Goal: Information Seeking & Learning: Learn about a topic

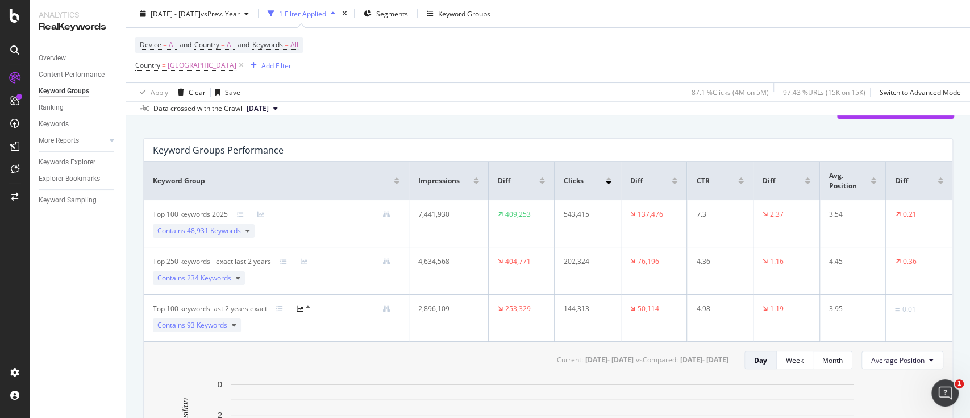
scroll to position [76, 0]
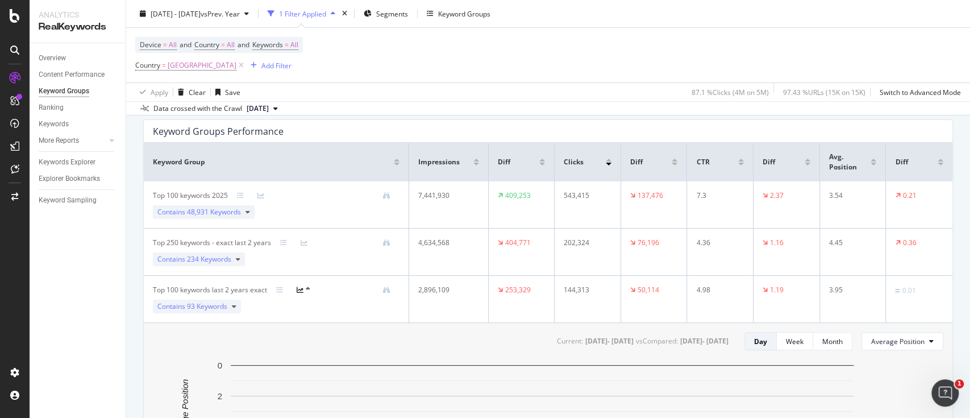
click at [301, 288] on icon at bounding box center [300, 289] width 7 height 7
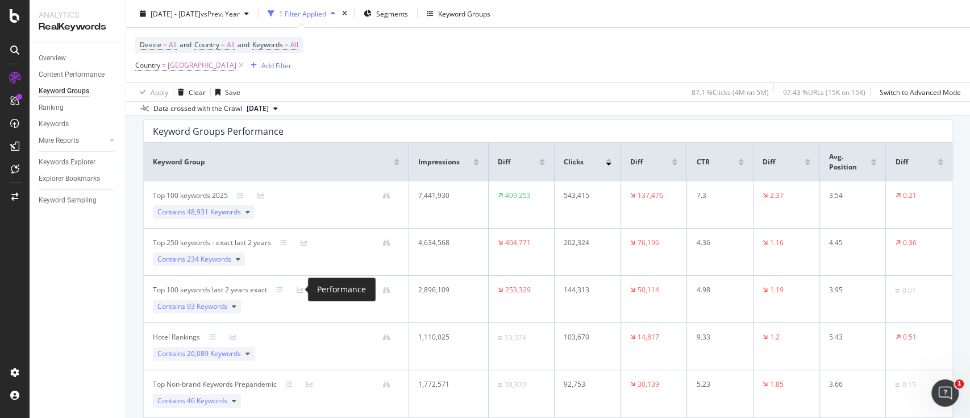
click at [301, 288] on icon at bounding box center [300, 289] width 7 height 7
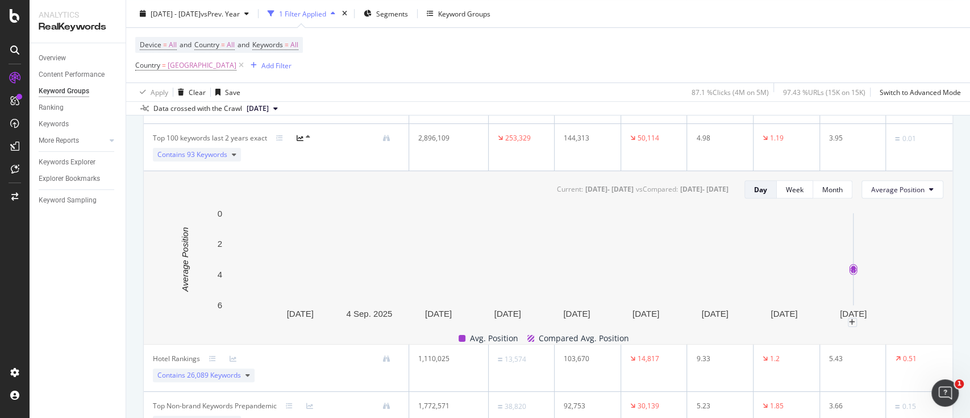
scroll to position [0, 0]
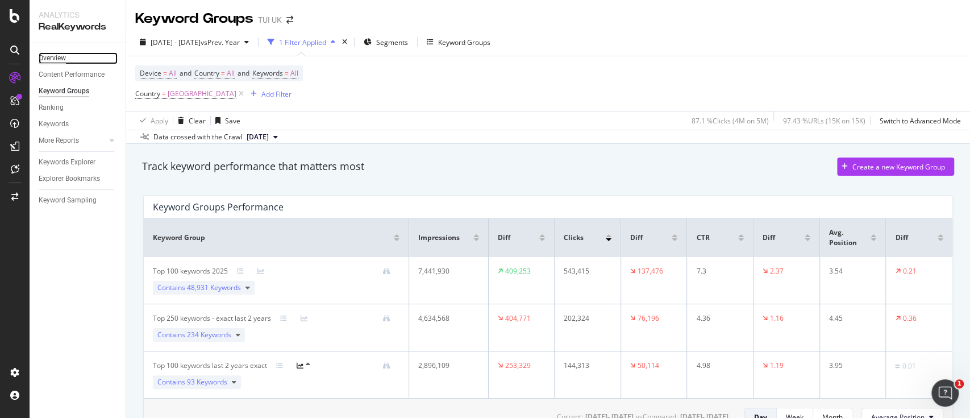
click at [57, 59] on div "Overview" at bounding box center [52, 58] width 27 height 12
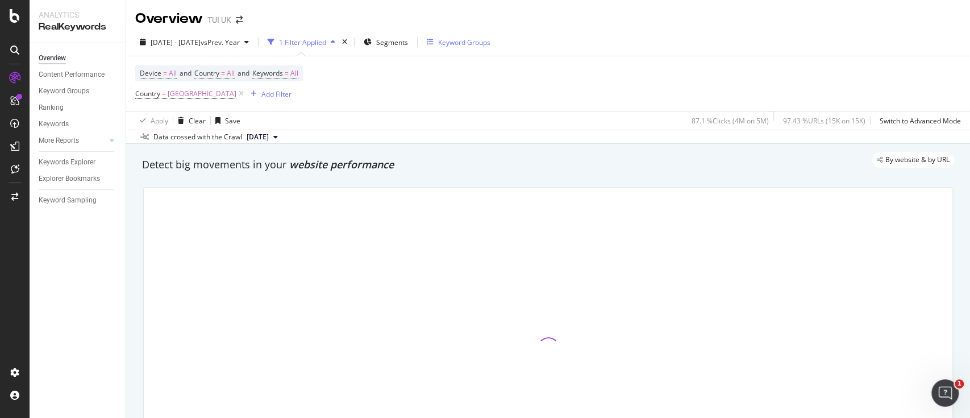
click at [491, 43] on div "Keyword Groups" at bounding box center [464, 43] width 52 height 10
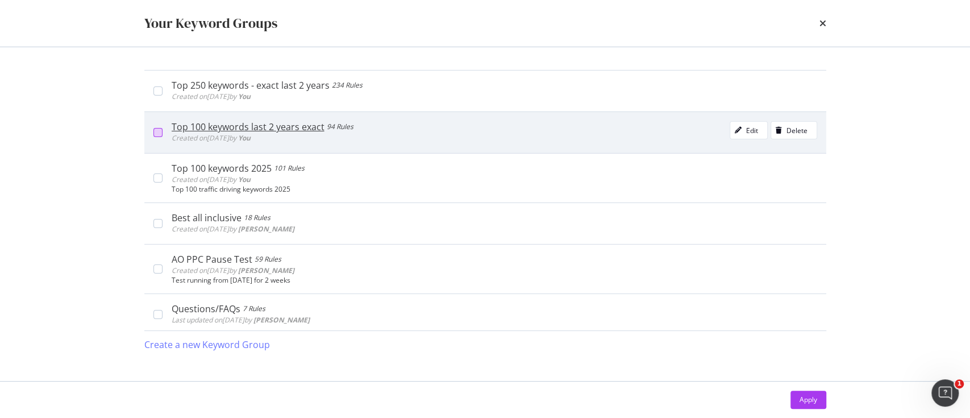
click at [156, 128] on div "modal" at bounding box center [157, 132] width 9 height 9
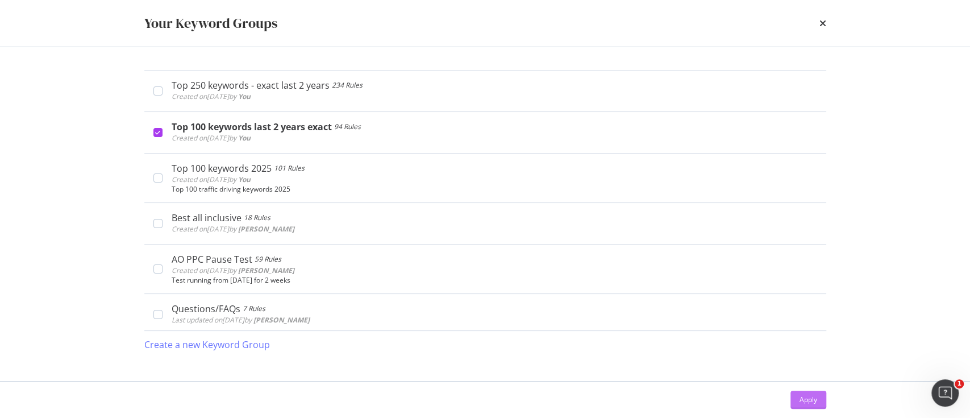
click at [811, 396] on div "Apply" at bounding box center [809, 400] width 18 height 10
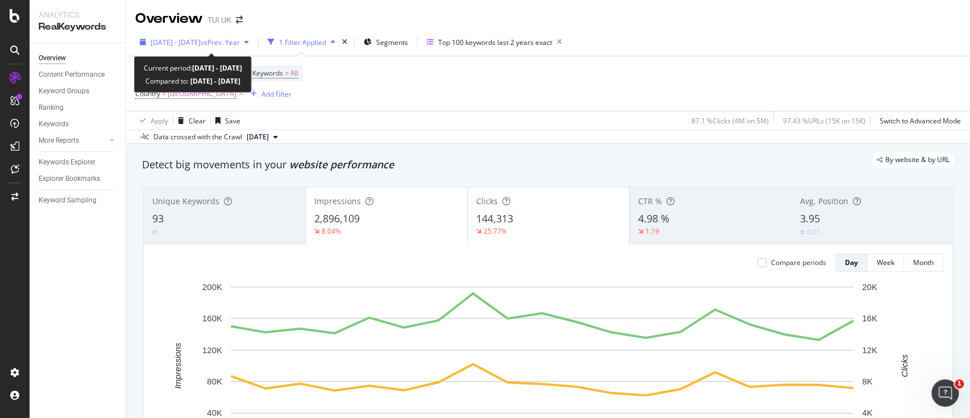
click at [239, 48] on div "2025 Aug. 31st - Sep. 18th vs Prev. Year" at bounding box center [194, 42] width 118 height 17
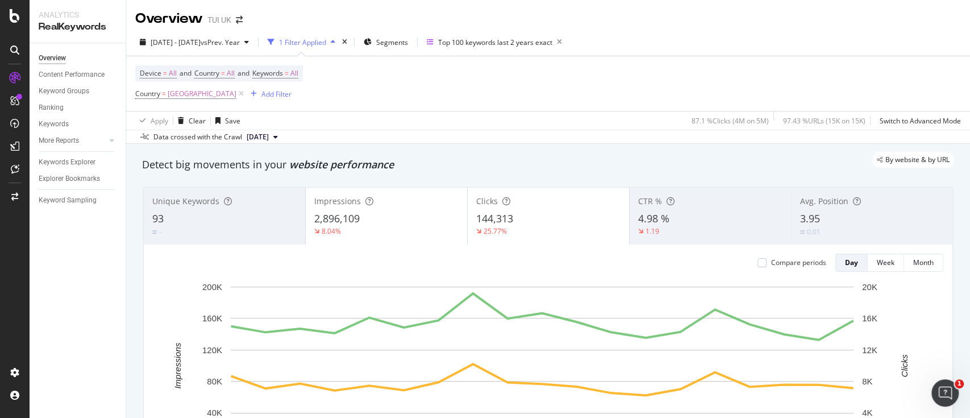
click at [844, 65] on div "Device = All and Country = All and Keywords = All Country = United Kingdom Add …" at bounding box center [548, 83] width 826 height 55
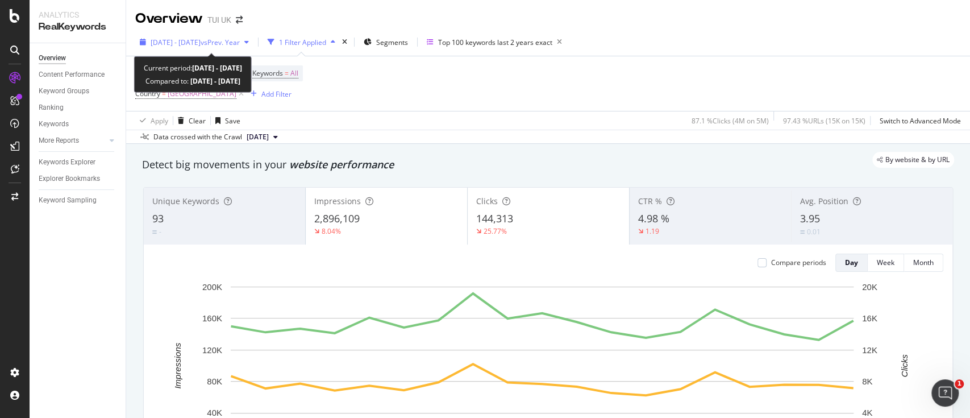
click at [200, 38] on span "2025 Aug. 31st - Sep. 18th" at bounding box center [176, 43] width 50 height 10
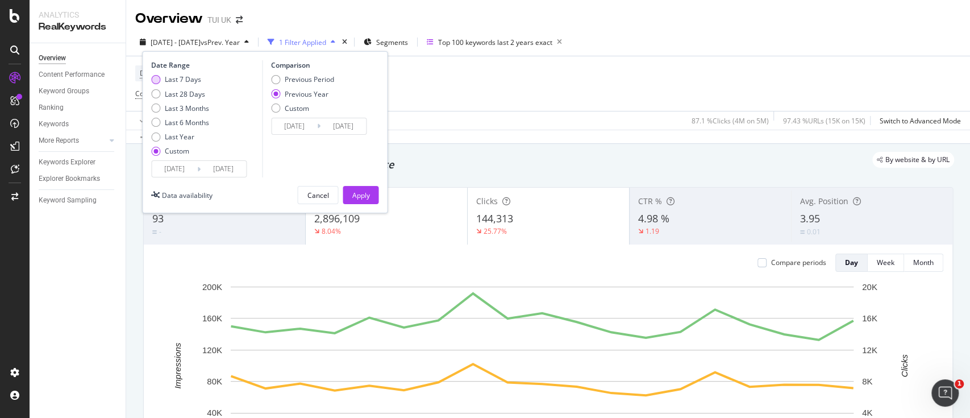
click at [188, 81] on div "Last 7 Days" at bounding box center [183, 79] width 36 height 10
type input "2025/09/12"
type input "2024/09/13"
click at [365, 201] on div "Apply" at bounding box center [361, 194] width 18 height 17
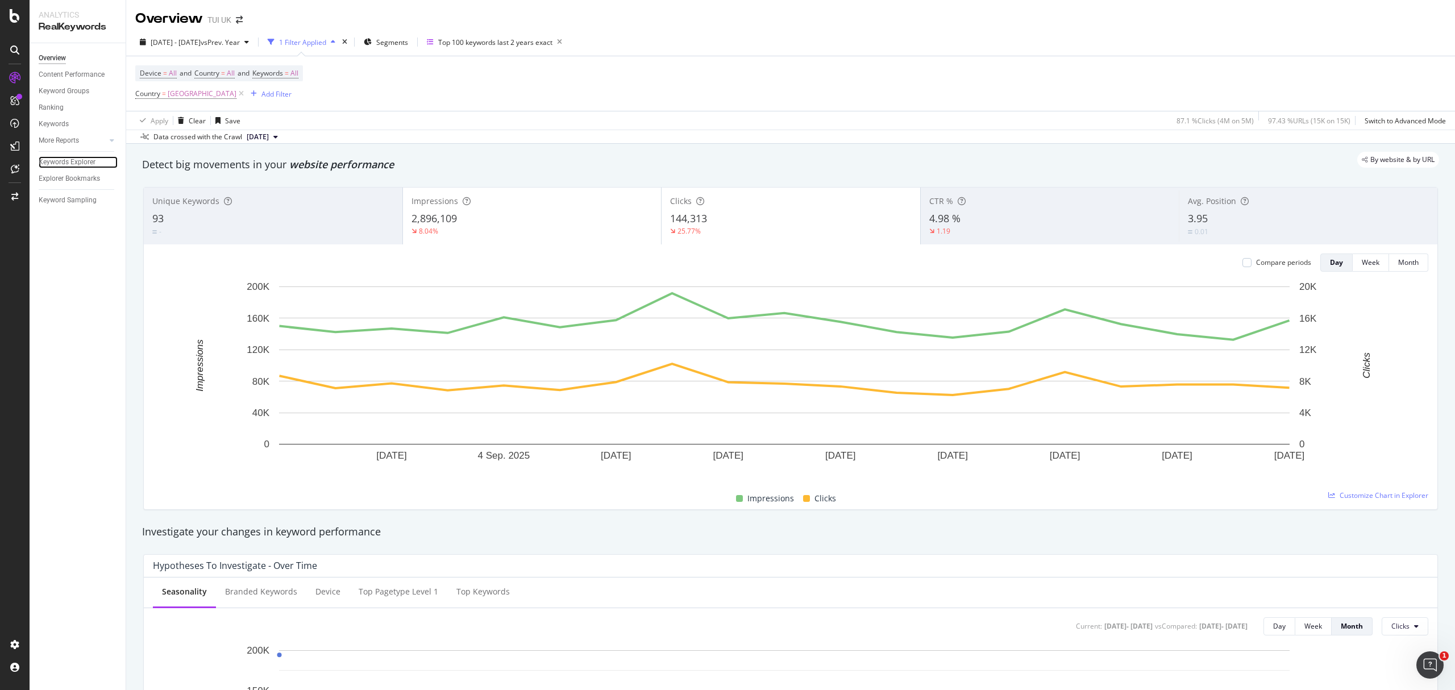
drag, startPoint x: 80, startPoint y: 163, endPoint x: 23, endPoint y: 178, distance: 59.0
click at [80, 163] on div "Keywords Explorer" at bounding box center [67, 162] width 57 height 12
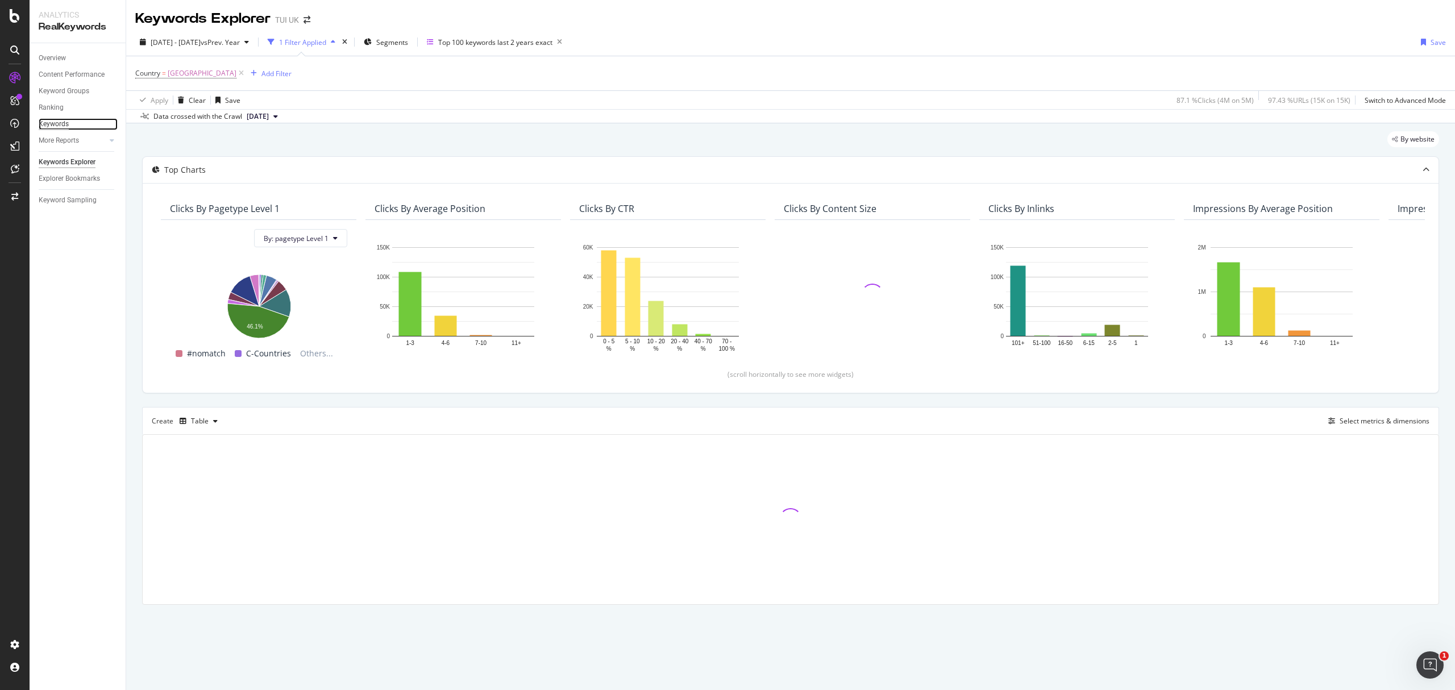
click at [55, 124] on div "Keywords" at bounding box center [54, 124] width 30 height 12
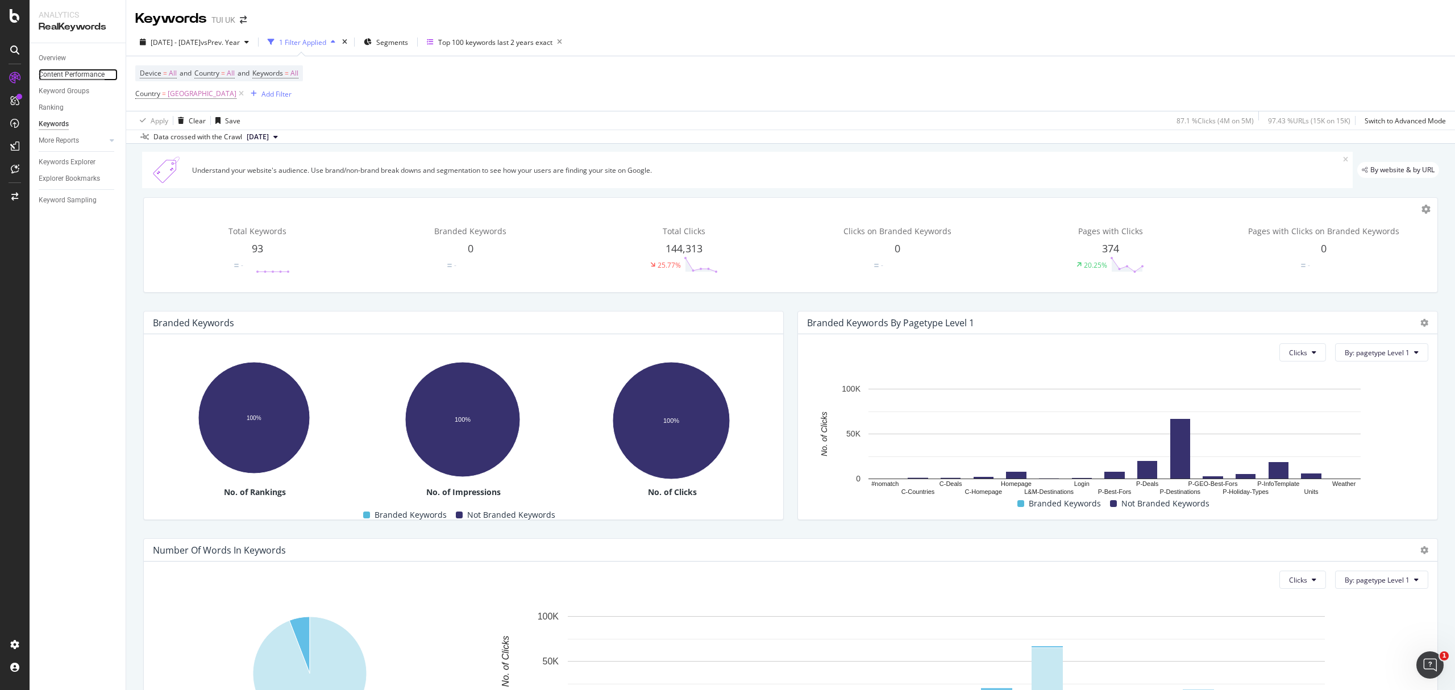
click at [64, 71] on div "Content Performance" at bounding box center [72, 75] width 66 height 12
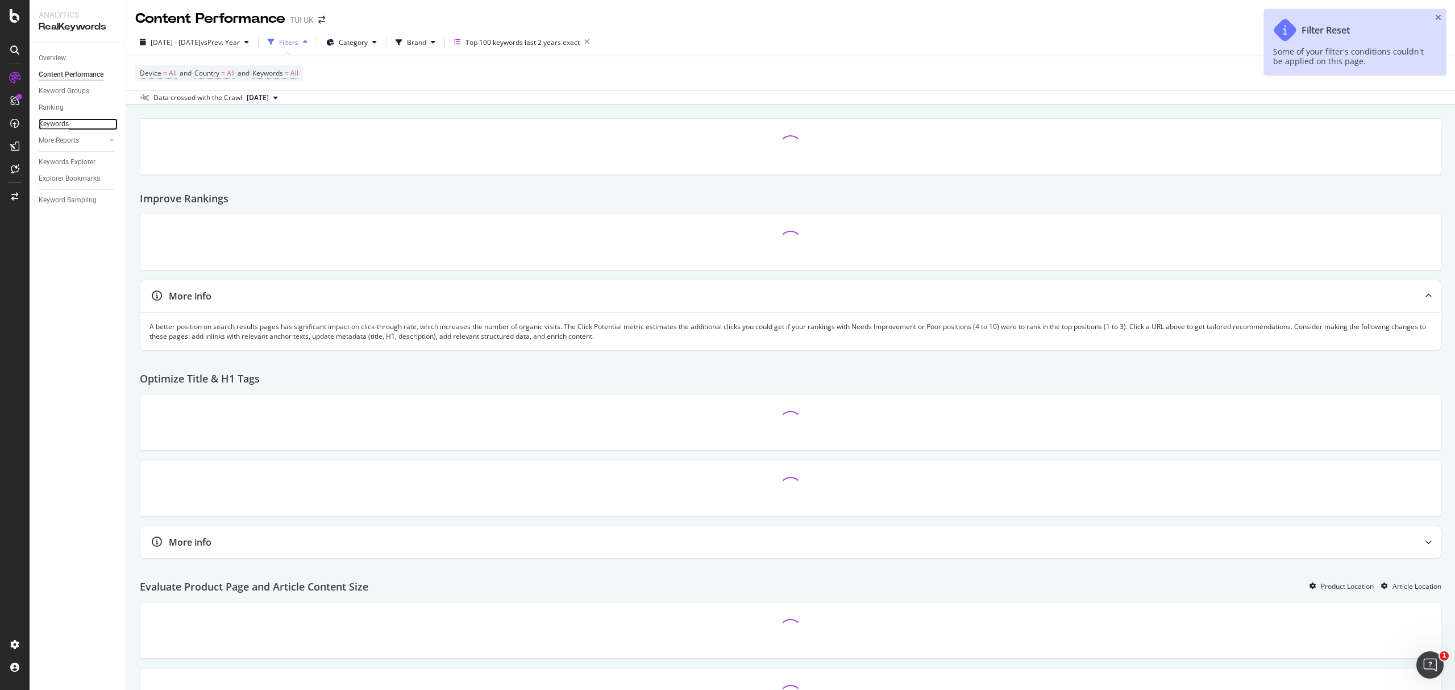
click at [53, 124] on div "Keywords" at bounding box center [54, 124] width 30 height 12
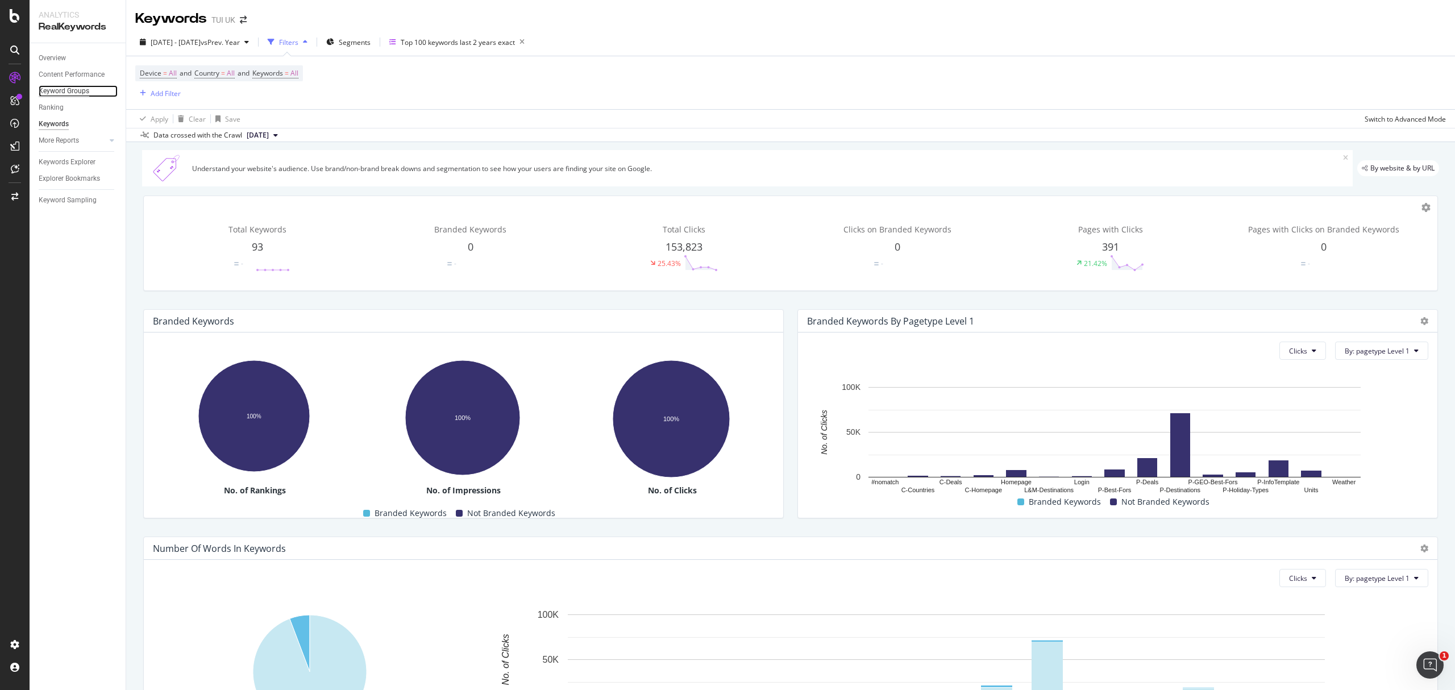
click at [69, 92] on div "Keyword Groups" at bounding box center [64, 91] width 51 height 12
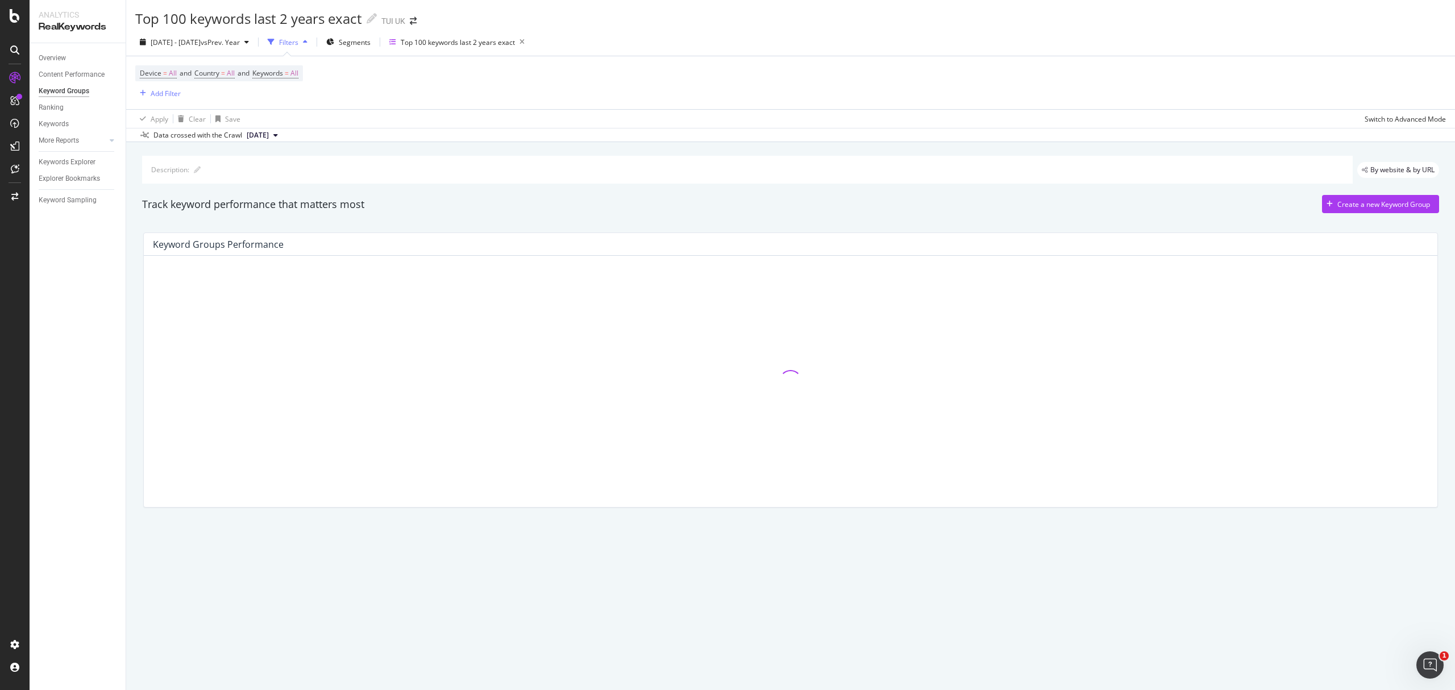
click at [555, 232] on div "Keyword Groups Performance" at bounding box center [790, 369] width 1309 height 293
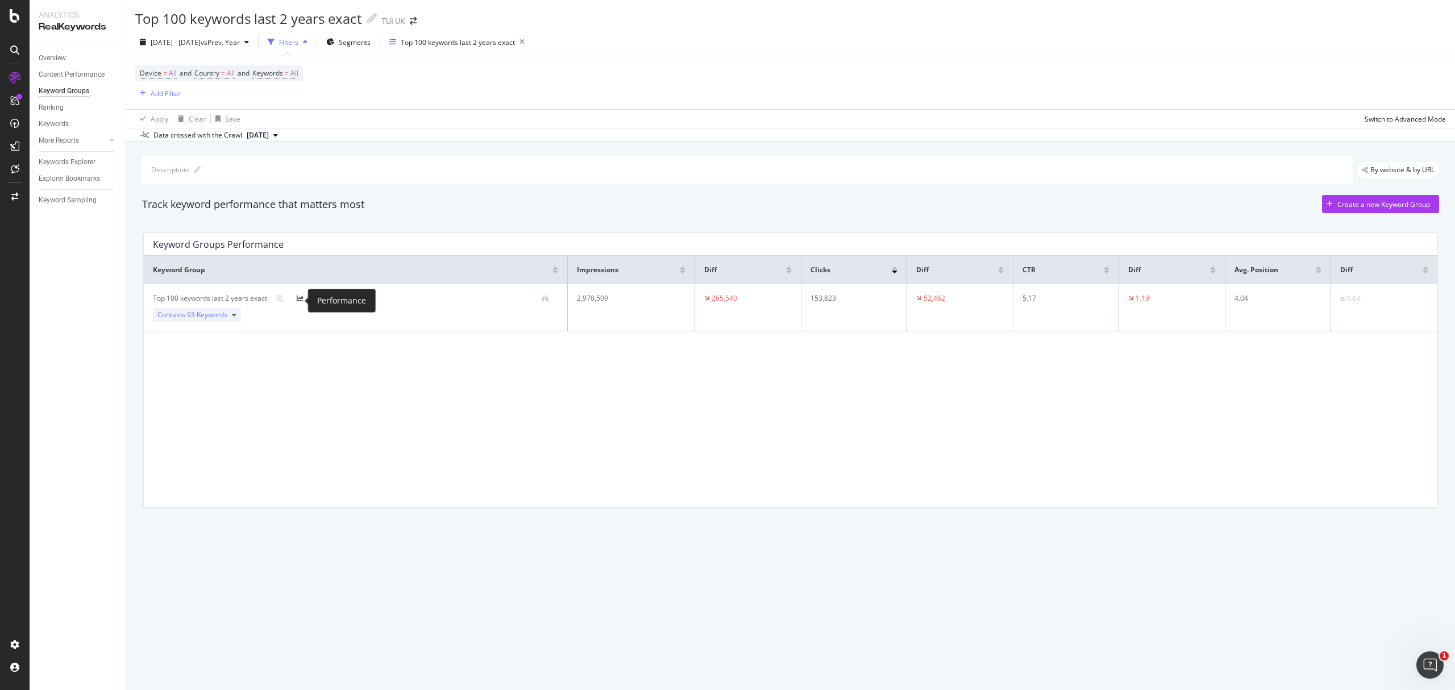
click at [299, 299] on icon at bounding box center [300, 298] width 7 height 7
click at [302, 301] on icon at bounding box center [300, 298] width 7 height 7
click at [301, 298] on icon at bounding box center [300, 298] width 7 height 7
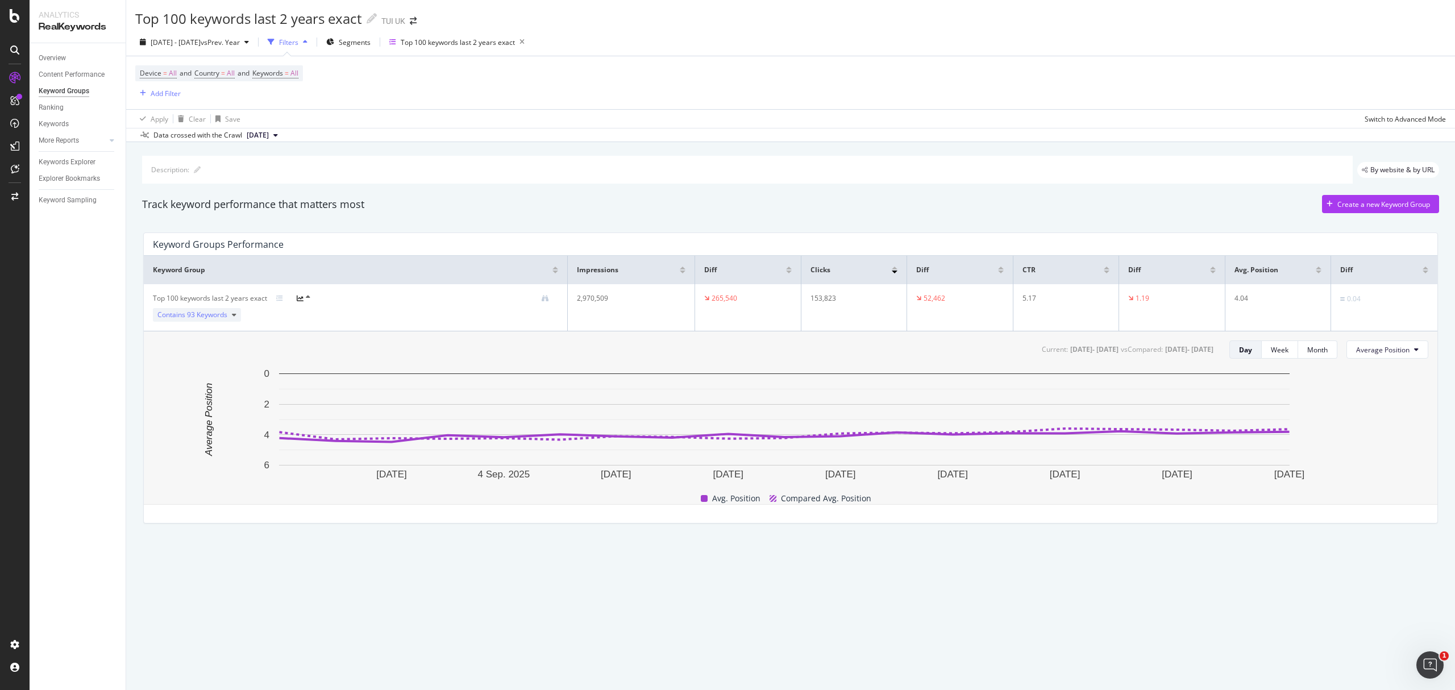
drag, startPoint x: 871, startPoint y: 500, endPoint x: 860, endPoint y: 492, distance: 13.8
click at [860, 417] on div "2 Sep. 2025 4 Sep. 2025 6 Sep. 2025 8 Sep. 2025 10 Sep. 2025 12 Sep. 2025 14 Se…" at bounding box center [791, 431] width 1276 height 127
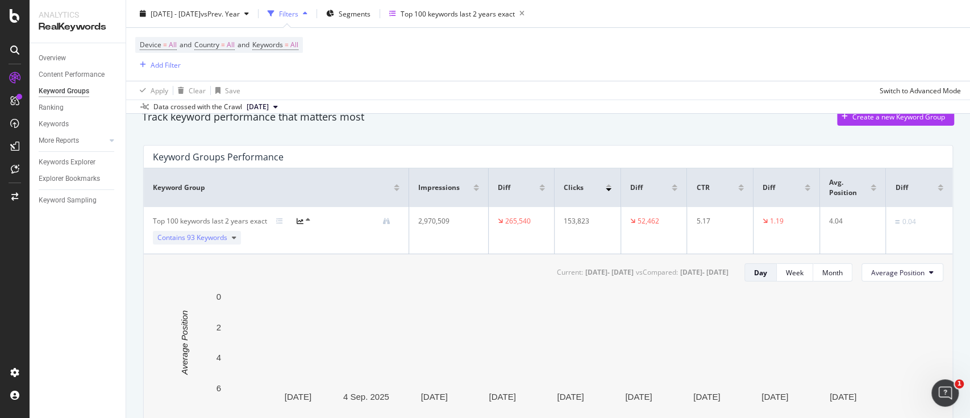
scroll to position [164, 0]
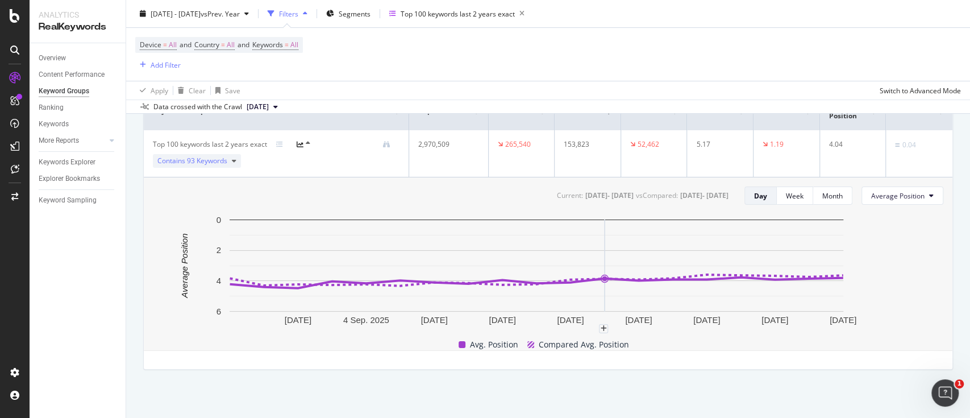
click at [705, 377] on div "Keyword Groups Performance Keyword Group Impressions Diff Clicks Diff CTR Diff …" at bounding box center [548, 218] width 824 height 319
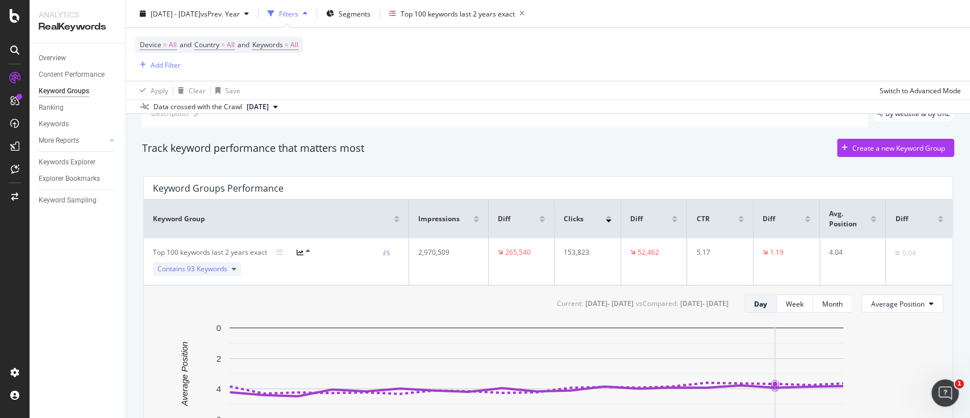
scroll to position [0, 0]
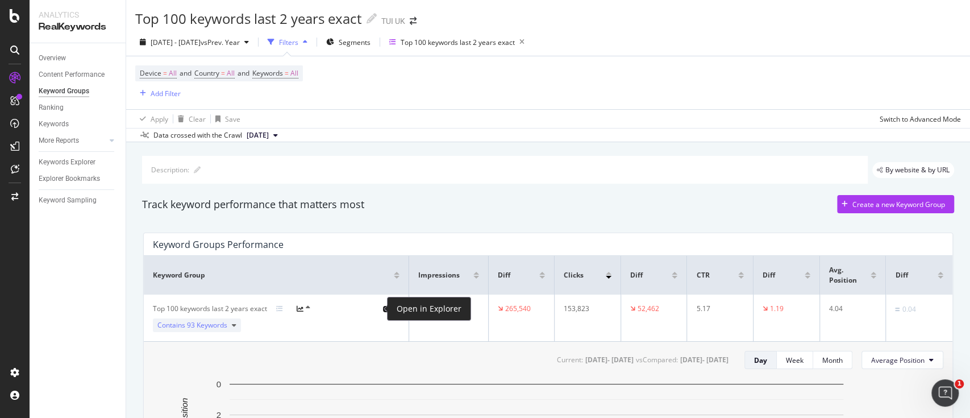
click at [383, 308] on icon at bounding box center [386, 308] width 7 height 7
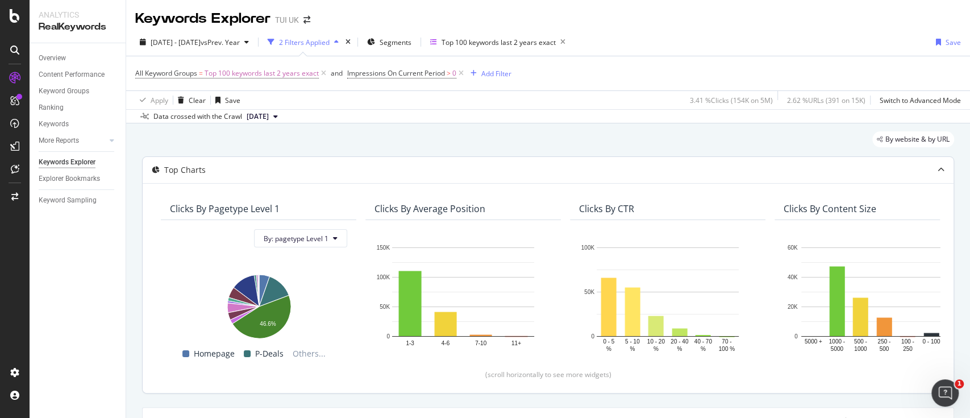
click at [933, 170] on div at bounding box center [941, 170] width 25 height 26
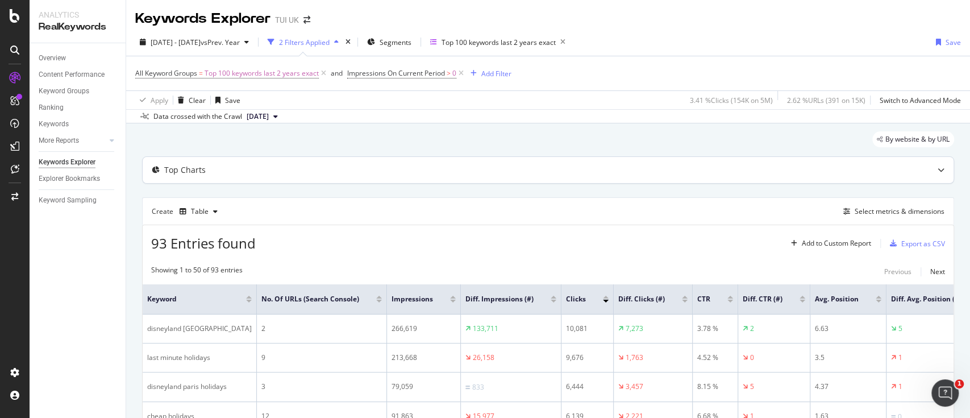
click at [938, 170] on icon at bounding box center [941, 170] width 7 height 7
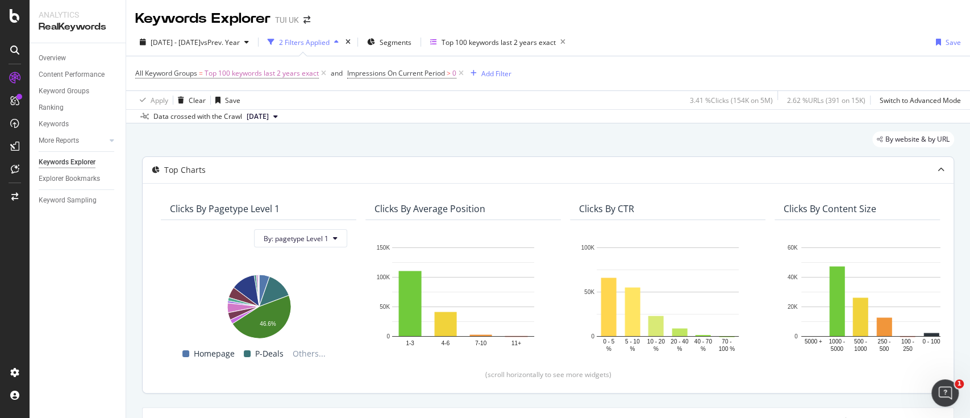
click at [938, 170] on icon at bounding box center [941, 170] width 7 height 7
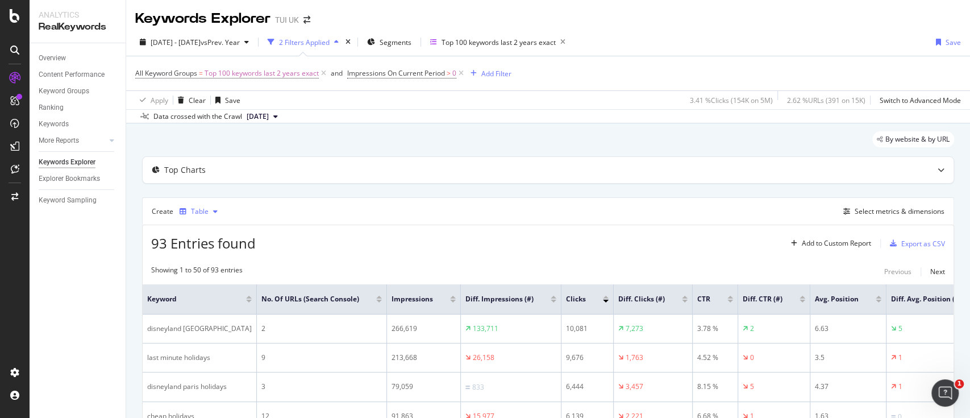
click at [215, 214] on div "Table" at bounding box center [198, 211] width 47 height 17
click at [221, 251] on div "Trend" at bounding box center [206, 249] width 52 height 14
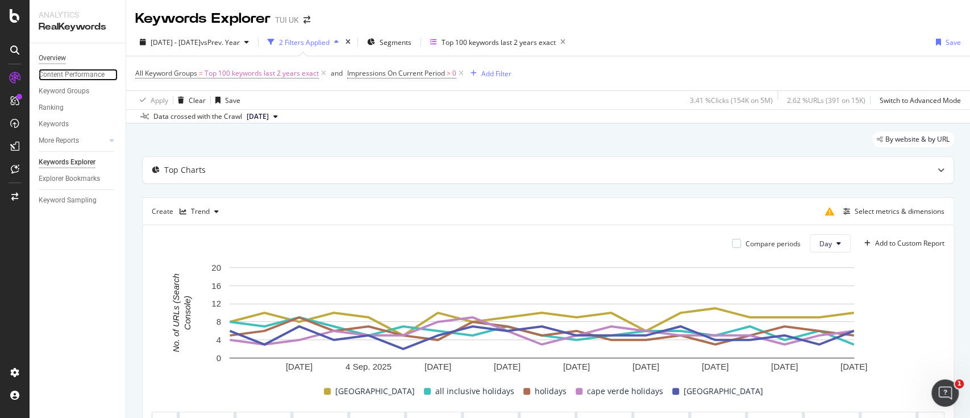
drag, startPoint x: 74, startPoint y: 75, endPoint x: 45, endPoint y: 55, distance: 35.2
click at [74, 75] on div "Content Performance" at bounding box center [72, 75] width 66 height 12
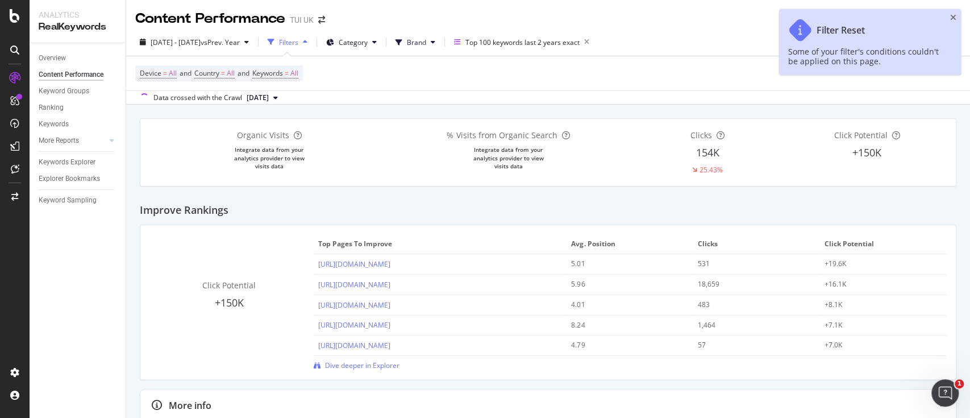
click at [41, 50] on div "Overview" at bounding box center [82, 58] width 87 height 16
click at [55, 59] on div "Overview" at bounding box center [52, 58] width 27 height 12
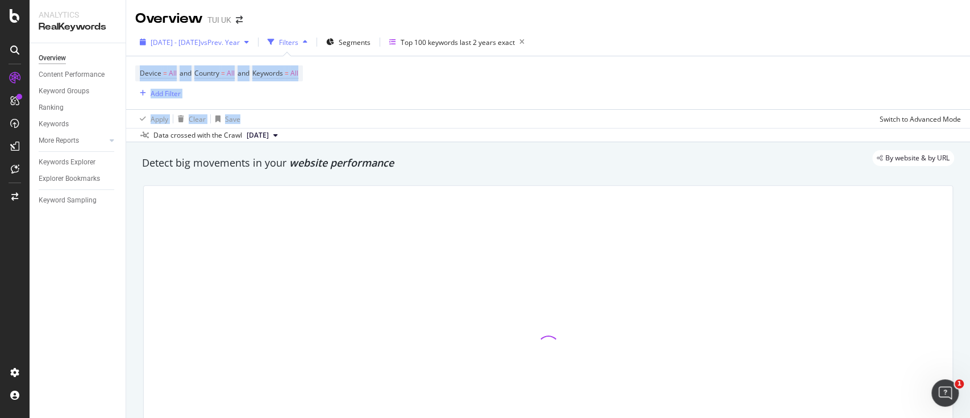
drag, startPoint x: 287, startPoint y: 82, endPoint x: 269, endPoint y: 45, distance: 40.7
click at [269, 45] on div "2025 Aug. 31st - Sep. 18th vs Prev. Year Filters Segments Top 100 keywords last…" at bounding box center [548, 85] width 844 height 114
click at [481, 123] on div "Apply Clear Save Switch to Advanced Mode" at bounding box center [548, 118] width 844 height 19
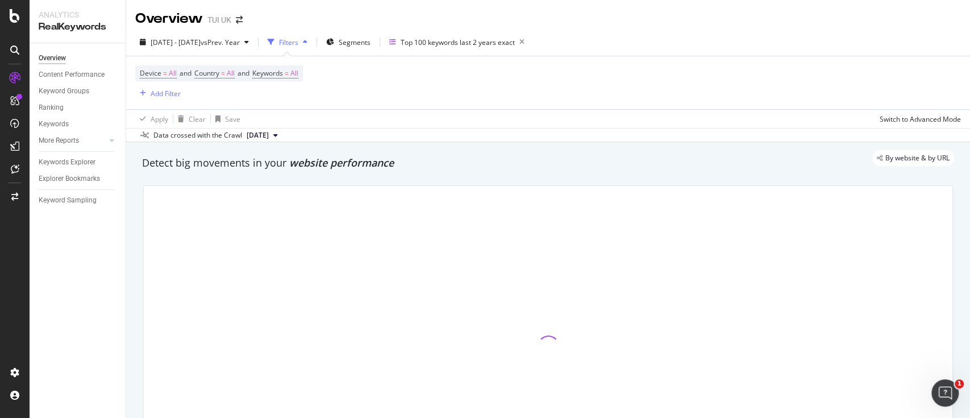
click at [472, 134] on div "Data crossed with the Crawl 2025 Sep. 18th" at bounding box center [548, 135] width 844 height 14
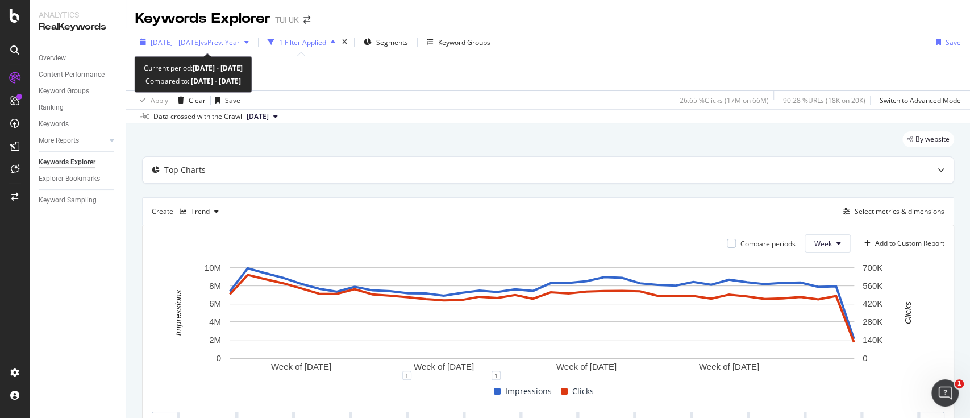
click at [201, 42] on span "2025 Jan. 1st - Sep. 2nd" at bounding box center [176, 43] width 50 height 10
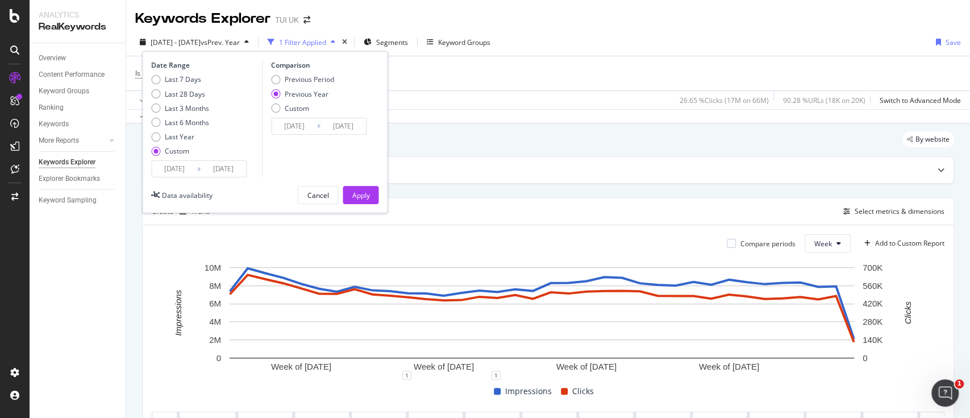
click at [211, 166] on input "2025/09/02" at bounding box center [223, 169] width 45 height 16
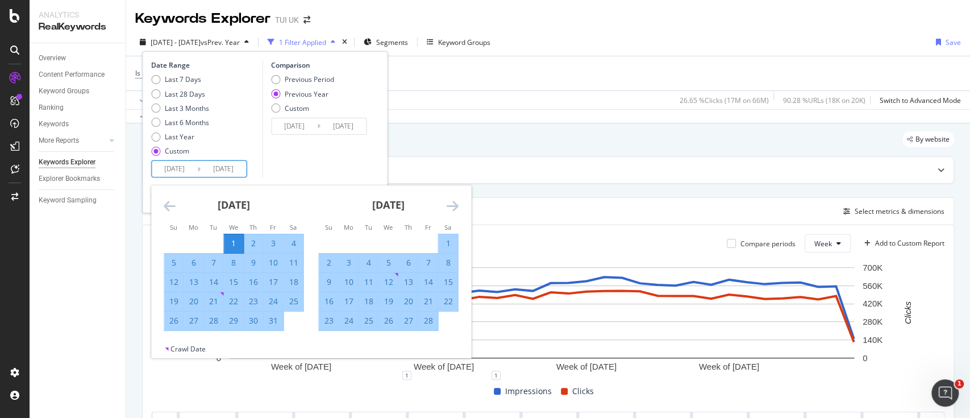
click at [211, 166] on input "2025/09/02" at bounding box center [223, 169] width 45 height 16
click at [450, 197] on div "February 2025" at bounding box center [388, 209] width 140 height 48
click at [451, 199] on icon "Move forward to switch to the next month." at bounding box center [452, 206] width 12 height 14
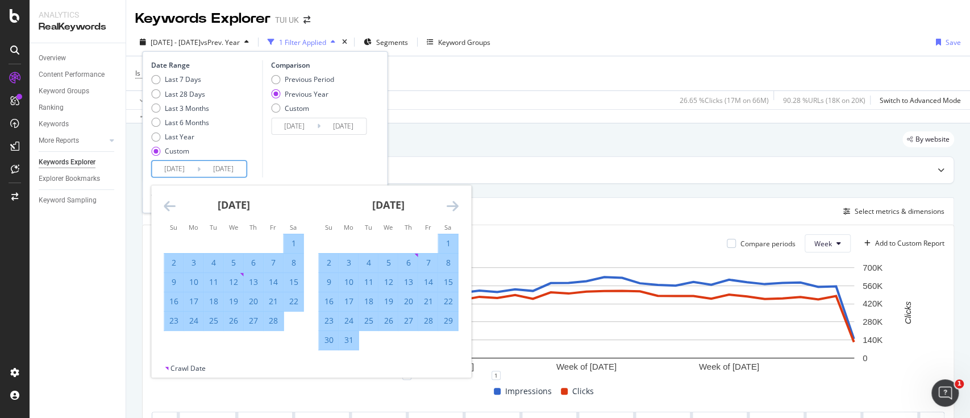
click at [451, 199] on icon "Move forward to switch to the next month." at bounding box center [452, 206] width 12 height 14
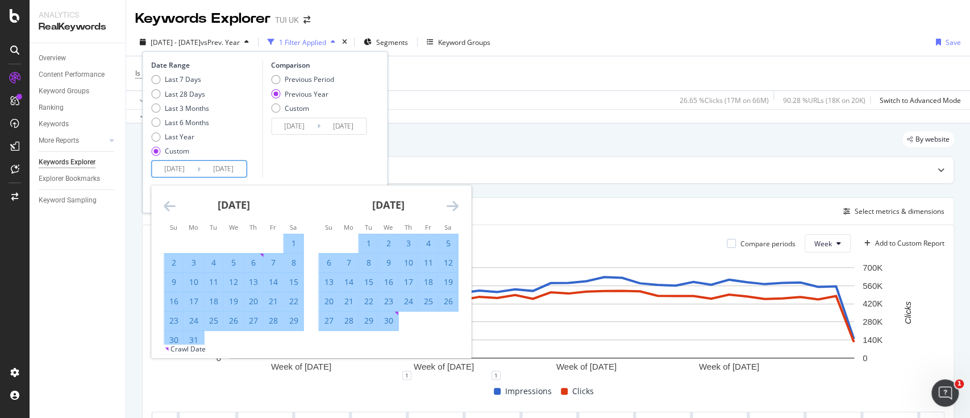
click at [451, 199] on icon "Move forward to switch to the next month." at bounding box center [452, 206] width 12 height 14
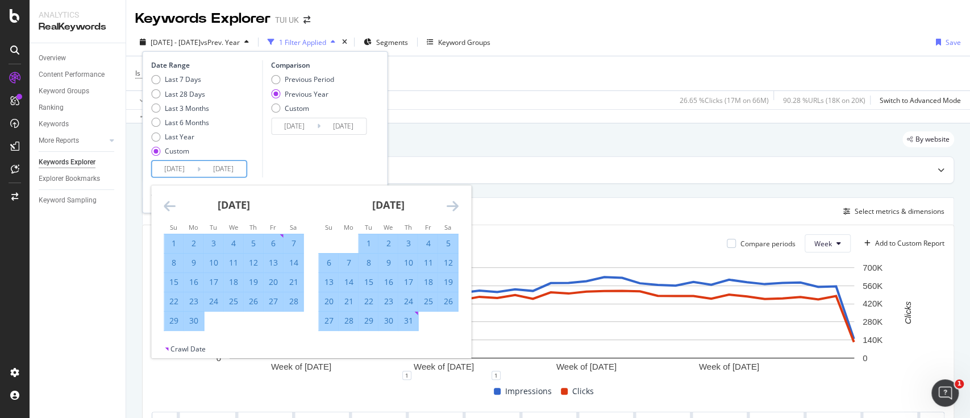
click at [451, 199] on icon "Move forward to switch to the next month." at bounding box center [452, 206] width 12 height 14
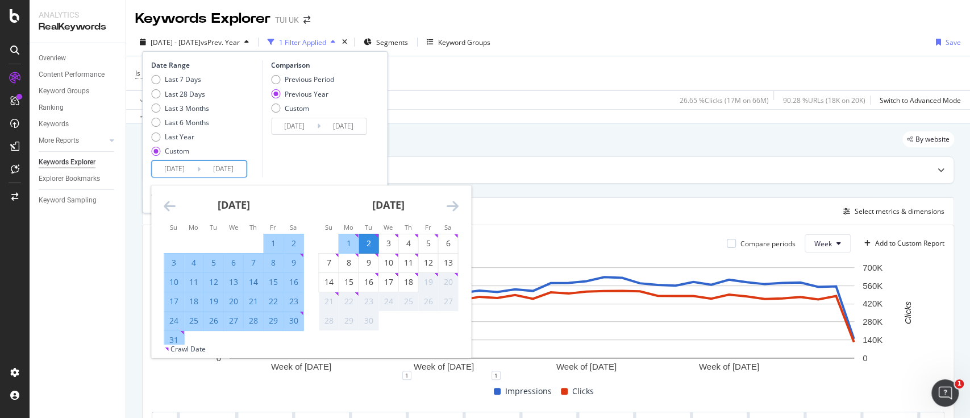
click at [451, 199] on icon "Move forward to switch to the next month." at bounding box center [452, 206] width 12 height 14
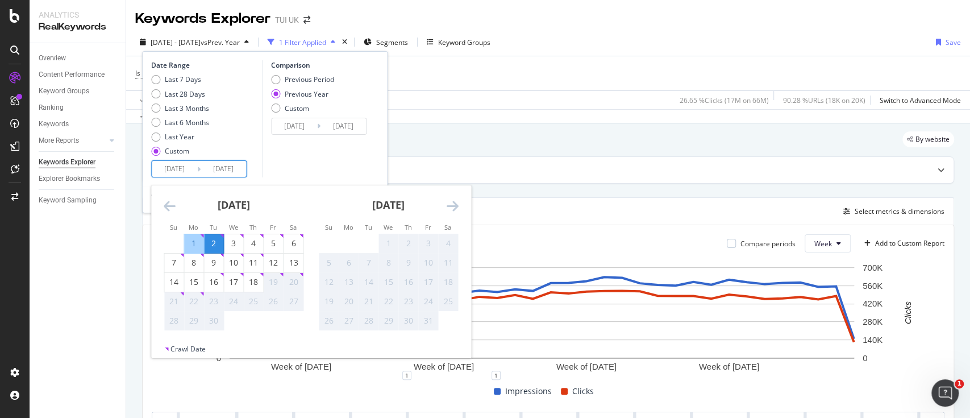
click at [164, 203] on icon "Move backward to switch to the previous month." at bounding box center [170, 206] width 12 height 14
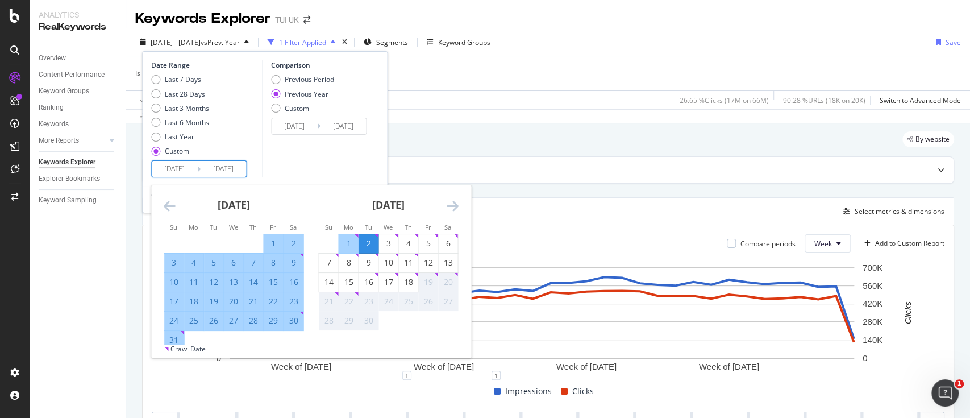
click at [350, 243] on div "1" at bounding box center [348, 243] width 19 height 11
type input "[DATE]"
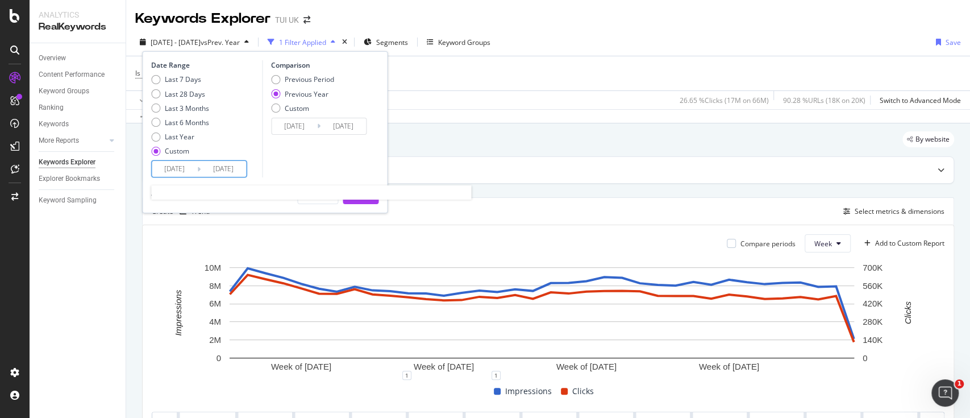
click at [181, 169] on input "2025/01/01" at bounding box center [174, 169] width 45 height 16
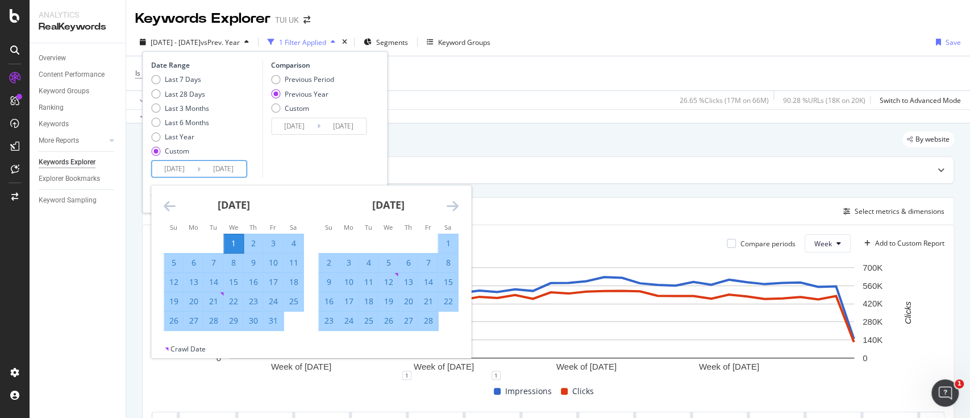
click at [458, 202] on icon "Move forward to switch to the next month." at bounding box center [452, 206] width 12 height 14
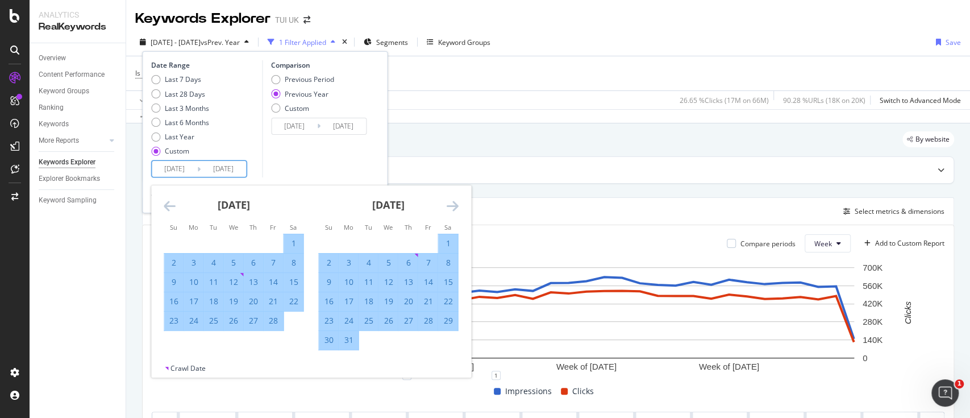
click at [458, 202] on icon "Move forward to switch to the next month." at bounding box center [452, 206] width 12 height 14
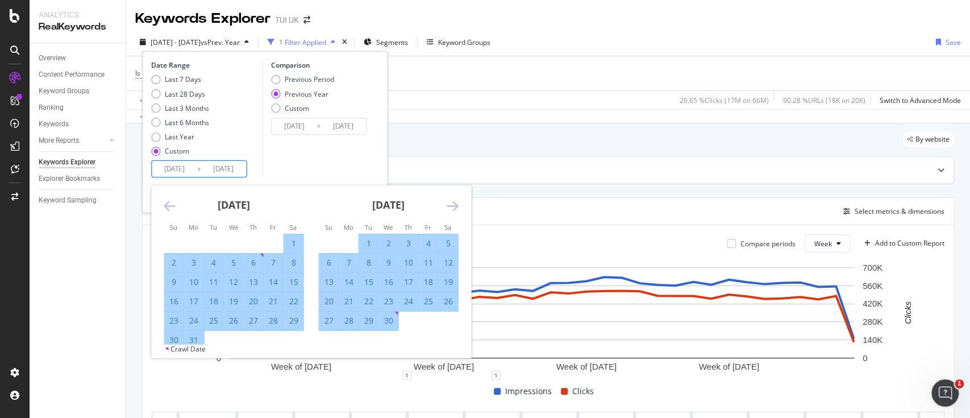
click at [458, 202] on icon "Move forward to switch to the next month." at bounding box center [452, 206] width 12 height 14
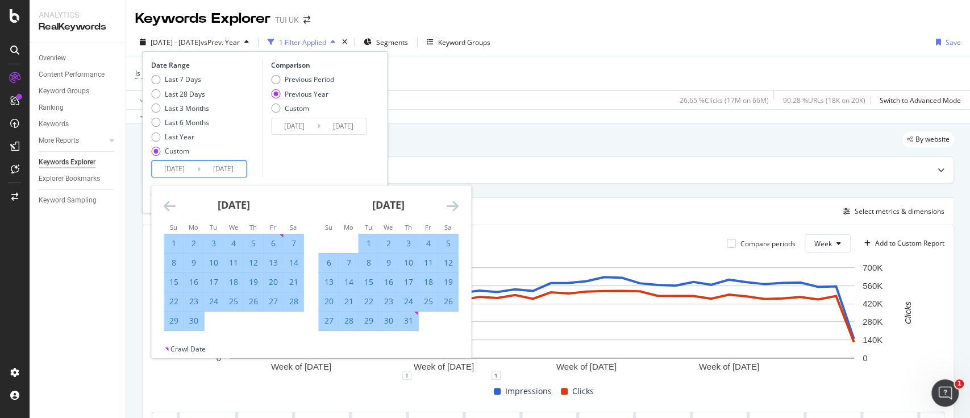
click at [458, 202] on icon "Move forward to switch to the next month." at bounding box center [452, 206] width 12 height 14
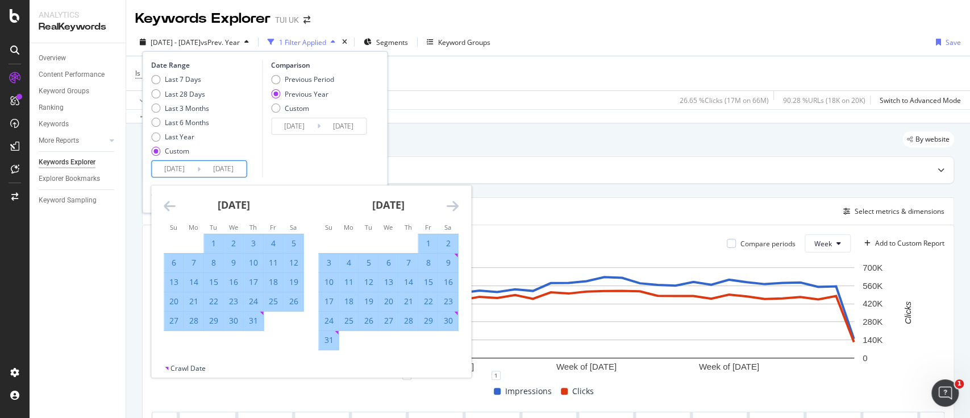
click at [458, 202] on icon "Move forward to switch to the next month." at bounding box center [452, 206] width 12 height 14
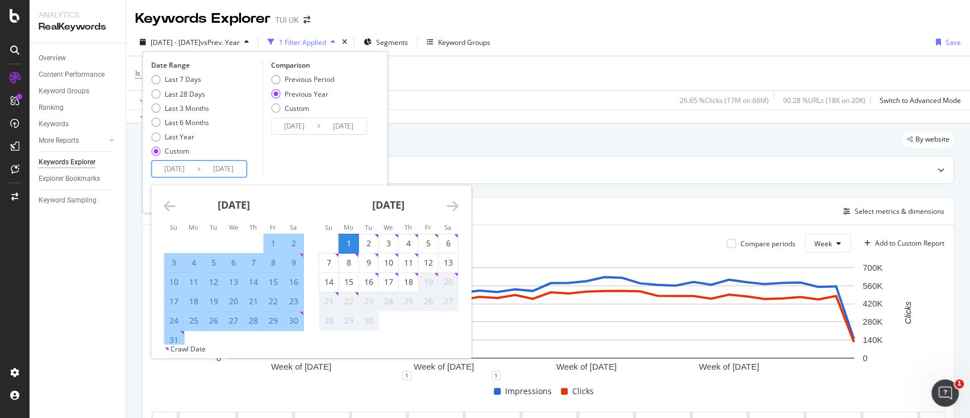
click at [349, 240] on div "1" at bounding box center [348, 243] width 19 height 11
type input "[DATE]"
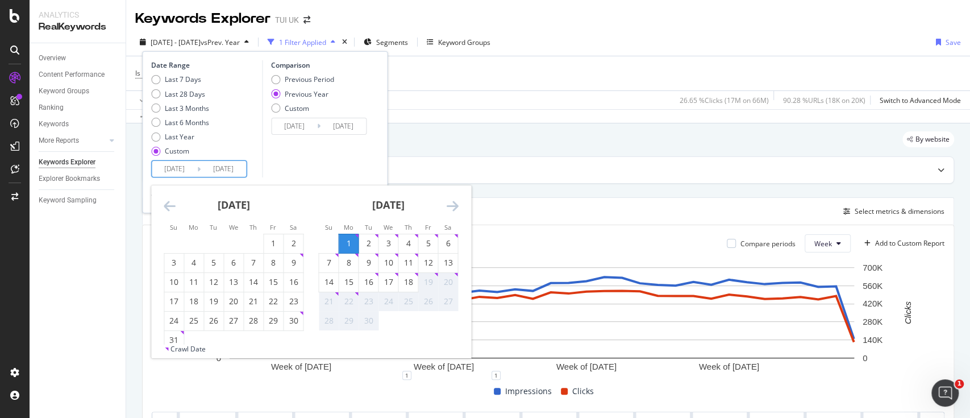
click at [409, 283] on div "18" at bounding box center [407, 281] width 19 height 11
type input "[DATE]"
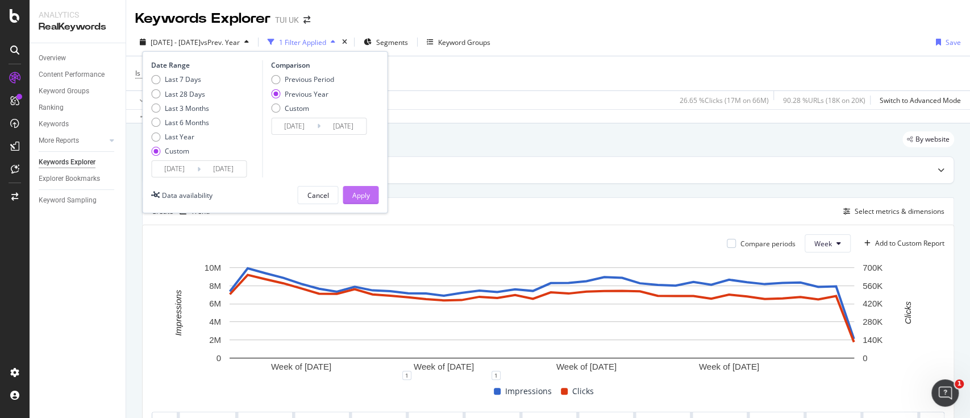
click at [367, 198] on div "Apply" at bounding box center [361, 195] width 18 height 10
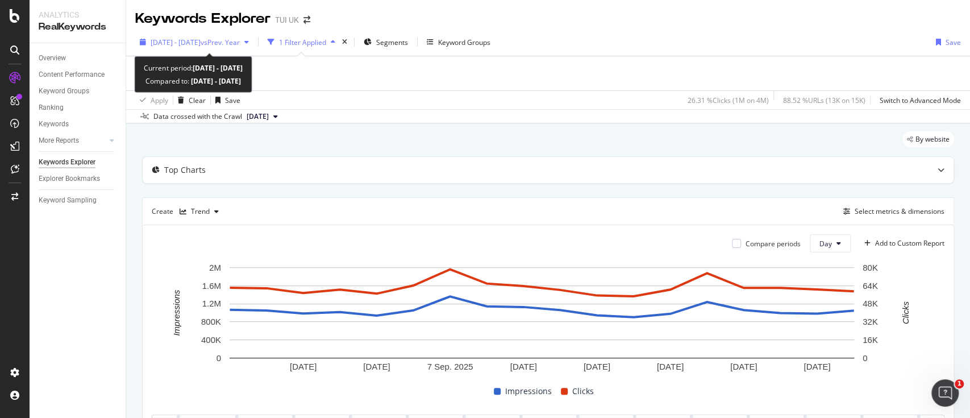
click at [240, 44] on span "vs Prev. Year" at bounding box center [220, 43] width 39 height 10
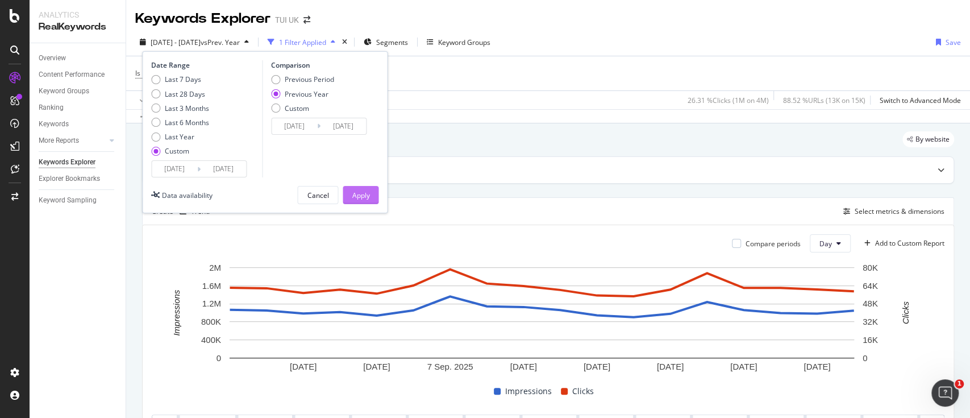
click at [355, 196] on div "Apply" at bounding box center [361, 195] width 18 height 10
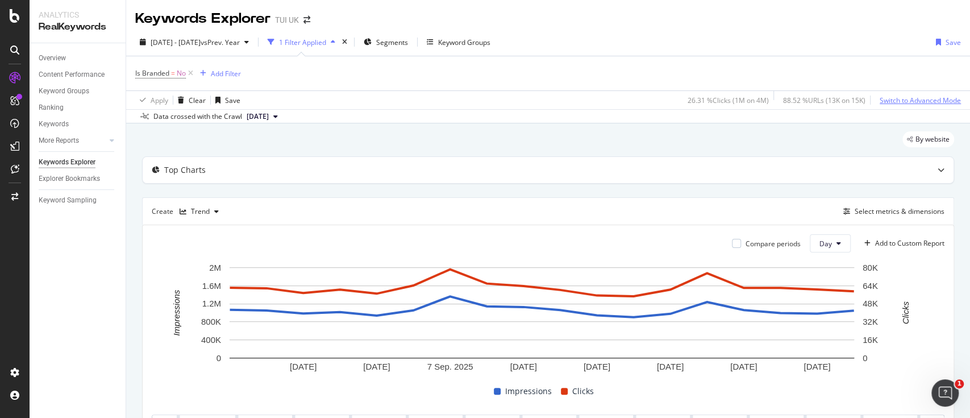
click at [920, 101] on div "Switch to Advanced Mode" at bounding box center [920, 100] width 81 height 10
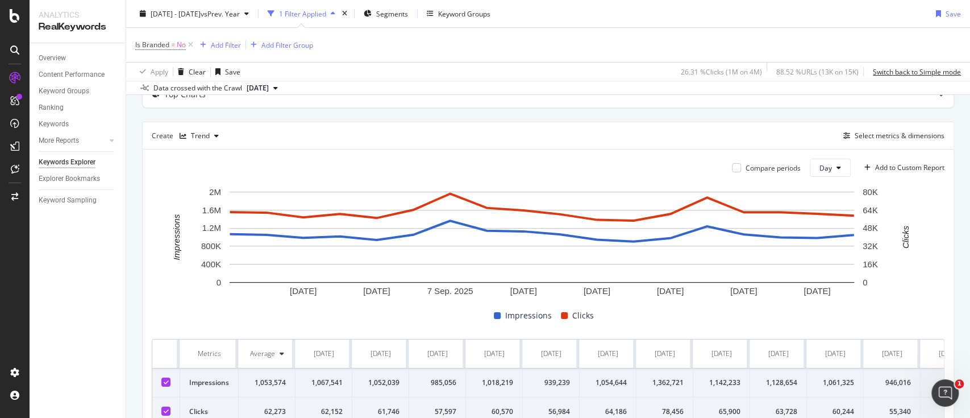
scroll to position [152, 0]
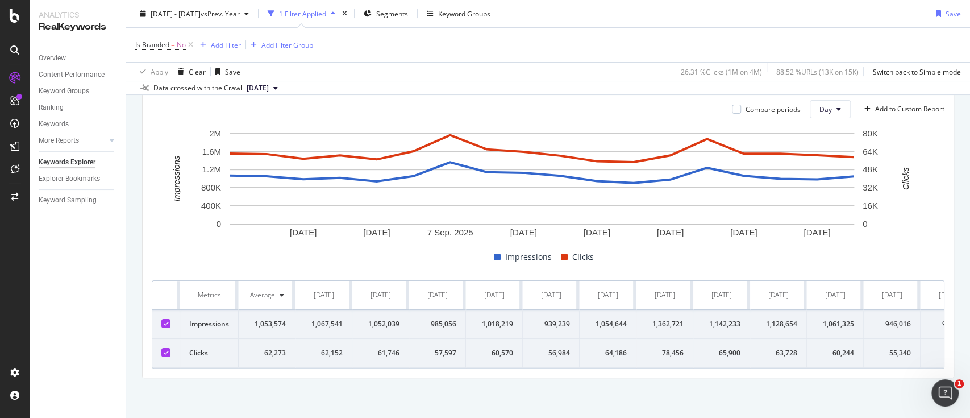
click at [166, 350] on icon at bounding box center [166, 353] width 5 height 6
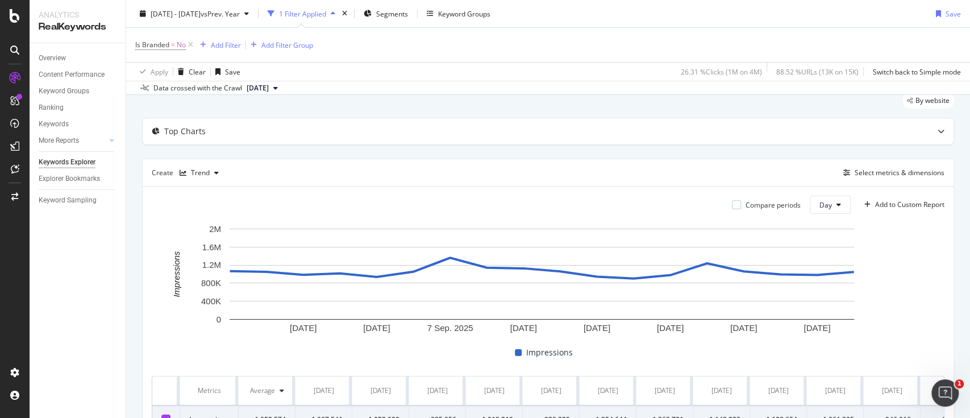
scroll to position [0, 0]
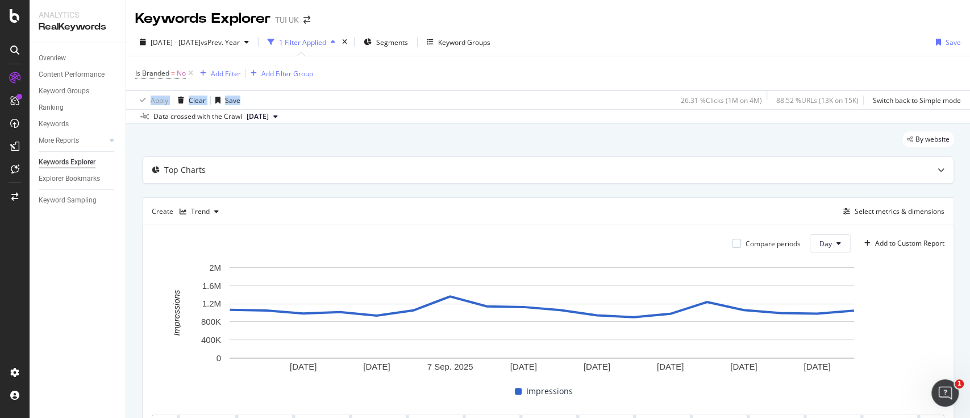
drag, startPoint x: 413, startPoint y: 98, endPoint x: 431, endPoint y: 96, distance: 18.3
click at [431, 96] on div "Is Branded = No Add Filter Add Filter Group Apply Clear Save 26.31 % Clicks ( 1…" at bounding box center [548, 82] width 826 height 53
click at [331, 36] on div "1 Filter Applied" at bounding box center [301, 42] width 77 height 17
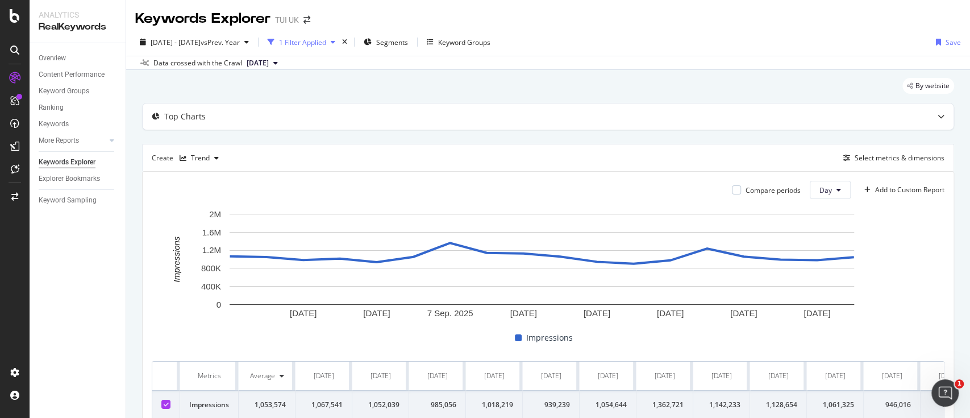
click at [326, 39] on div "1 Filter Applied" at bounding box center [302, 43] width 47 height 10
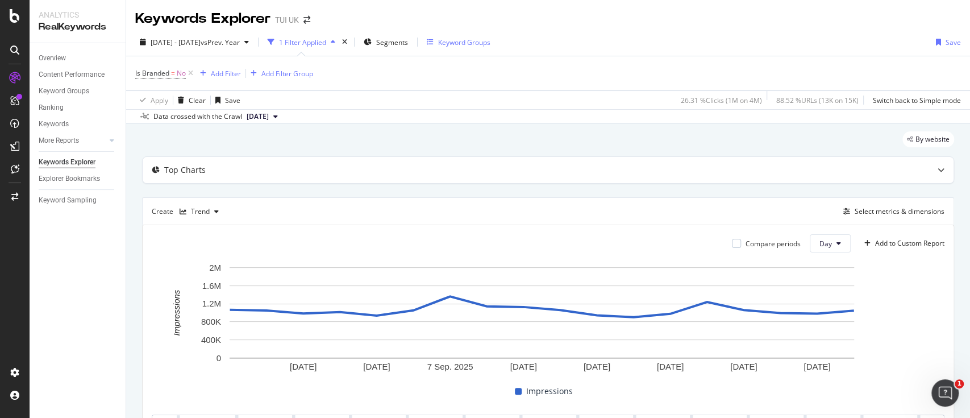
click at [480, 40] on div "Keyword Groups" at bounding box center [464, 43] width 52 height 10
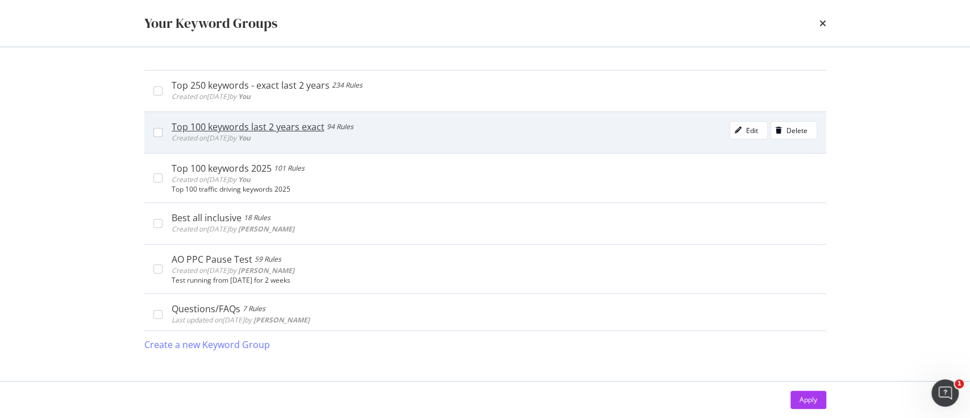
click at [163, 130] on div "Top 100 keywords last 2 years exact 94 Rules Created on 2025 Sep 17th by You Ed…" at bounding box center [490, 132] width 655 height 23
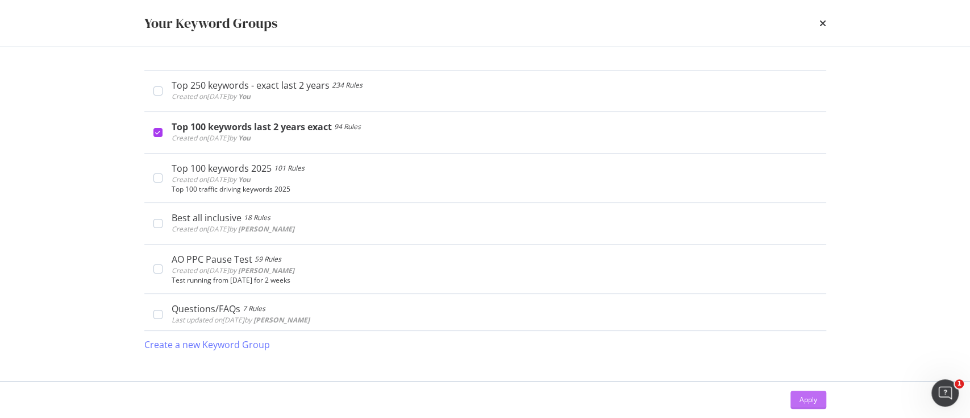
click at [809, 402] on div "Apply" at bounding box center [809, 400] width 18 height 10
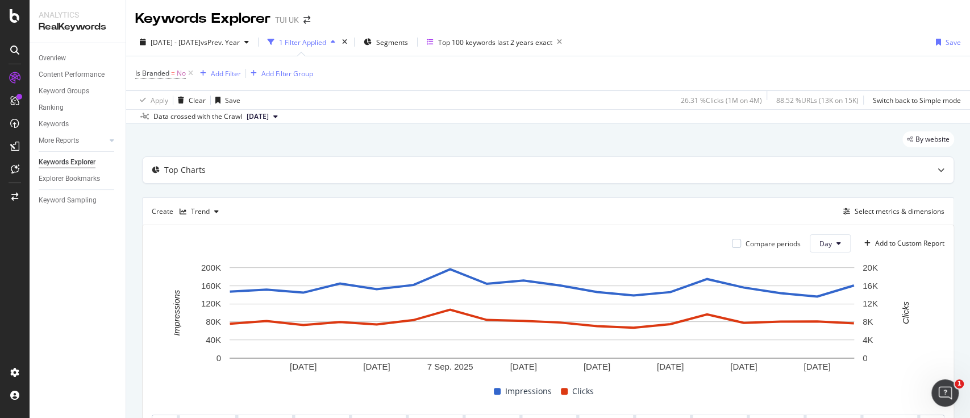
click at [135, 264] on div "By website Top Charts Create Trend Select metrics & dimensions Compare periods …" at bounding box center [548, 337] width 844 height 429
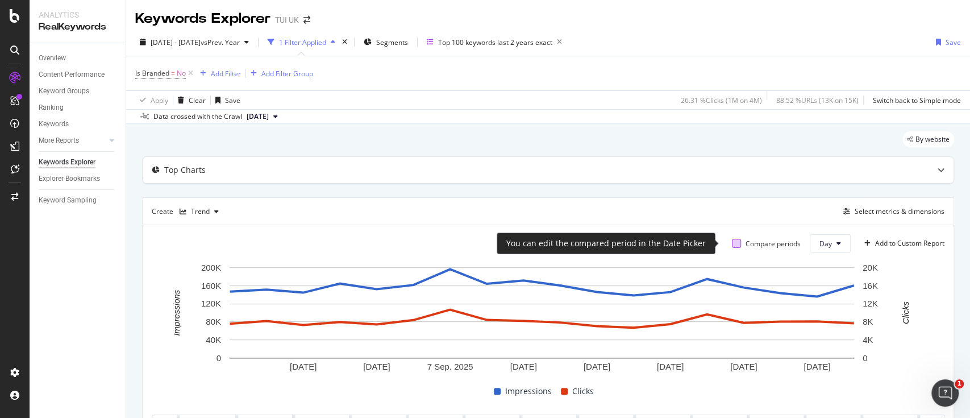
click at [732, 245] on div at bounding box center [736, 243] width 9 height 9
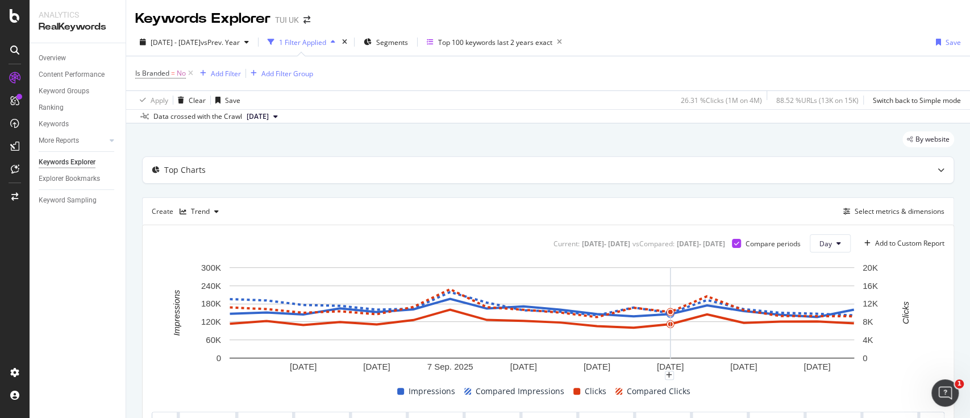
scroll to position [163, 0]
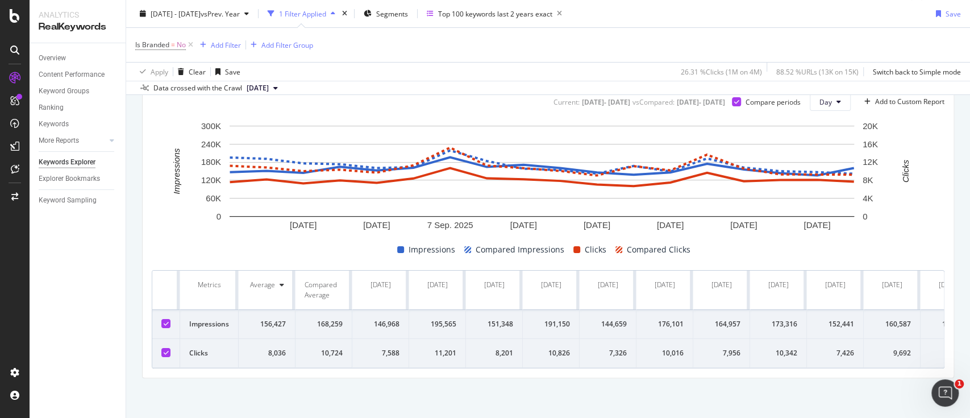
click at [165, 319] on div at bounding box center [165, 323] width 9 height 9
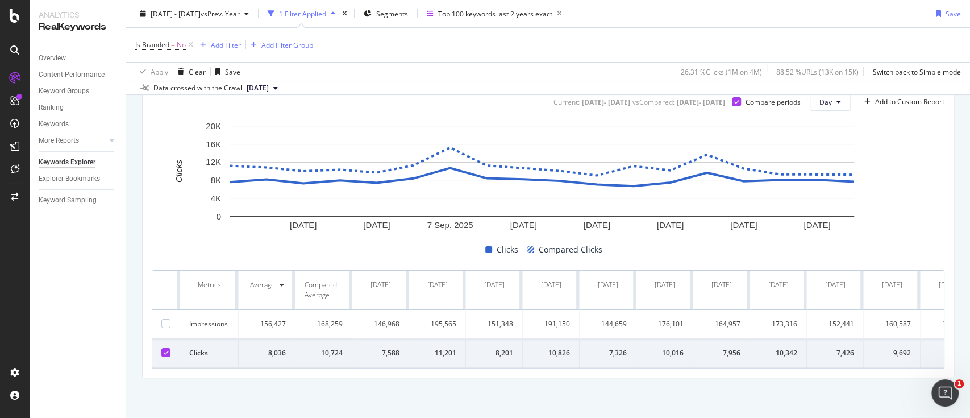
scroll to position [152, 0]
click at [167, 319] on div at bounding box center [165, 323] width 9 height 9
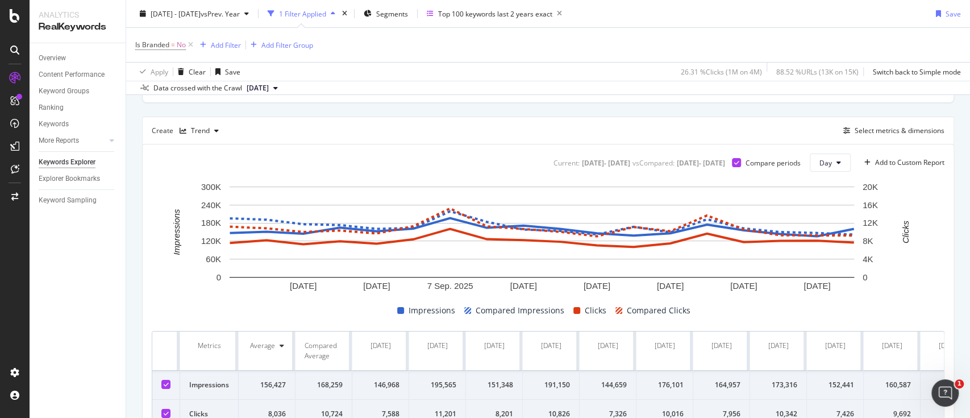
scroll to position [0, 0]
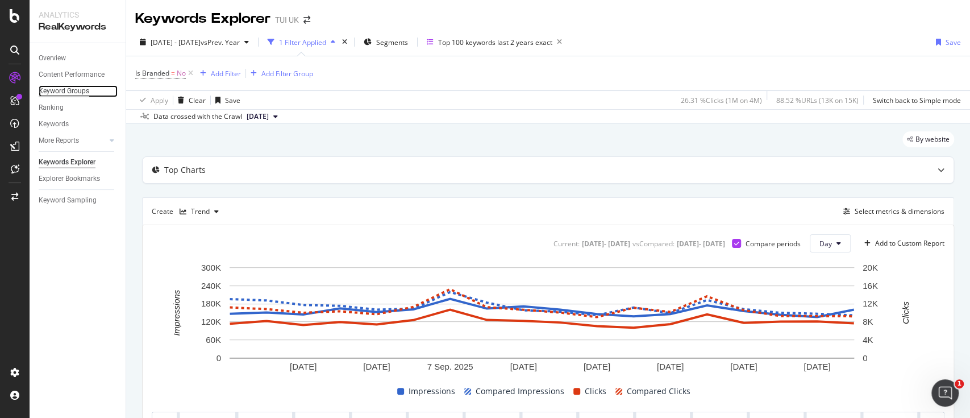
click at [80, 92] on div "Keyword Groups" at bounding box center [64, 91] width 51 height 12
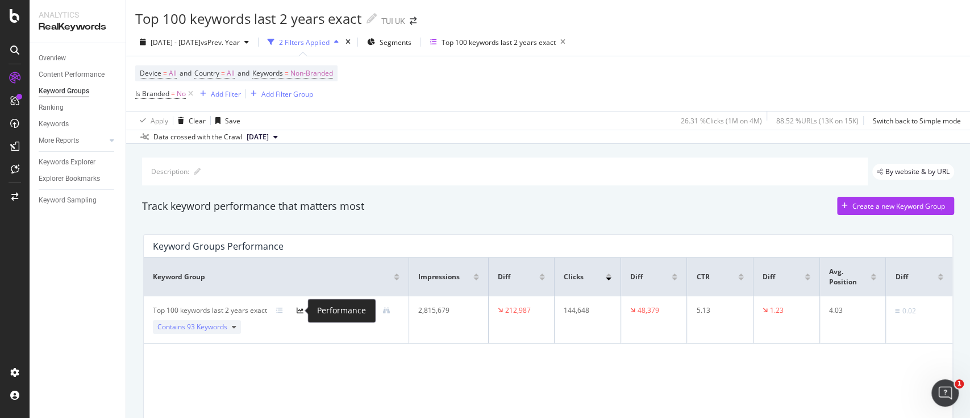
click at [299, 309] on icon at bounding box center [300, 310] width 7 height 7
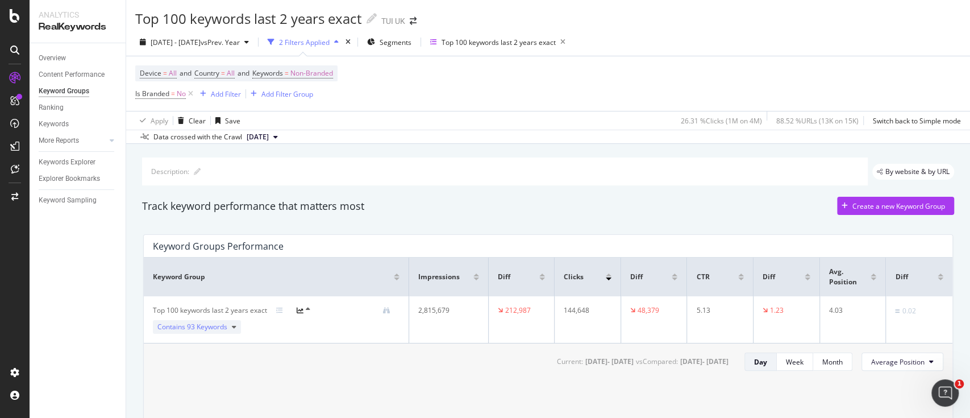
click at [309, 307] on icon at bounding box center [308, 309] width 5 height 7
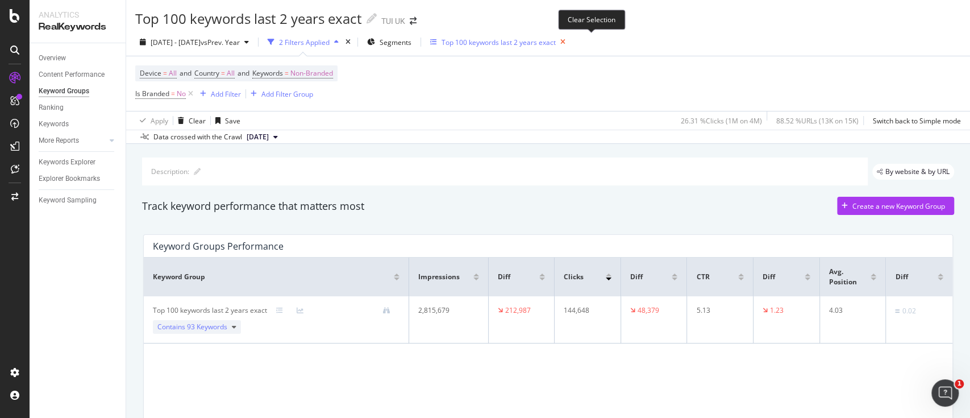
click at [570, 43] on icon "button" at bounding box center [563, 42] width 14 height 16
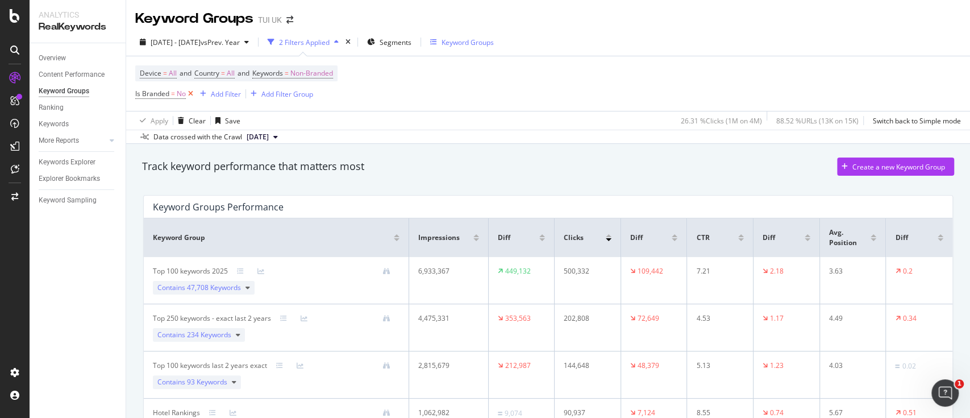
click at [193, 94] on icon at bounding box center [191, 93] width 10 height 11
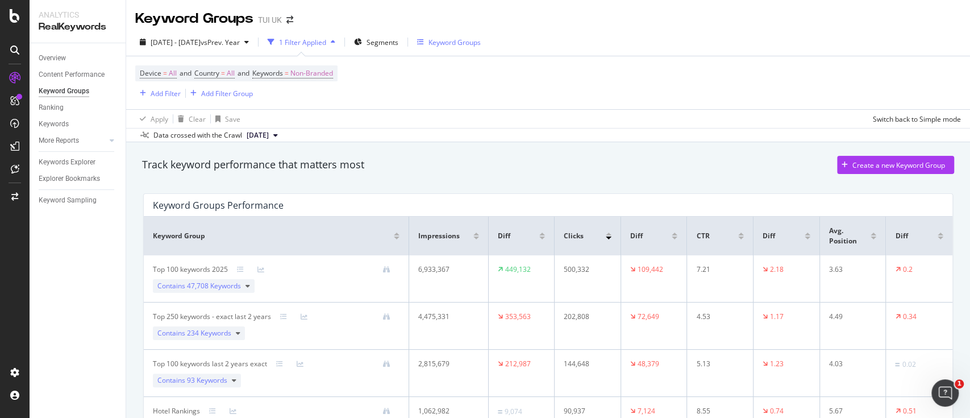
click at [623, 107] on div "Device = All and Country = All and Keywords = Non-Branded Add Filter Add Filter…" at bounding box center [548, 82] width 826 height 53
click at [299, 363] on icon at bounding box center [300, 363] width 7 height 7
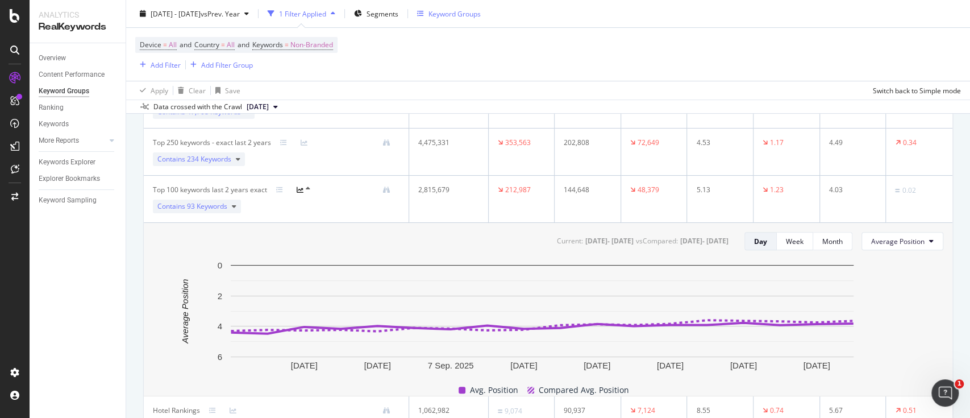
scroll to position [151, 0]
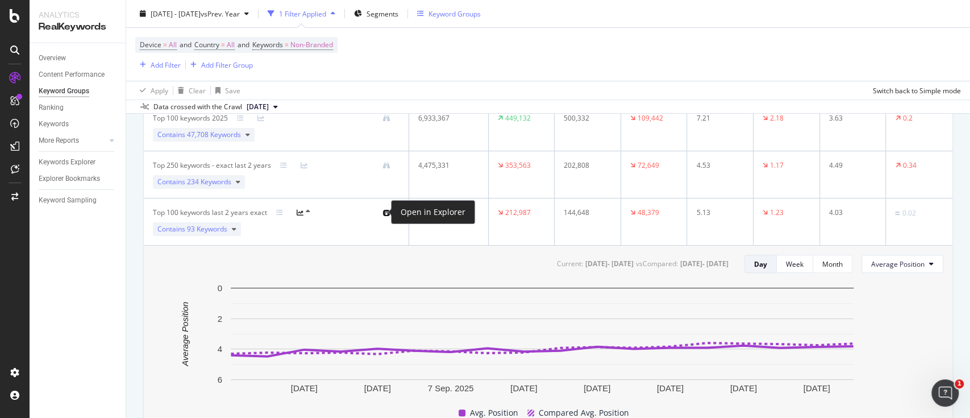
click at [383, 210] on icon at bounding box center [386, 212] width 7 height 7
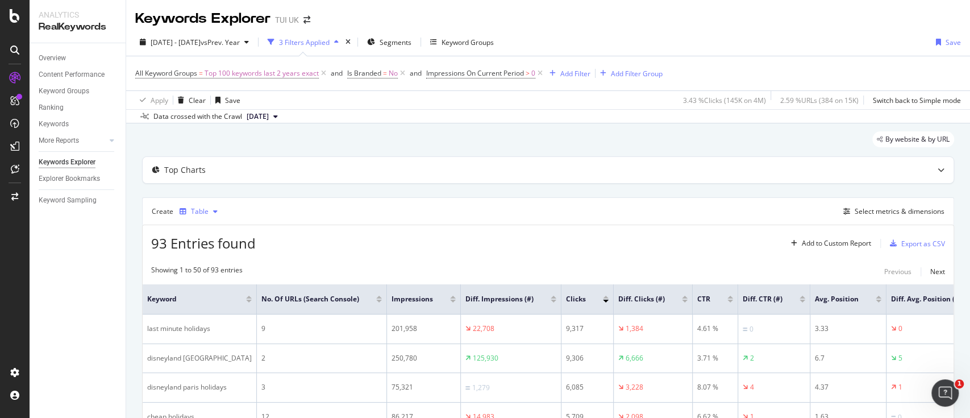
click at [206, 210] on div "Table" at bounding box center [200, 211] width 18 height 7
click at [210, 252] on div "Trend" at bounding box center [211, 249] width 19 height 10
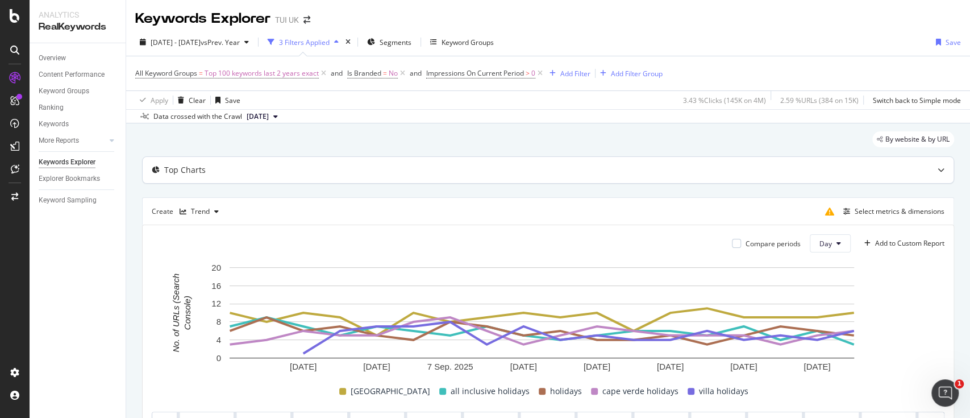
click at [340, 160] on div "Top Charts" at bounding box center [548, 170] width 811 height 26
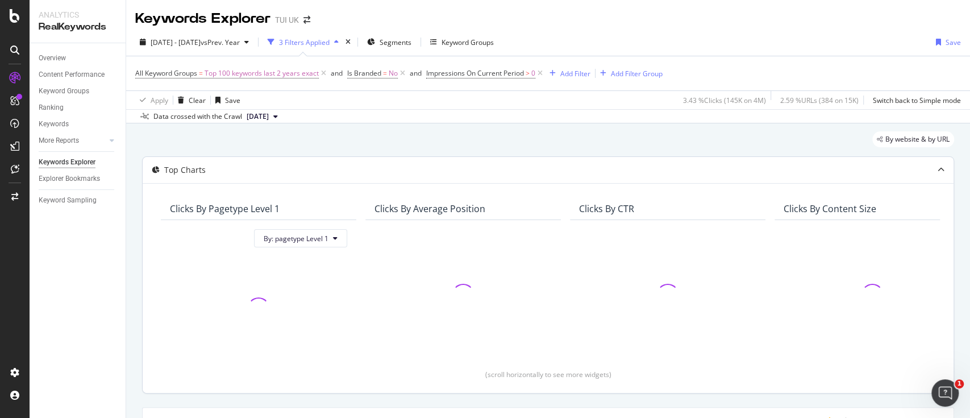
click at [327, 166] on div "Top Charts" at bounding box center [526, 169] width 766 height 11
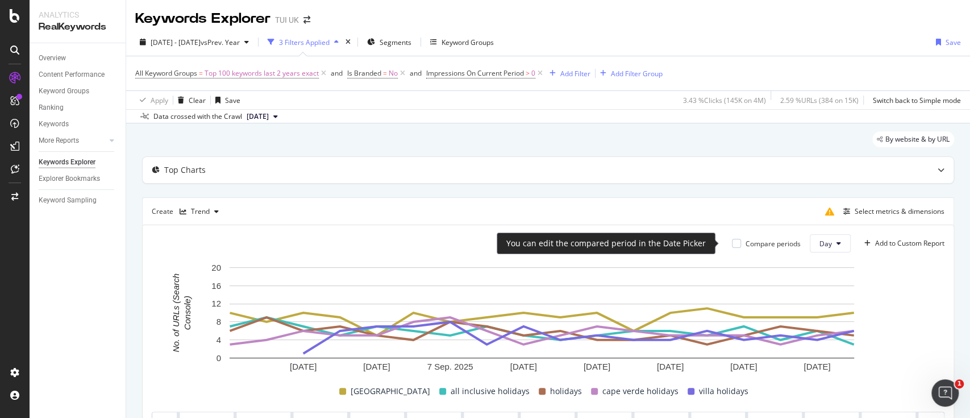
click at [767, 247] on div "Compare periods" at bounding box center [773, 244] width 55 height 10
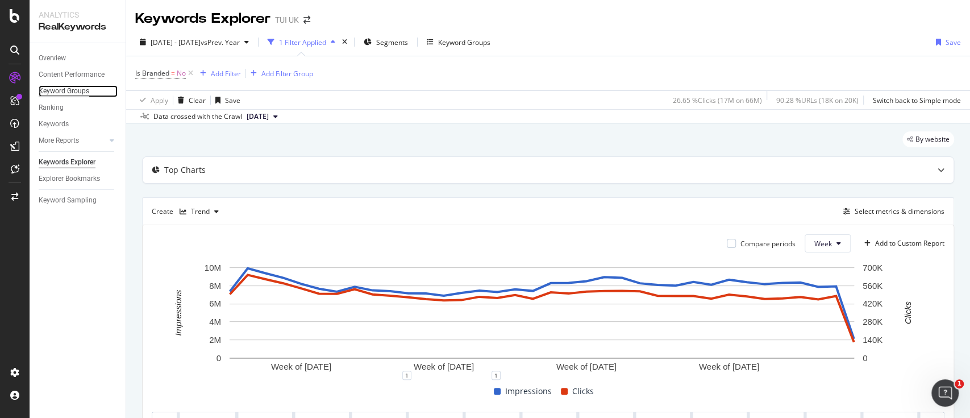
click at [70, 89] on div "Keyword Groups" at bounding box center [64, 91] width 51 height 12
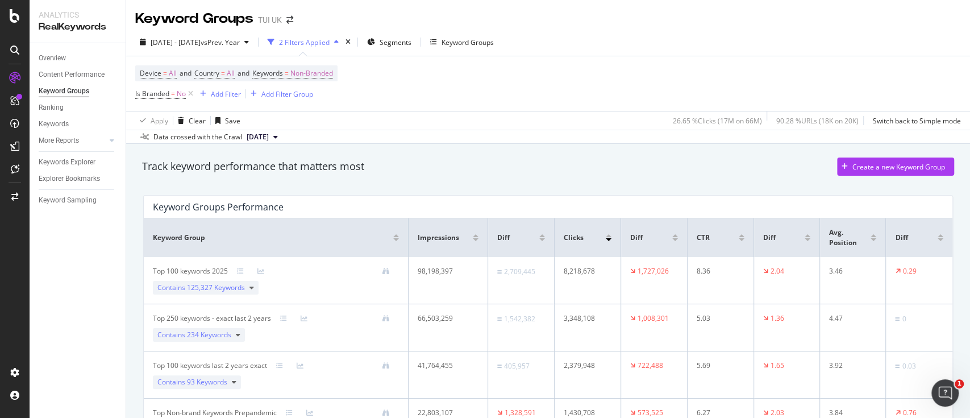
click at [269, 136] on span "[DATE]" at bounding box center [258, 137] width 22 height 10
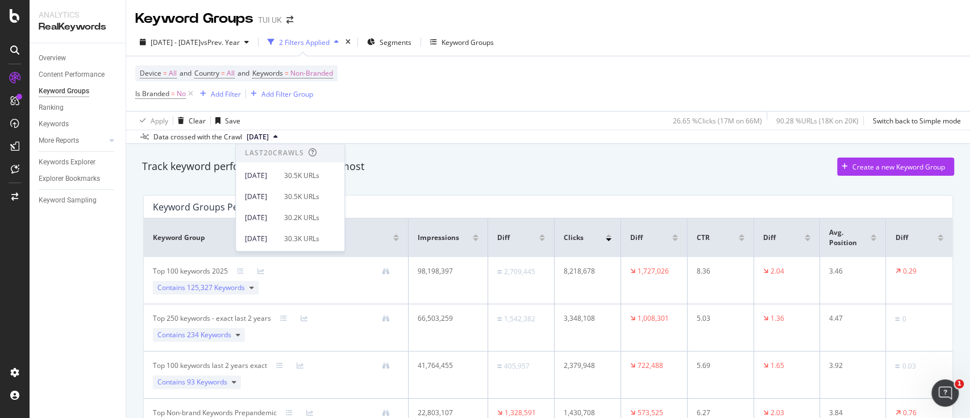
click at [269, 139] on span "2025 Sep. 2nd" at bounding box center [258, 137] width 22 height 10
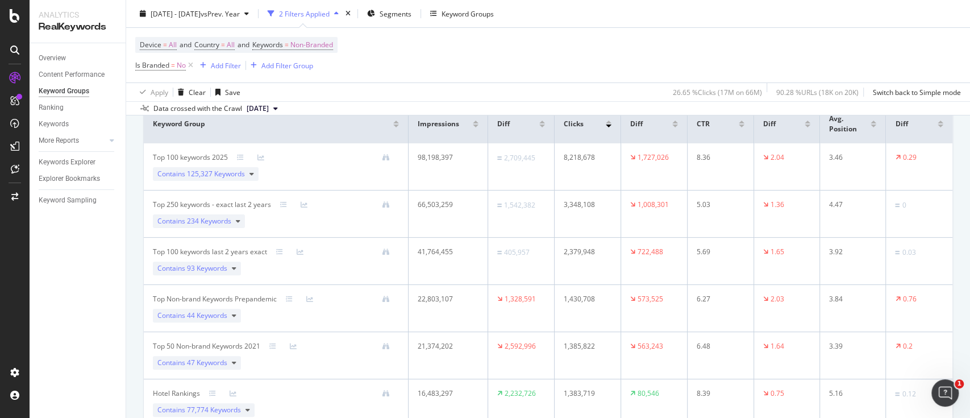
scroll to position [151, 0]
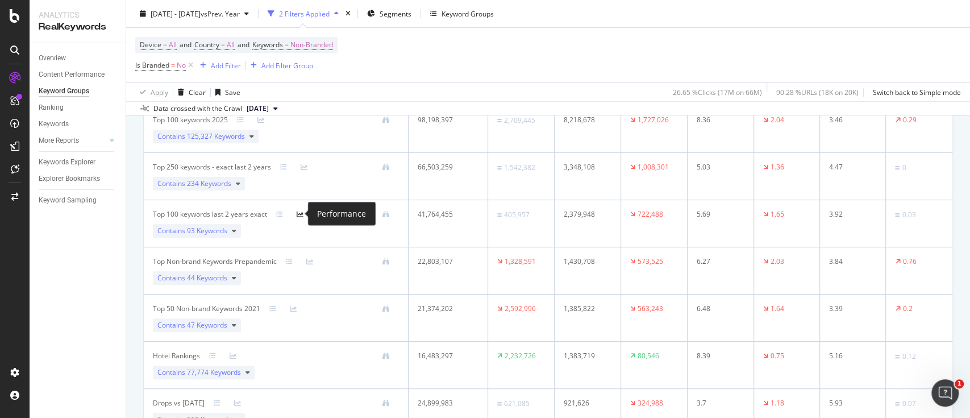
click at [302, 212] on icon at bounding box center [300, 214] width 7 height 7
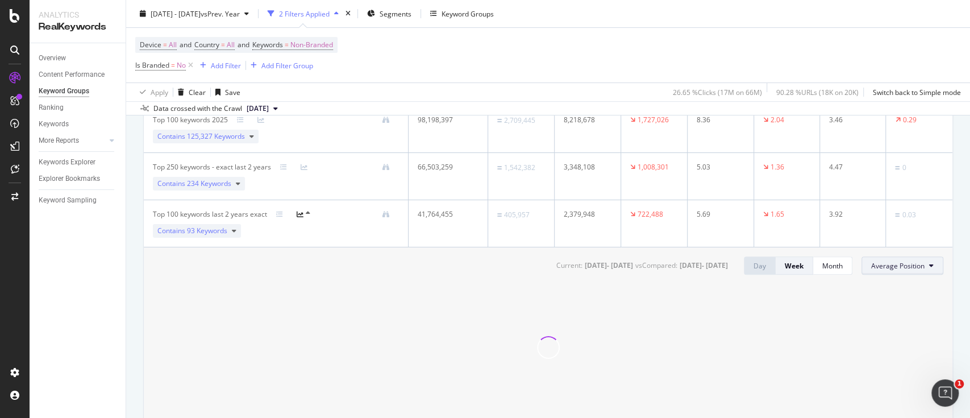
click at [929, 267] on icon at bounding box center [931, 265] width 5 height 7
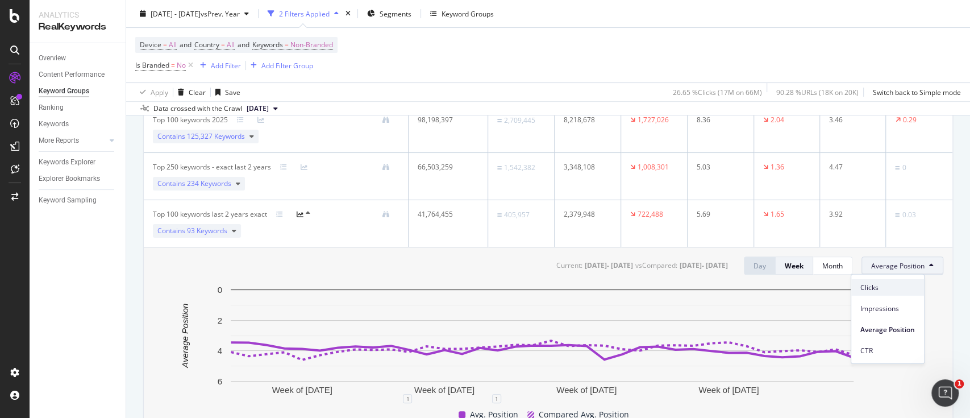
click at [899, 285] on span "Clicks" at bounding box center [888, 287] width 55 height 10
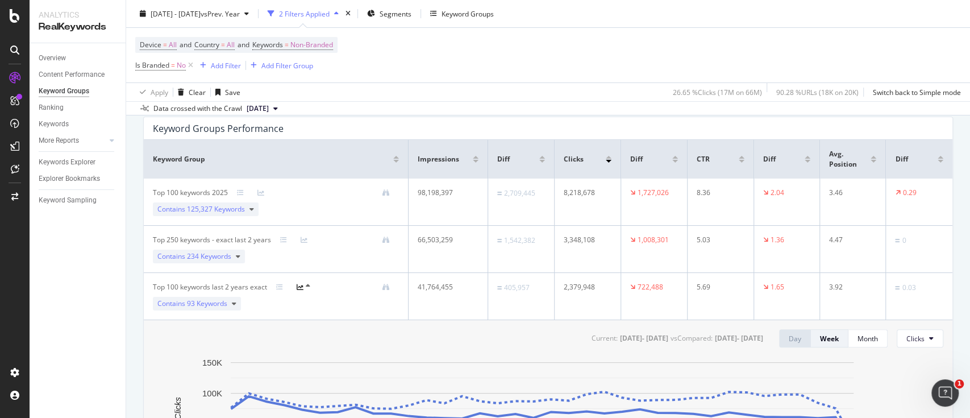
scroll to position [0, 0]
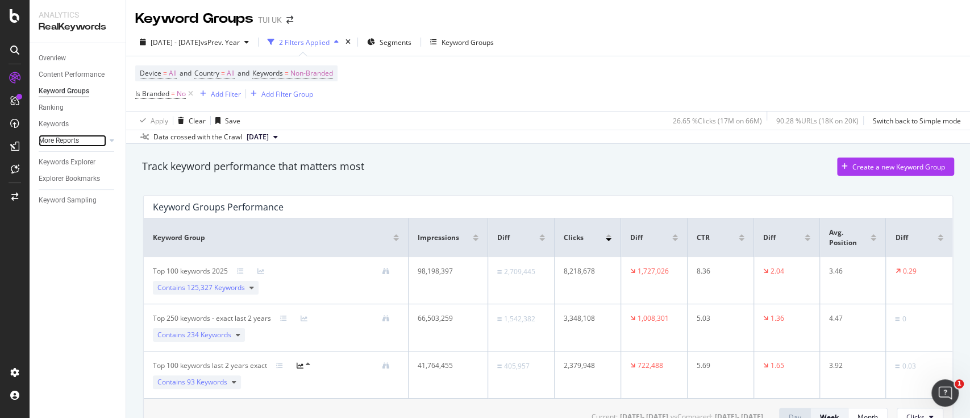
click at [85, 142] on link "More Reports" at bounding box center [73, 141] width 68 height 12
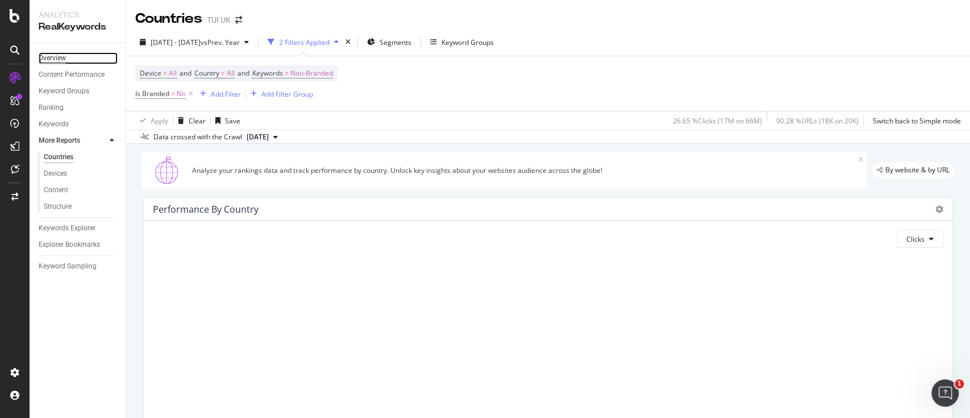
click at [56, 59] on div "Overview" at bounding box center [52, 58] width 27 height 12
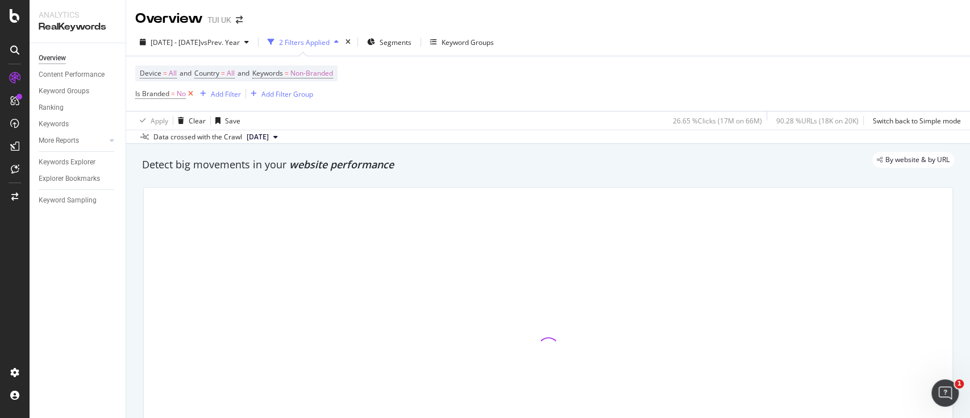
click at [191, 93] on icon at bounding box center [191, 93] width 10 height 11
click at [340, 35] on div "1 Filter Applied" at bounding box center [301, 42] width 77 height 17
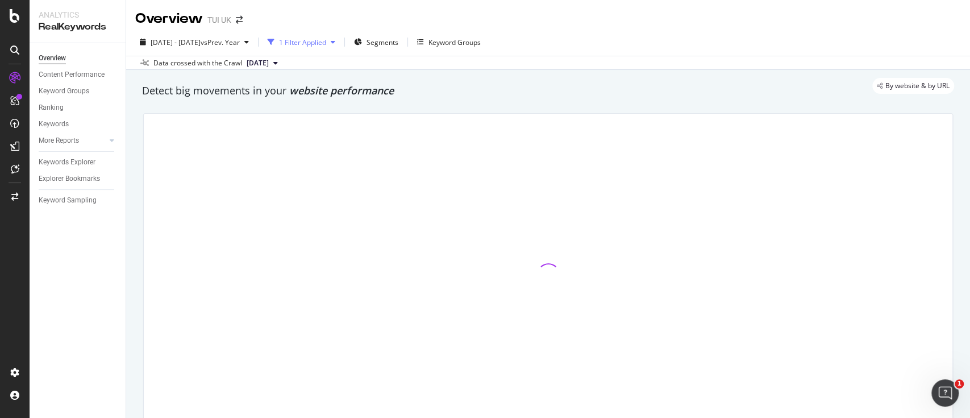
click at [326, 40] on div "1 Filter Applied" at bounding box center [302, 43] width 47 height 10
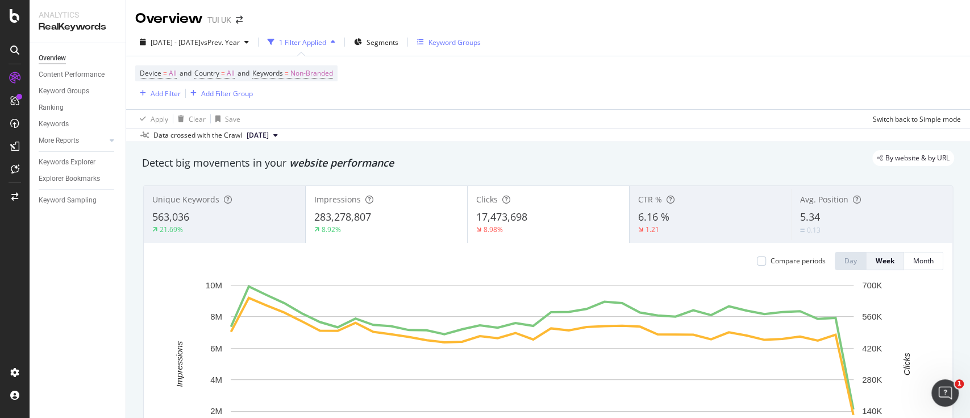
click at [481, 43] on div "Keyword Groups" at bounding box center [455, 43] width 52 height 10
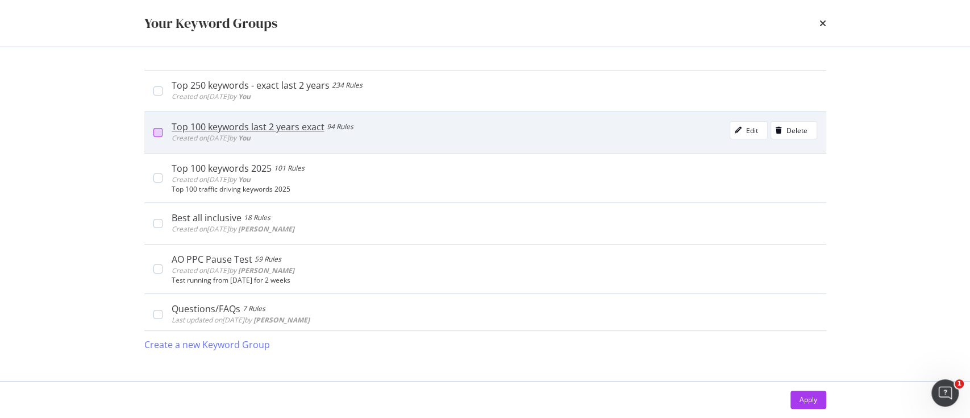
click at [157, 128] on div "modal" at bounding box center [157, 132] width 9 height 9
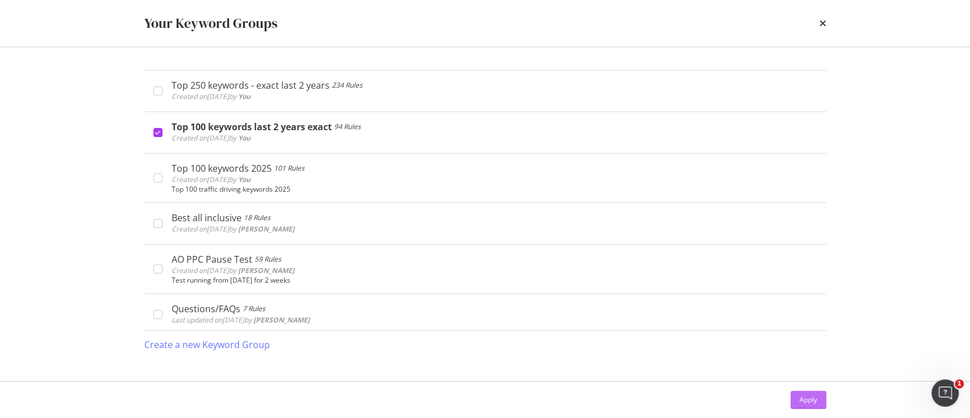
click at [805, 398] on div "Apply" at bounding box center [809, 400] width 18 height 10
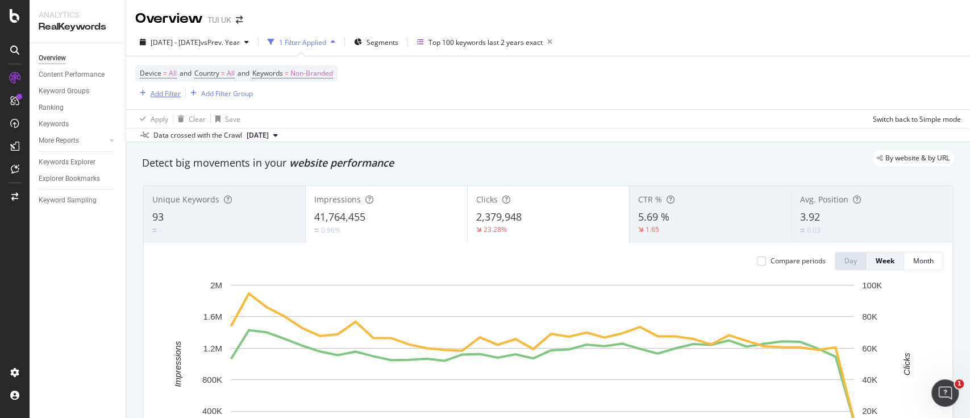
click at [169, 95] on div "Add Filter" at bounding box center [166, 94] width 30 height 10
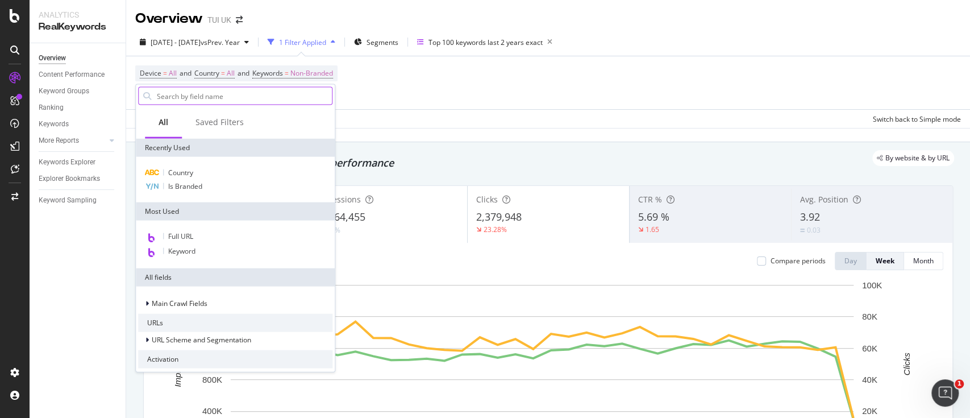
click at [204, 98] on input "text" at bounding box center [244, 96] width 176 height 17
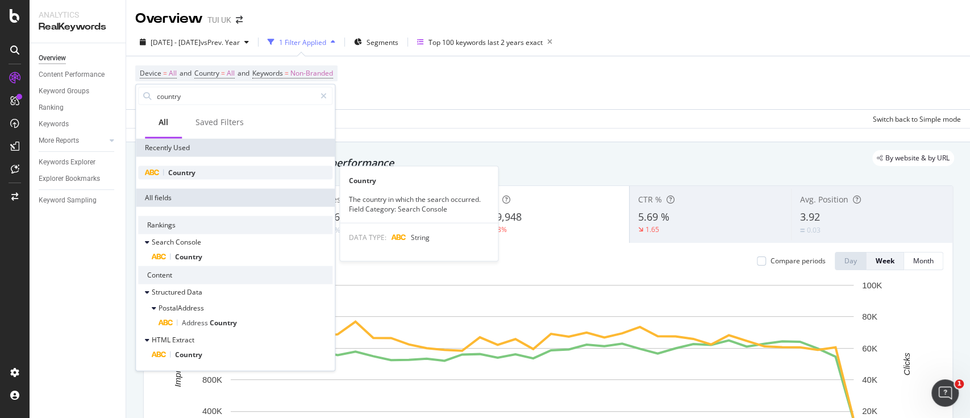
type input "country"
click at [205, 173] on div "Country" at bounding box center [235, 173] width 194 height 14
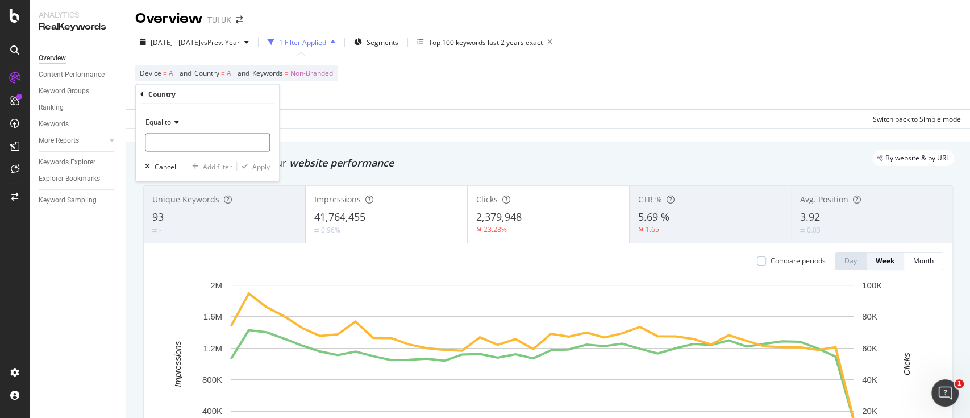
click at [180, 141] on input "text" at bounding box center [208, 143] width 124 height 18
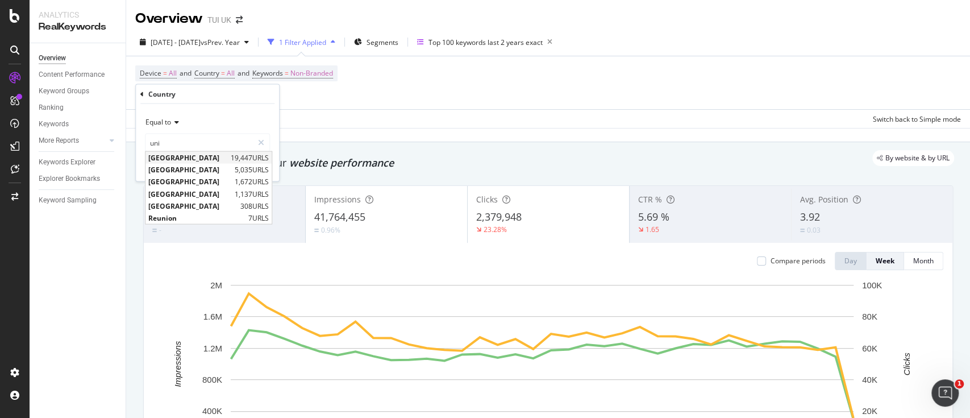
click at [200, 151] on div "United Kingdom 19,447 URLS United States of America 5,035 URLS United Arab Emir…" at bounding box center [208, 187] width 127 height 73
click at [190, 162] on div "United Kingdom 19,447 URLS" at bounding box center [209, 158] width 126 height 12
type input "[GEOGRAPHIC_DATA]"
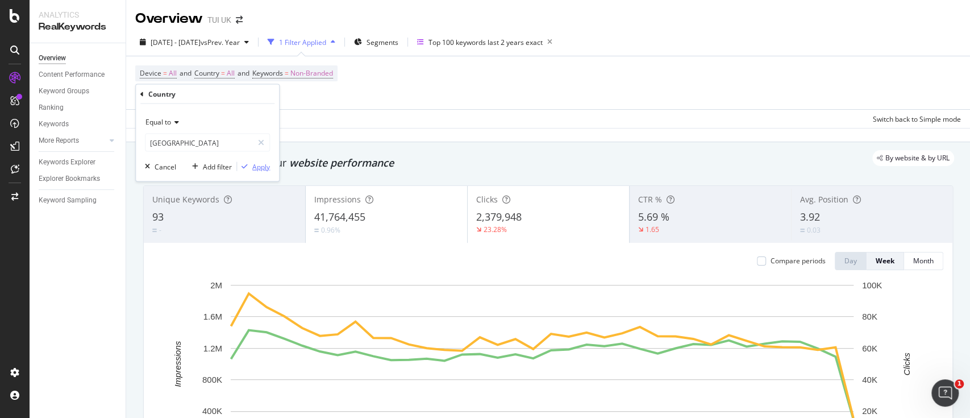
click at [262, 163] on div "Apply" at bounding box center [261, 166] width 18 height 10
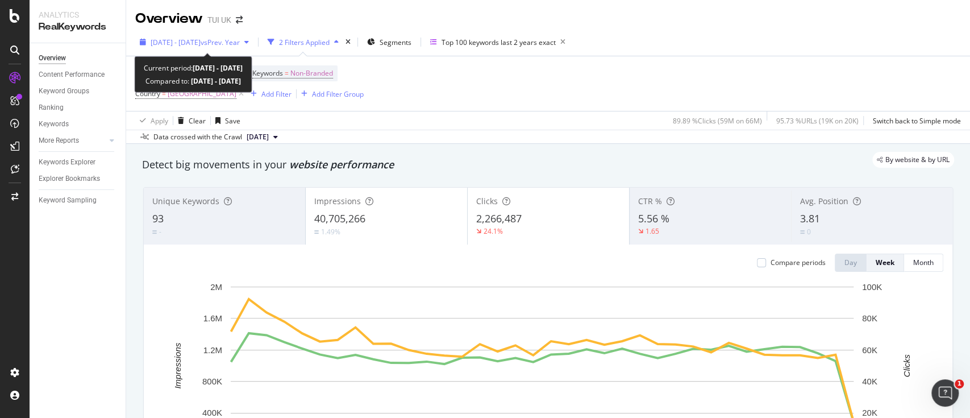
click at [225, 41] on span "vs Prev. Year" at bounding box center [220, 43] width 39 height 10
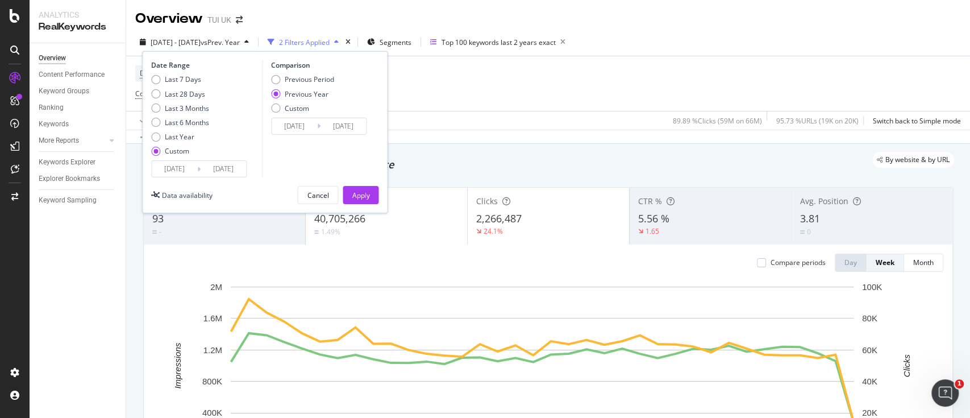
click at [195, 161] on input "2025/01/01" at bounding box center [174, 169] width 45 height 16
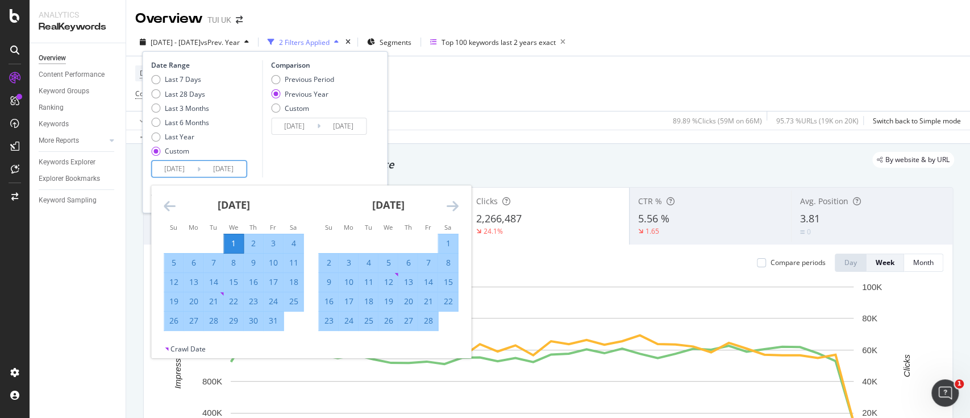
click at [450, 202] on icon "Move forward to switch to the next month." at bounding box center [452, 206] width 12 height 14
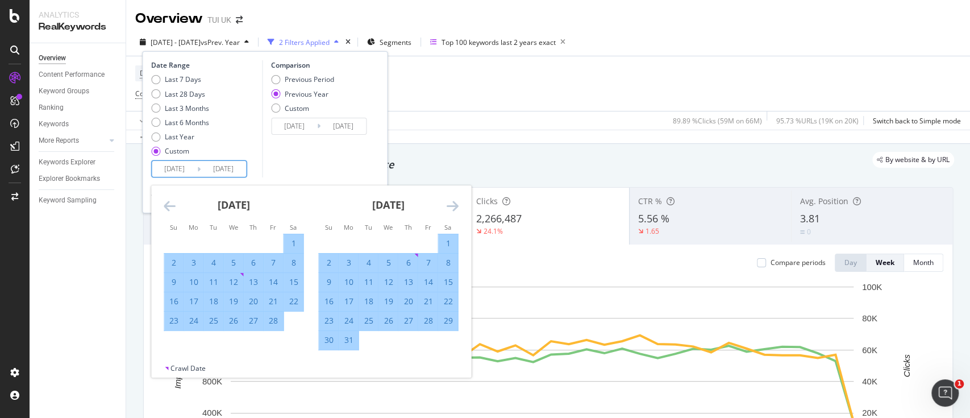
click at [450, 202] on icon "Move forward to switch to the next month." at bounding box center [452, 206] width 12 height 14
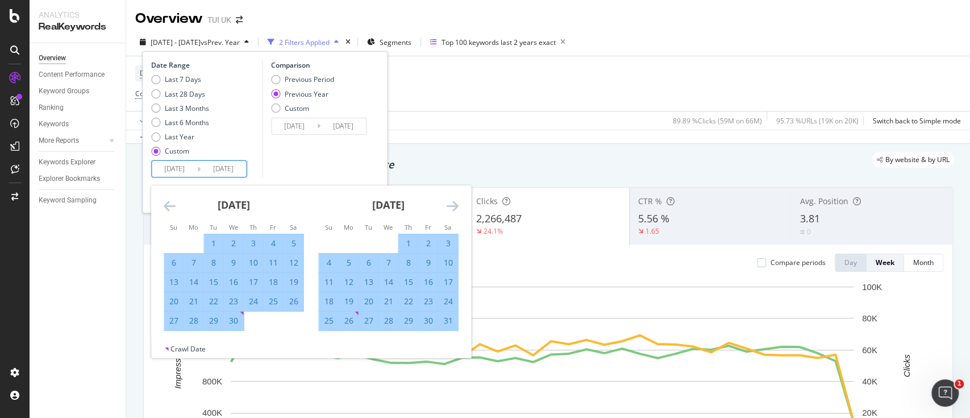
click at [450, 202] on icon "Move forward to switch to the next month." at bounding box center [452, 206] width 12 height 14
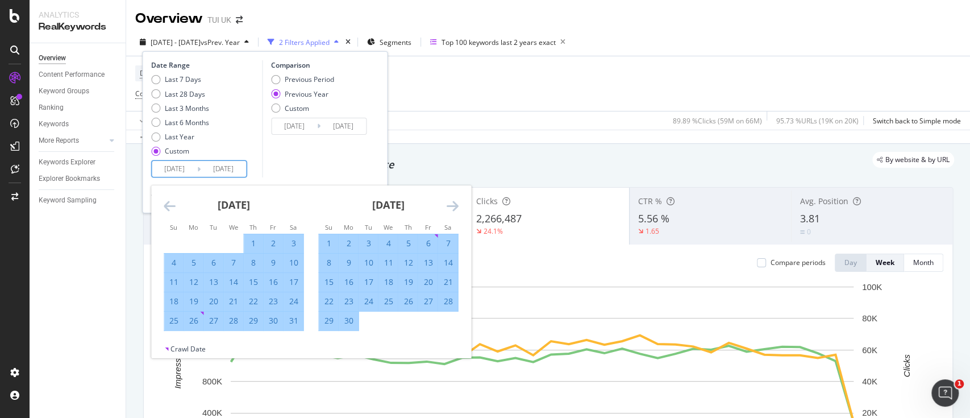
click at [450, 202] on icon "Move forward to switch to the next month." at bounding box center [452, 206] width 12 height 14
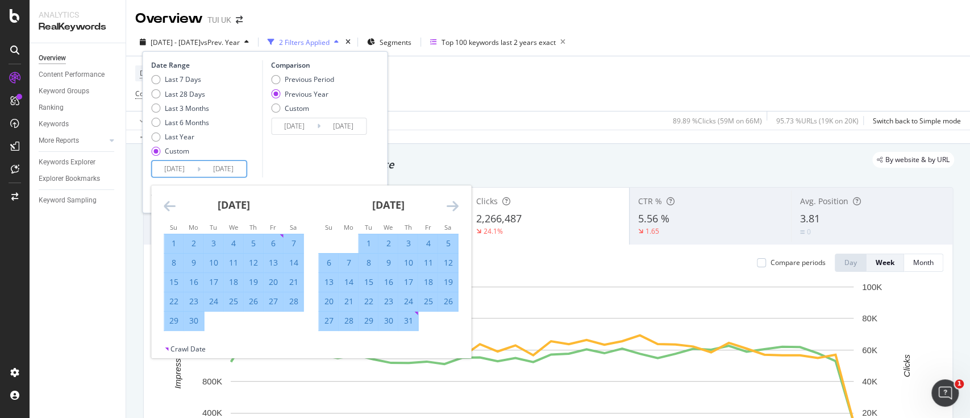
click at [450, 202] on icon "Move forward to switch to the next month." at bounding box center [452, 206] width 12 height 14
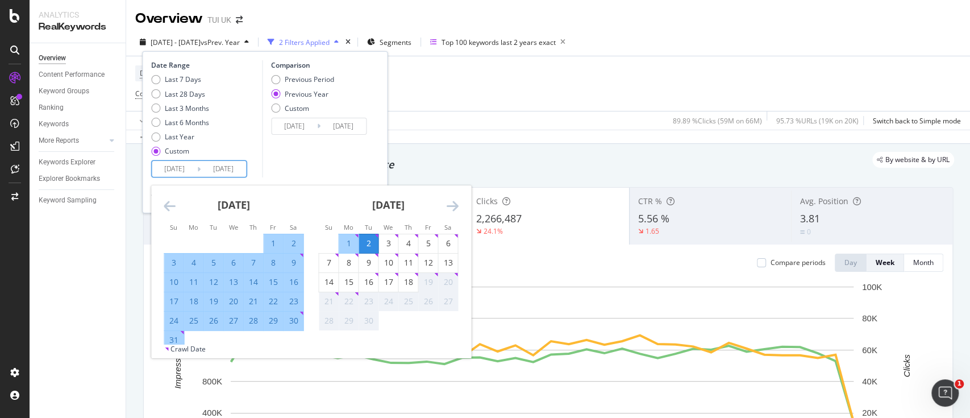
click at [351, 243] on div "1" at bounding box center [348, 243] width 19 height 11
type input "[DATE]"
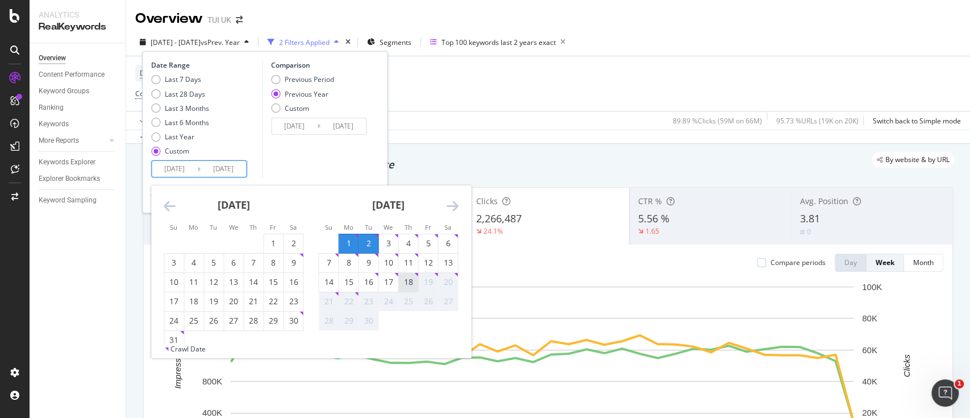
click at [405, 283] on div "18" at bounding box center [407, 281] width 19 height 11
type input "[DATE]"
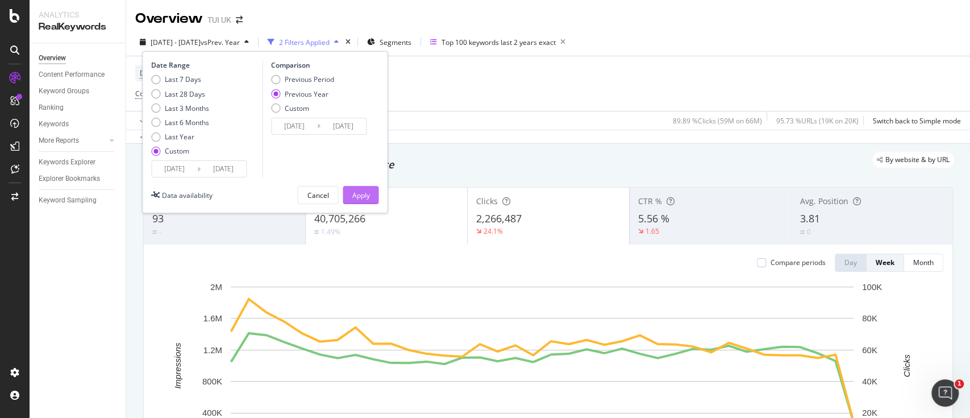
click at [364, 195] on div "Apply" at bounding box center [361, 195] width 18 height 10
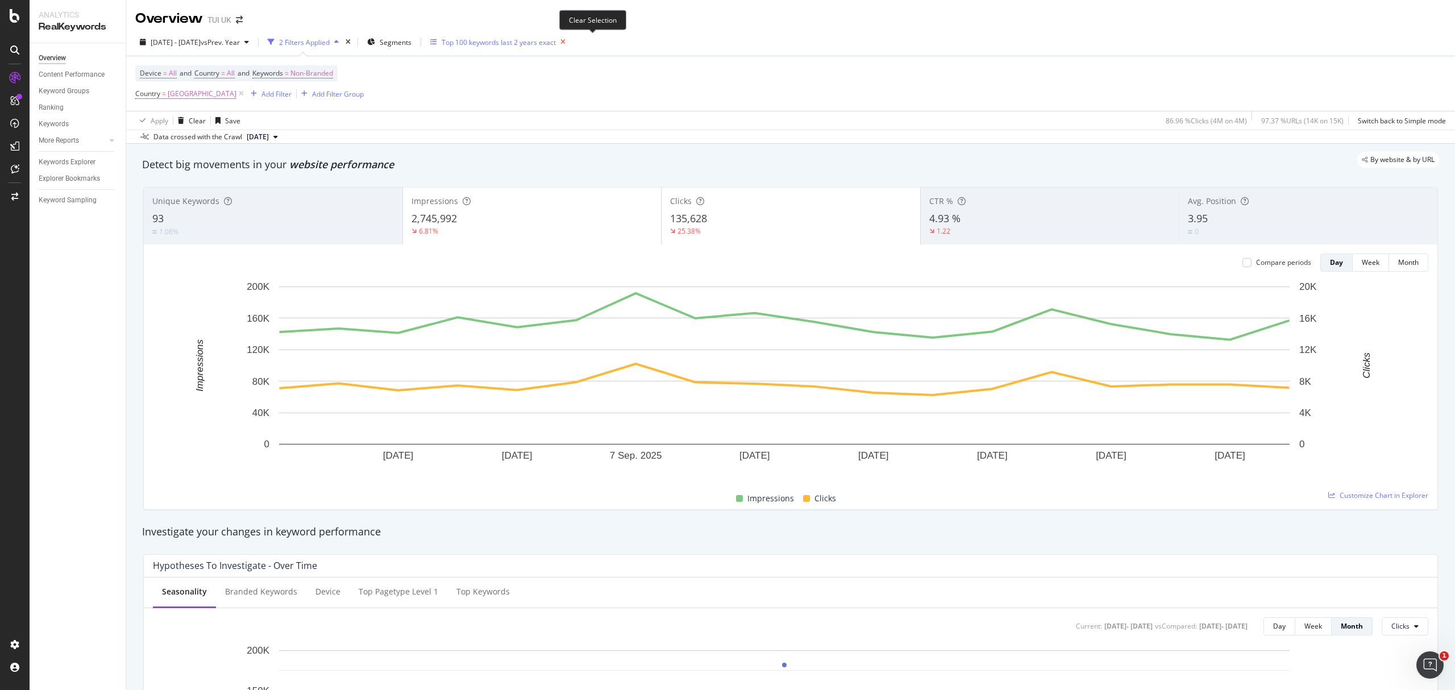
click at [570, 41] on icon "button" at bounding box center [563, 42] width 14 height 16
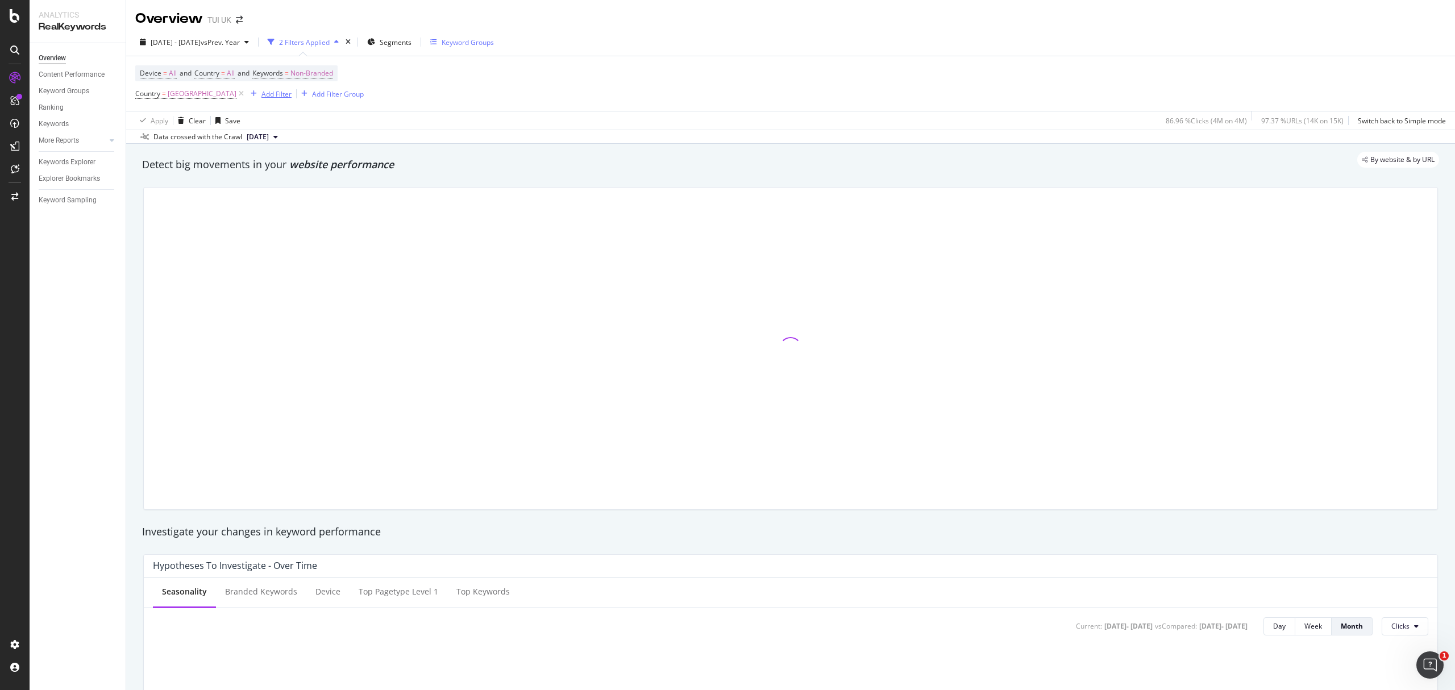
click at [261, 94] on div "Add Filter" at bounding box center [276, 94] width 30 height 10
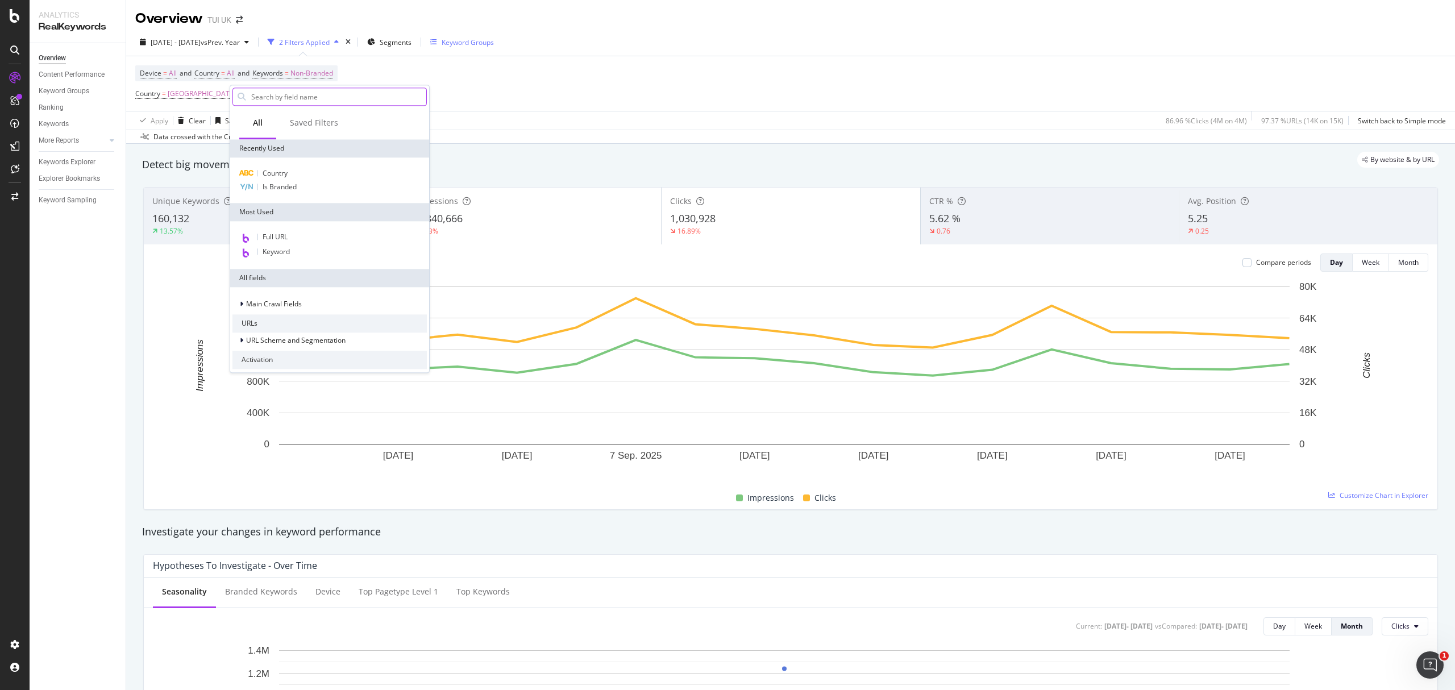
click at [269, 102] on input "text" at bounding box center [338, 96] width 176 height 17
click at [301, 186] on div "Is Branded" at bounding box center [329, 187] width 194 height 14
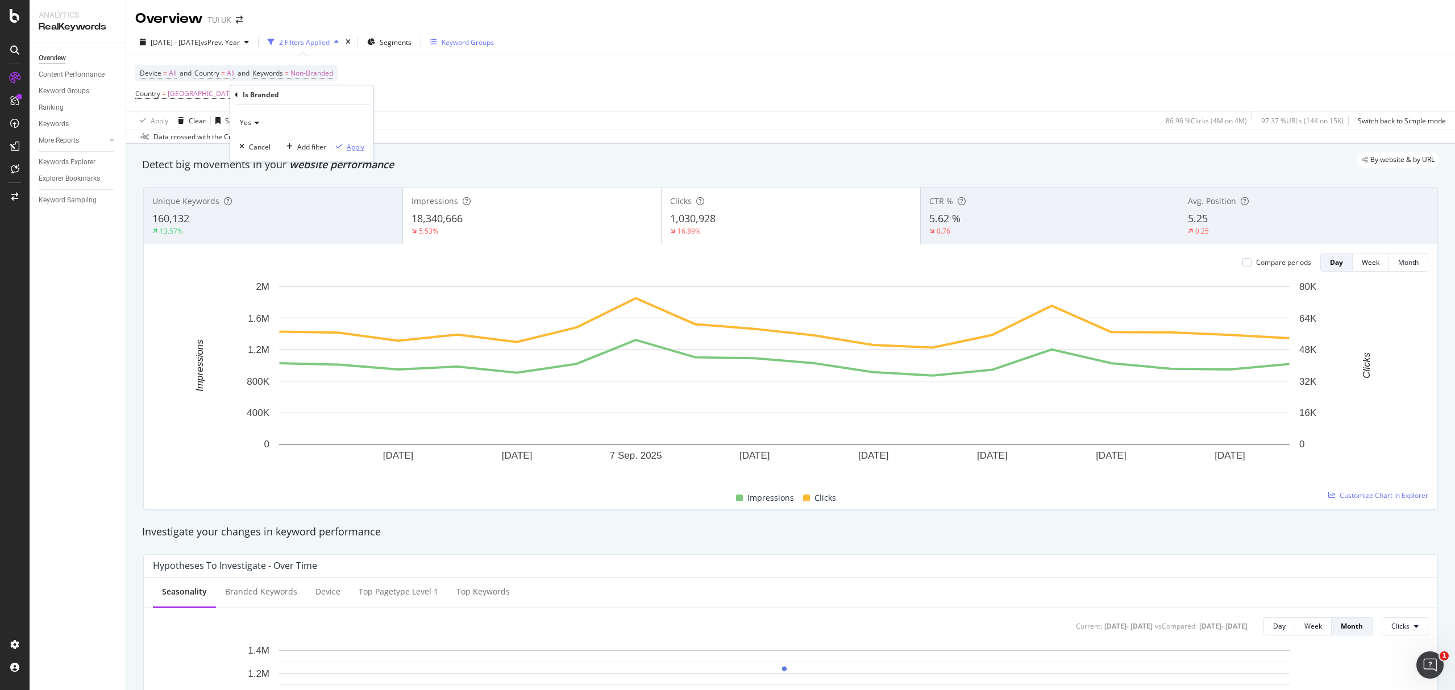
click at [352, 147] on div "Apply" at bounding box center [356, 147] width 18 height 10
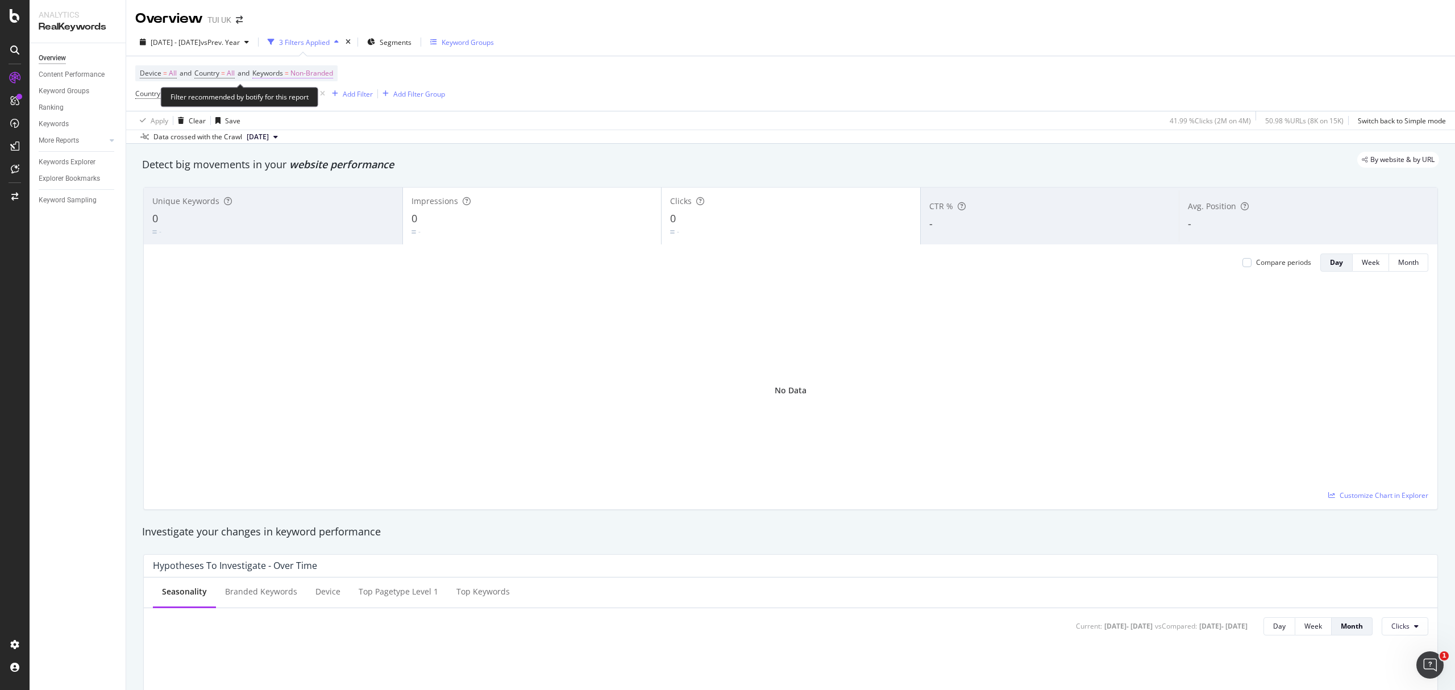
click at [324, 71] on span "Non-Branded" at bounding box center [311, 73] width 43 height 16
click at [319, 98] on div "button" at bounding box center [323, 101] width 14 height 7
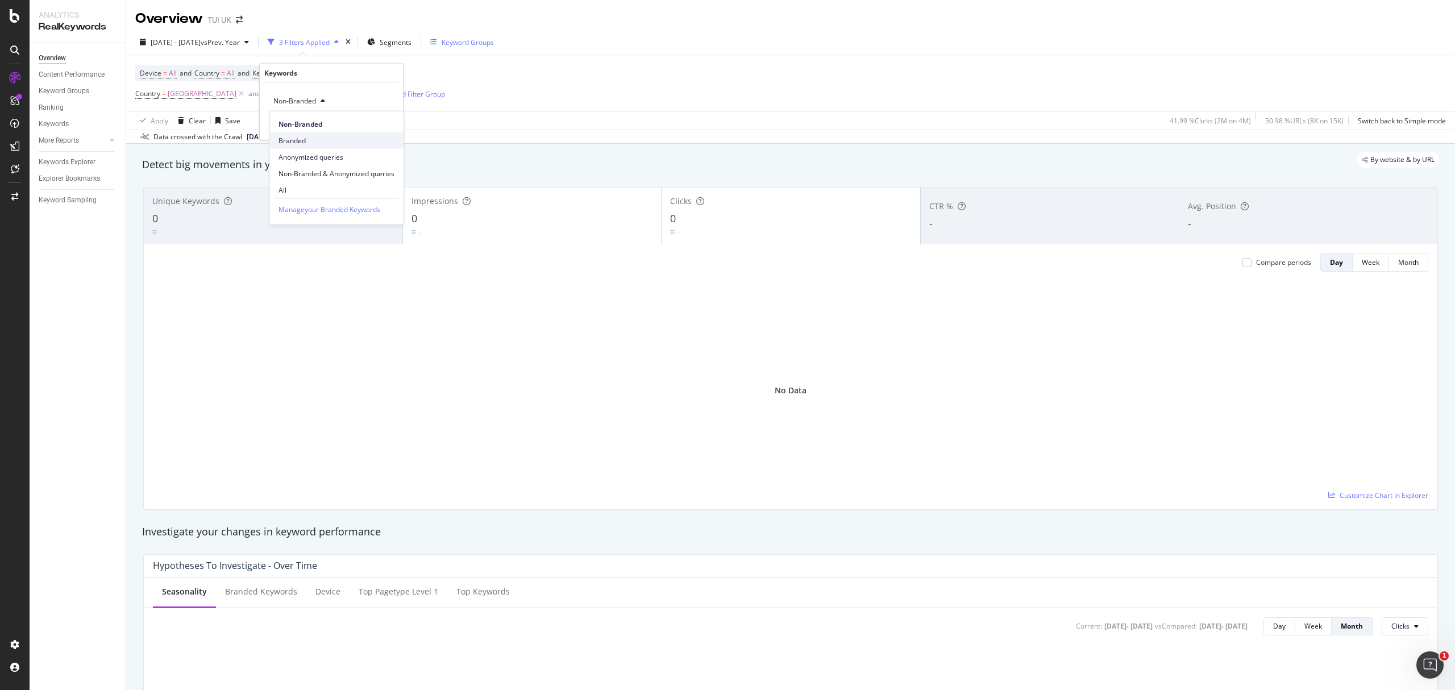
click at [312, 143] on span "Branded" at bounding box center [337, 140] width 116 height 10
click at [384, 130] on div "Apply" at bounding box center [377, 125] width 33 height 10
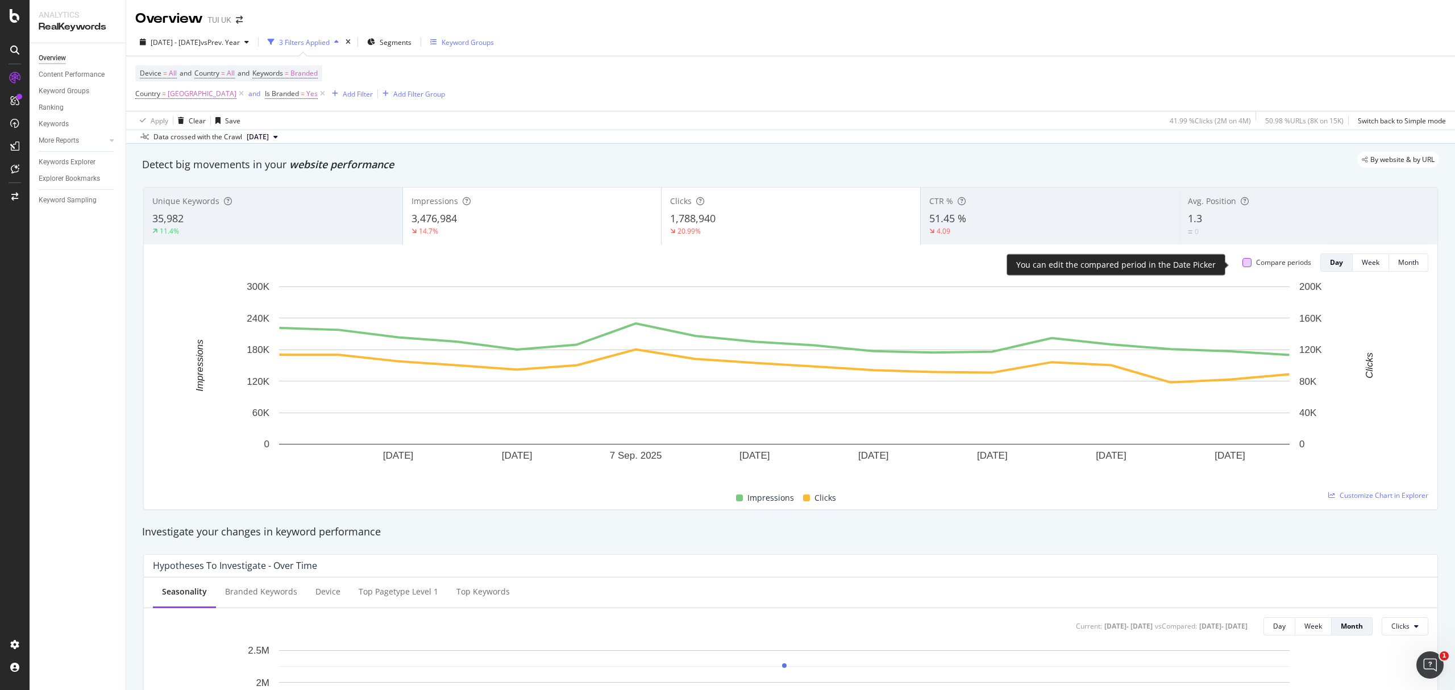
click at [970, 266] on div at bounding box center [1247, 262] width 9 height 9
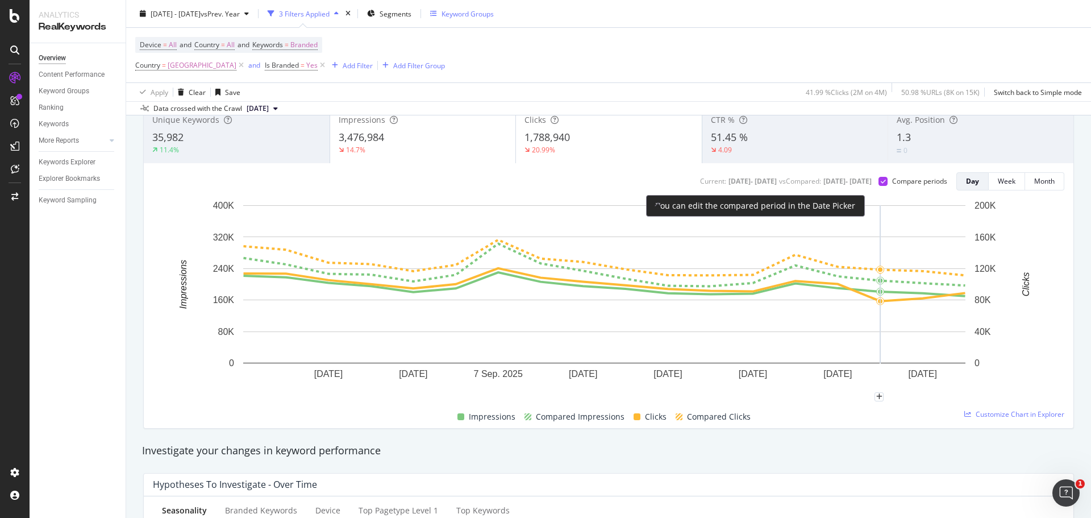
scroll to position [57, 0]
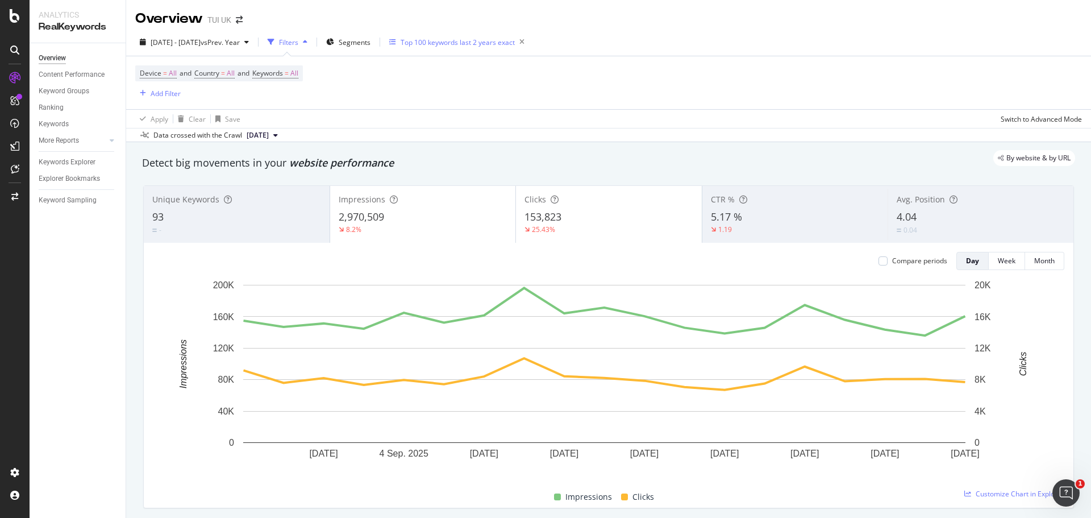
click at [515, 45] on div "Top 100 keywords last 2 years exact" at bounding box center [458, 43] width 114 height 10
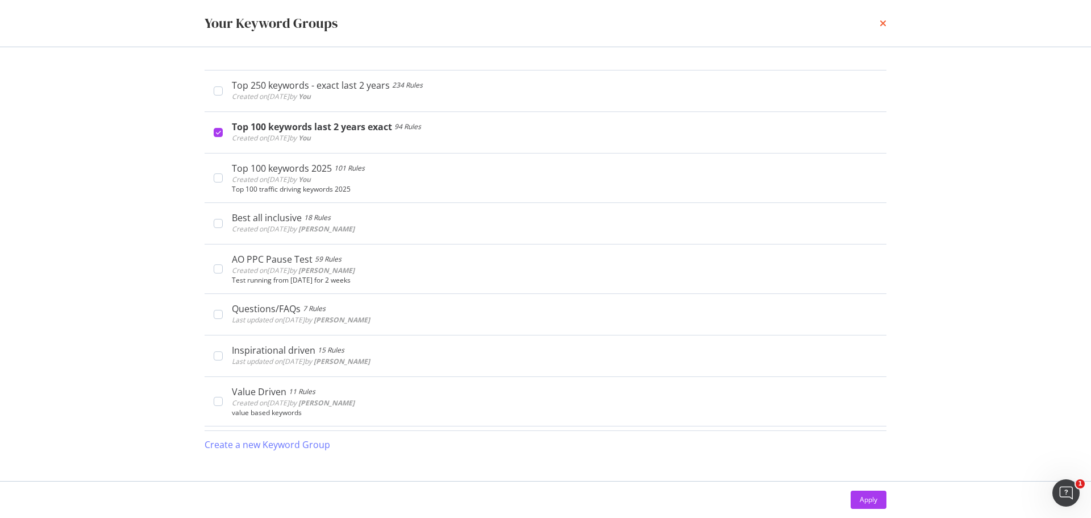
click at [885, 24] on icon "times" at bounding box center [883, 23] width 7 height 9
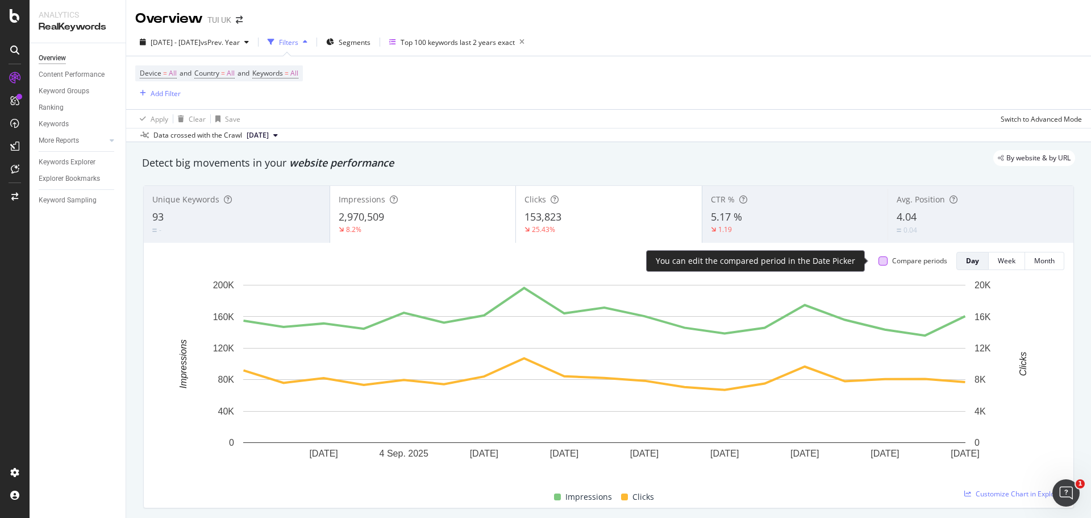
click at [879, 258] on div at bounding box center [883, 260] width 9 height 9
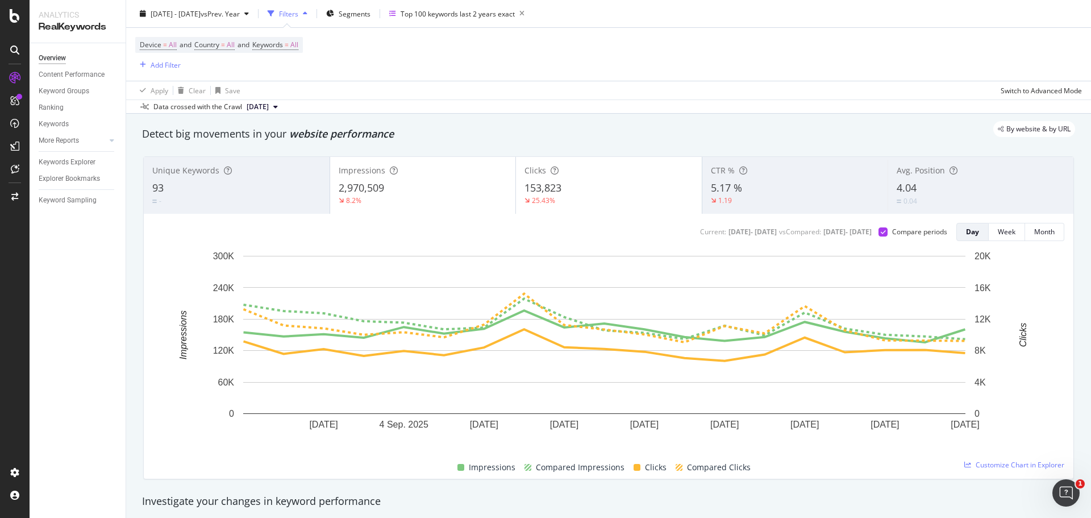
scroll to position [37, 0]
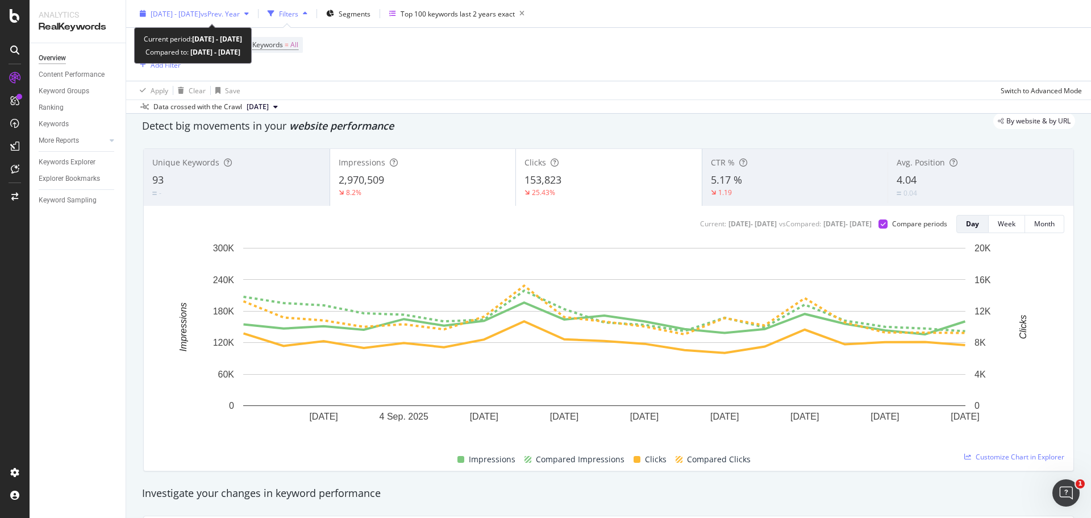
click at [233, 14] on span "vs Prev. Year" at bounding box center [220, 14] width 39 height 10
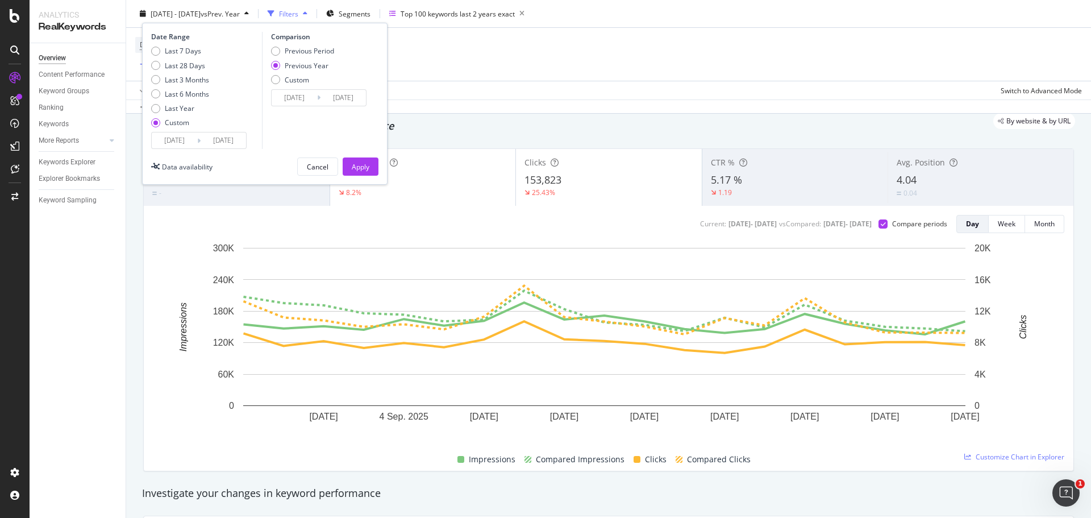
click at [210, 141] on input "[DATE]" at bounding box center [223, 140] width 45 height 16
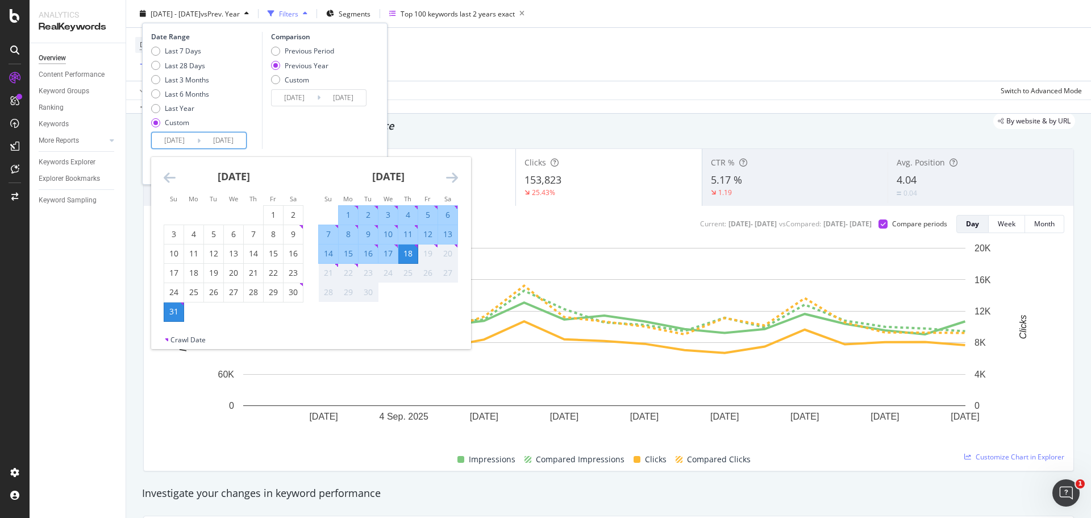
click at [349, 213] on div "1" at bounding box center [348, 214] width 19 height 11
type input "[DATE]"
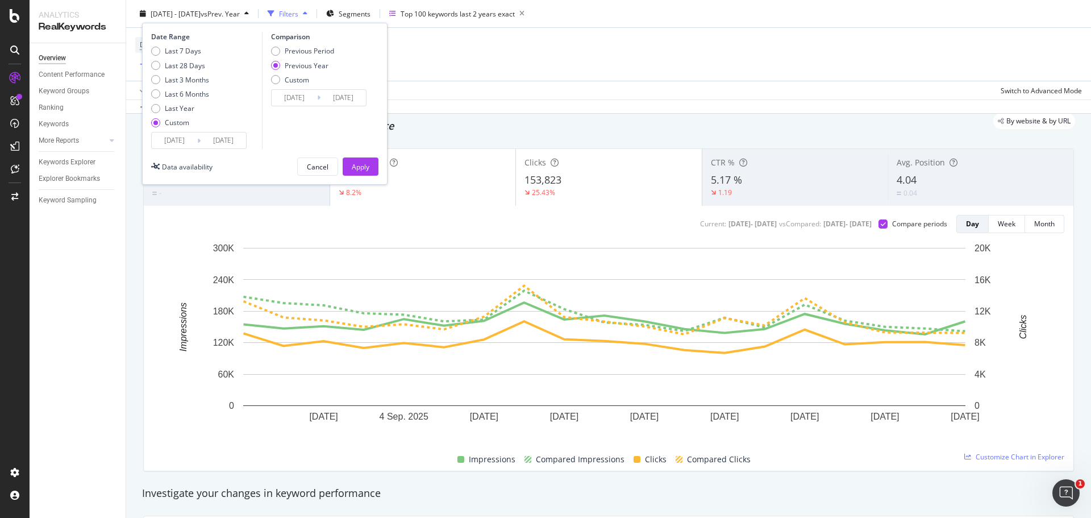
click at [202, 142] on input "[DATE]" at bounding box center [223, 140] width 45 height 16
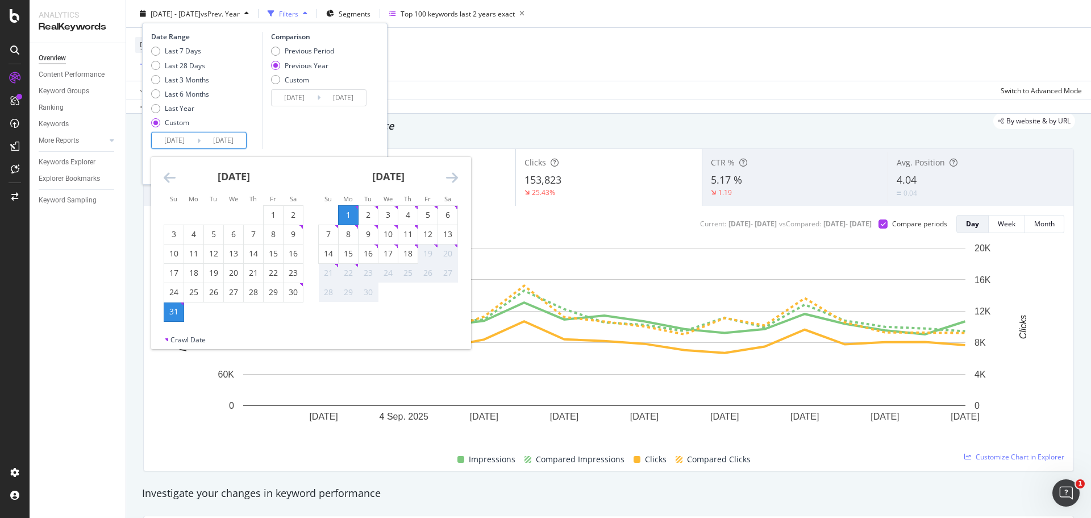
click at [349, 219] on div "1" at bounding box center [348, 214] width 19 height 11
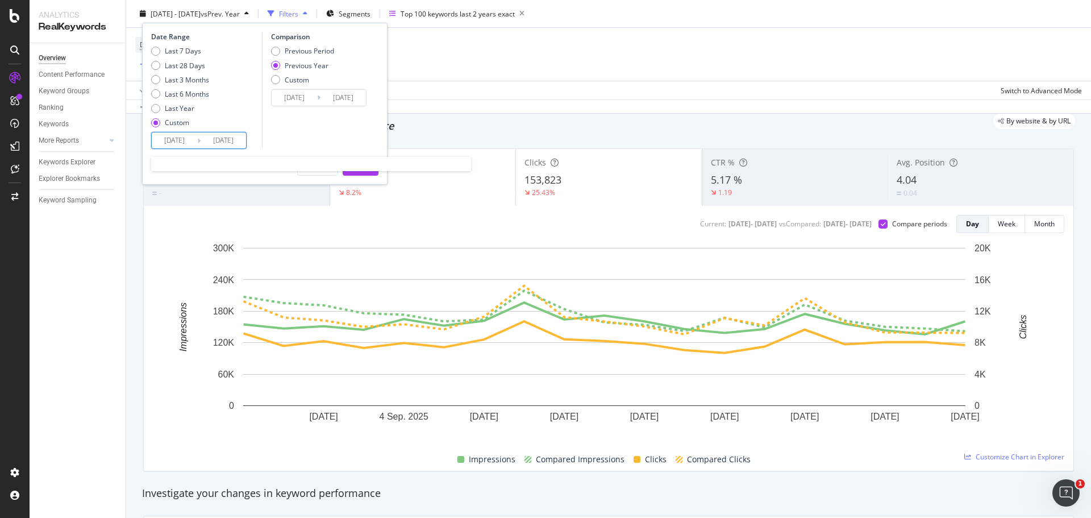
click at [227, 134] on input "[DATE]" at bounding box center [223, 140] width 45 height 16
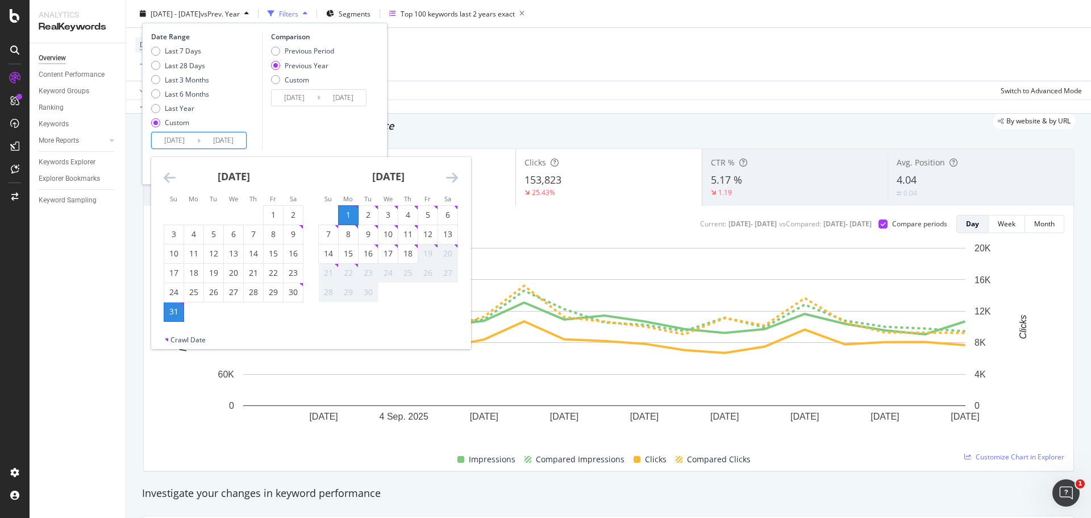
click at [415, 253] on div "18" at bounding box center [407, 253] width 19 height 11
type input "[DATE]"
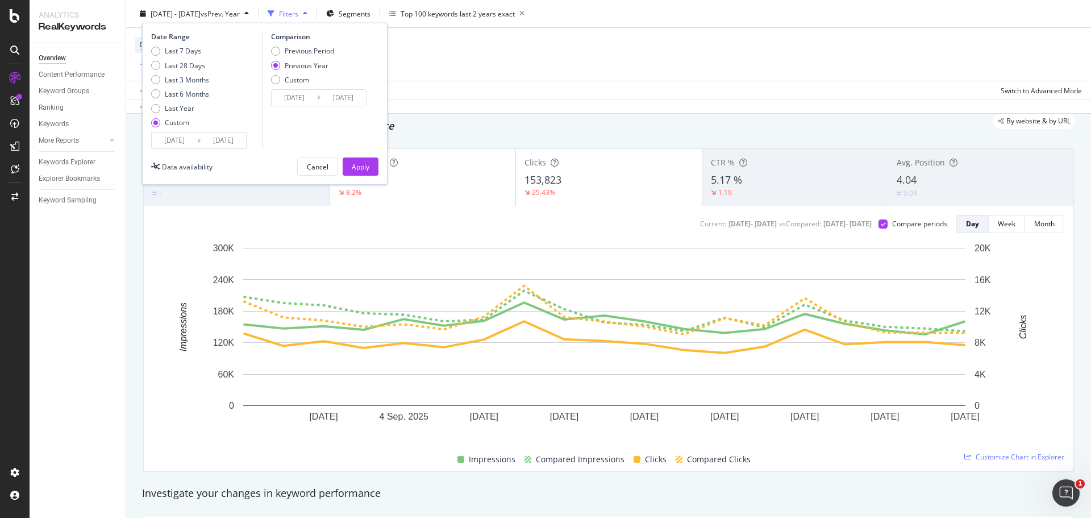
click at [226, 142] on input "[DATE]" at bounding box center [223, 140] width 45 height 16
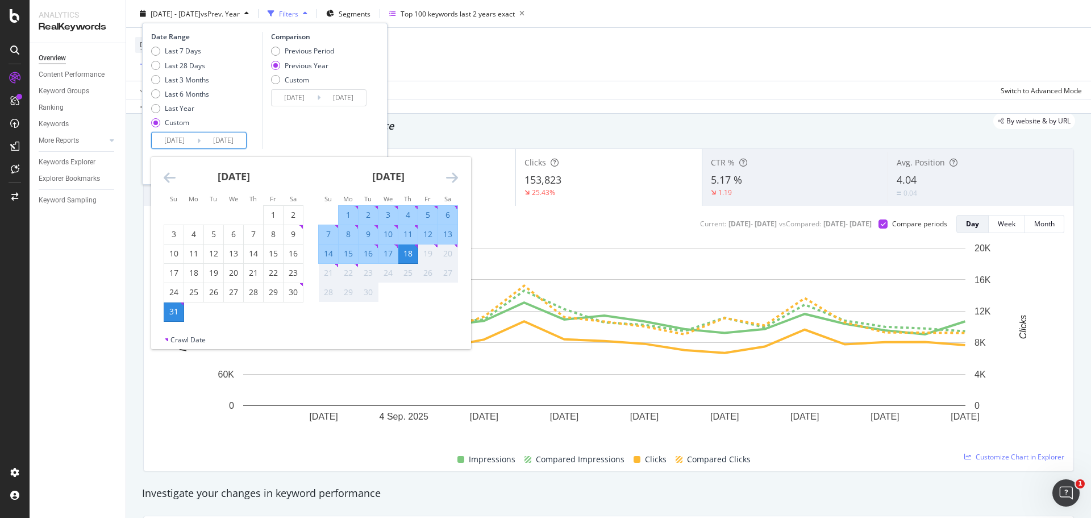
click at [350, 213] on div "1" at bounding box center [348, 214] width 19 height 11
type input "[DATE]"
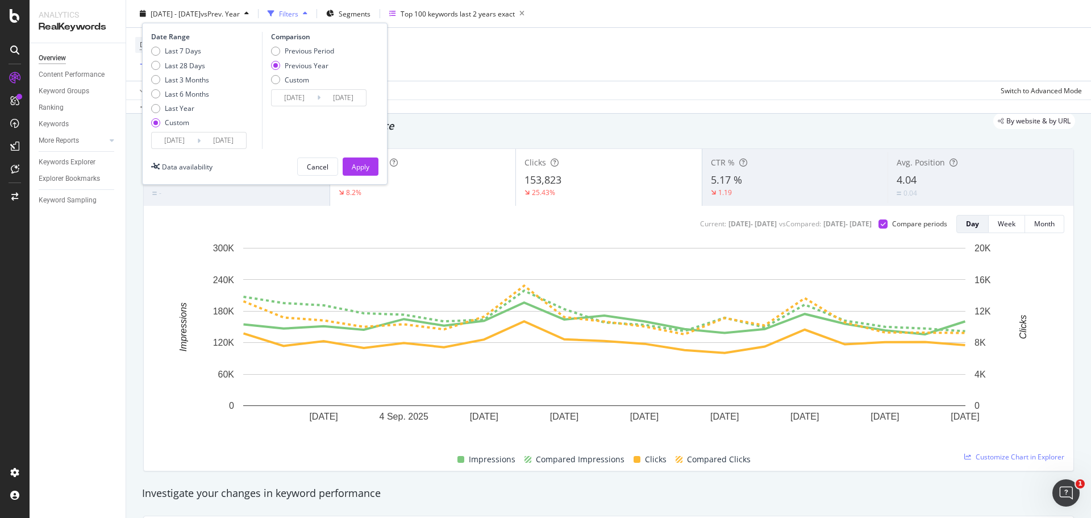
click at [198, 139] on icon at bounding box center [198, 140] width 3 height 11
click at [168, 140] on input "[DATE]" at bounding box center [174, 140] width 45 height 16
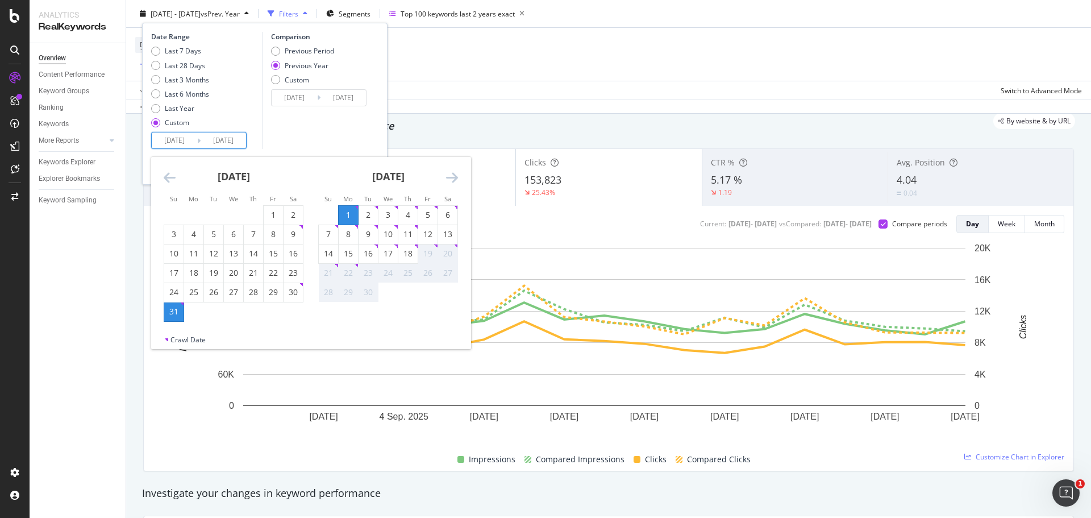
click at [350, 217] on div "1" at bounding box center [348, 214] width 19 height 11
type input "[DATE]"
click at [412, 252] on div "18" at bounding box center [407, 253] width 19 height 11
type input "[DATE]"
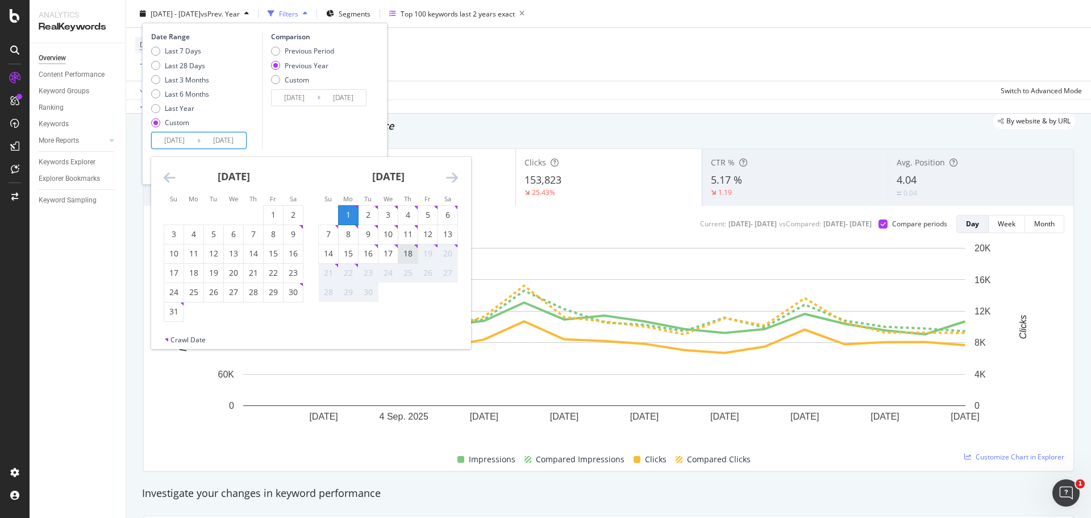
type input "[DATE]"
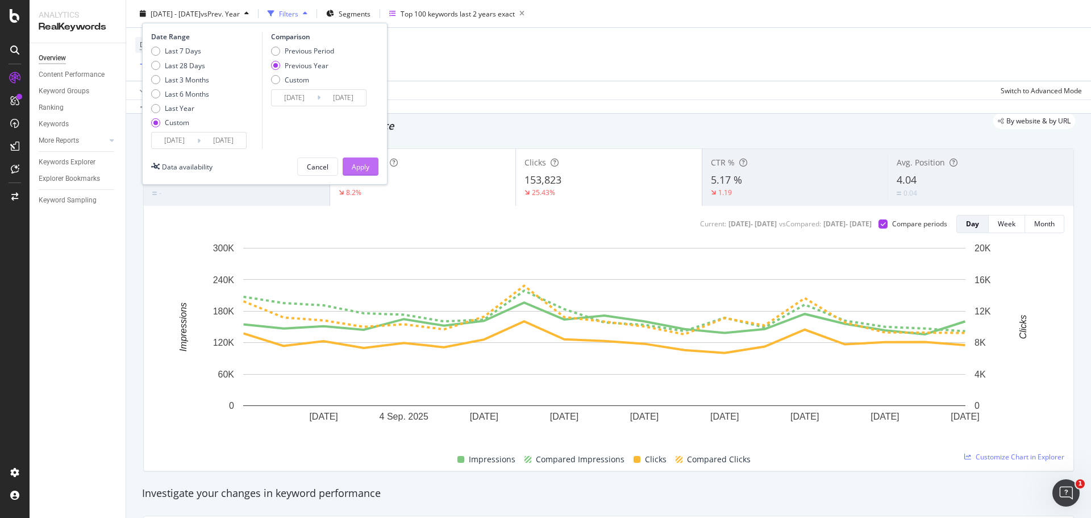
click at [371, 173] on button "Apply" at bounding box center [361, 166] width 36 height 18
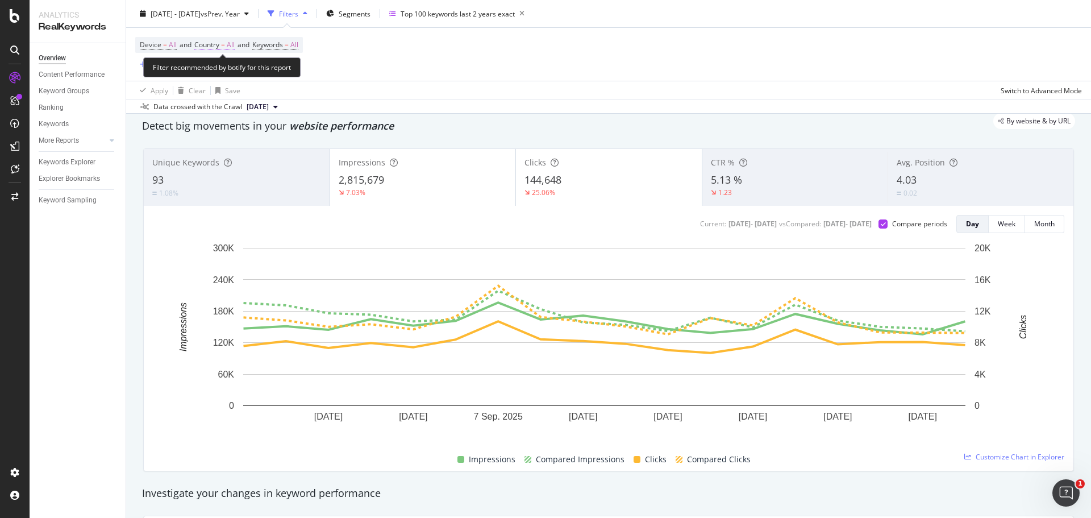
click at [232, 43] on span "All" at bounding box center [231, 45] width 8 height 16
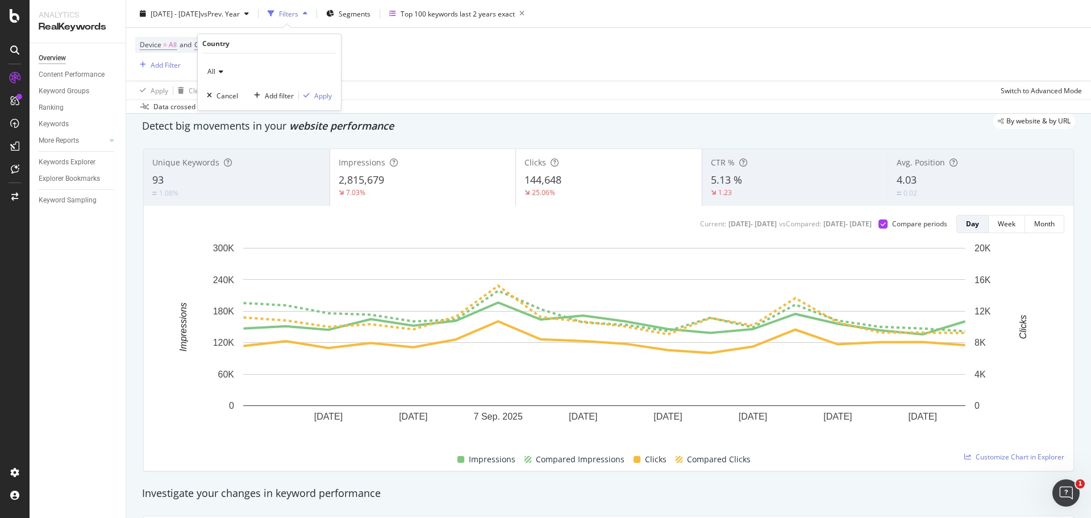
click at [221, 69] on icon at bounding box center [219, 71] width 8 height 7
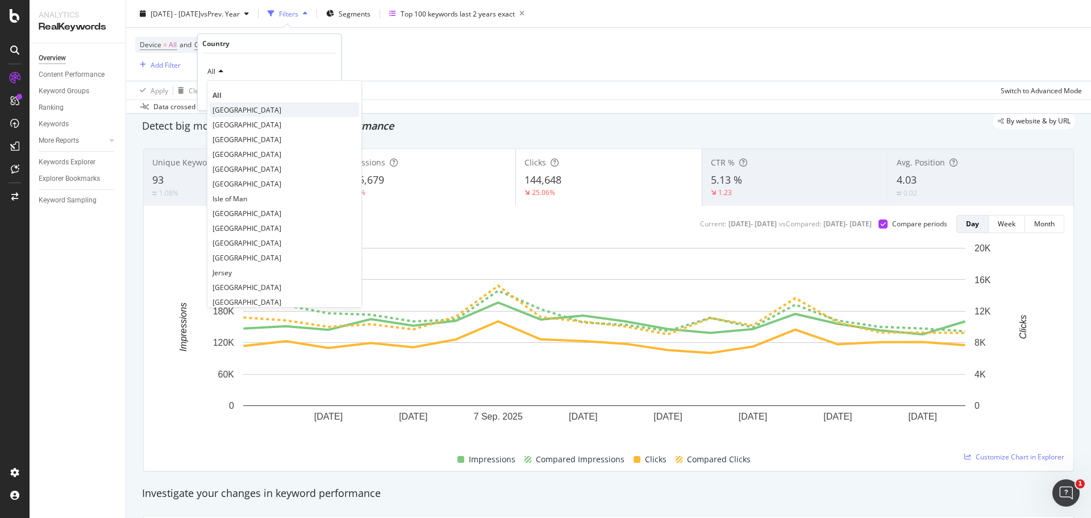
click at [229, 107] on span "[GEOGRAPHIC_DATA]" at bounding box center [247, 110] width 69 height 10
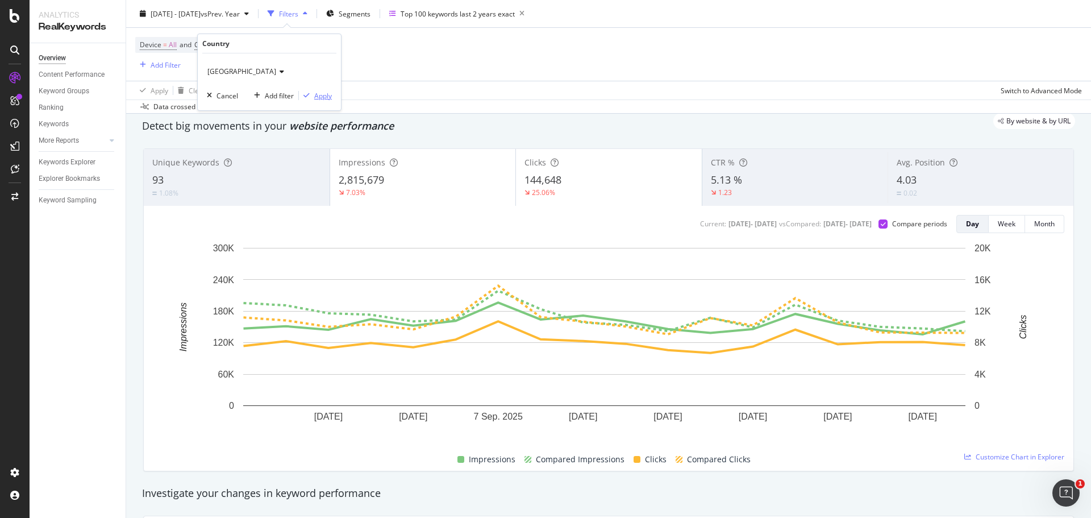
click at [321, 94] on div "Apply" at bounding box center [323, 96] width 18 height 10
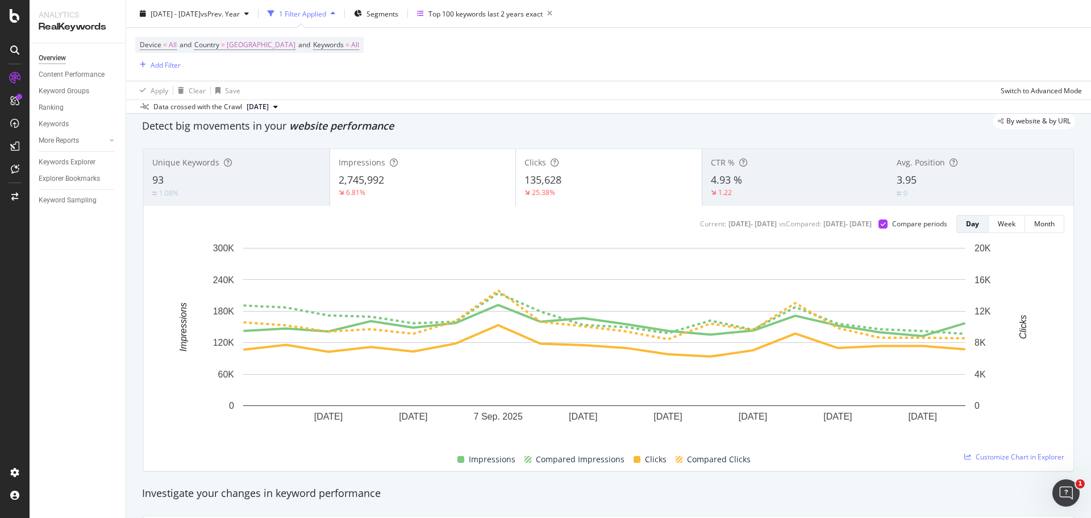
click at [896, 68] on div "Device = All and Country = [GEOGRAPHIC_DATA] and Keywords = All Add Filter" at bounding box center [608, 54] width 947 height 53
